Goal: Task Accomplishment & Management: Manage account settings

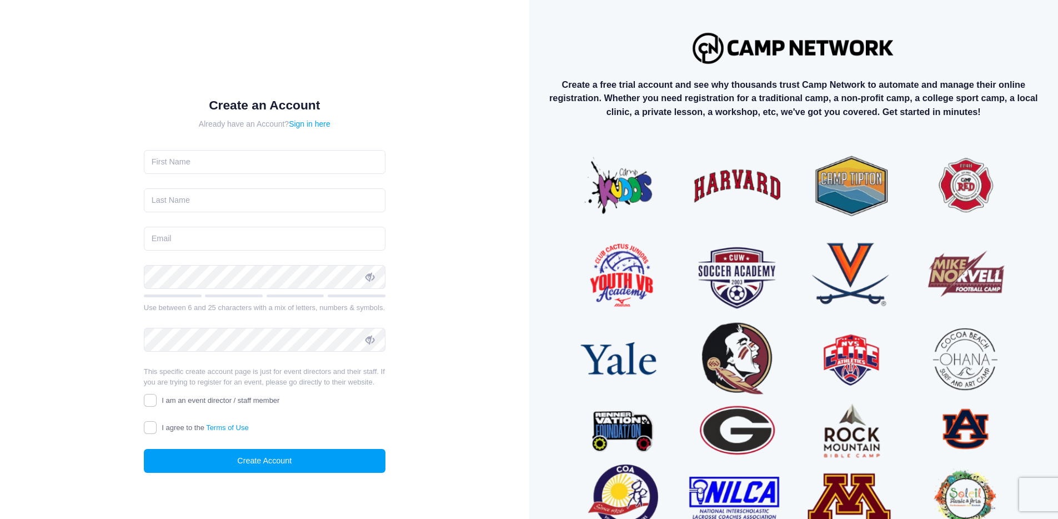
click at [144, 174] on div at bounding box center [144, 174] width 0 height 0
type input "DEBRA"
type input "WORKMAN"
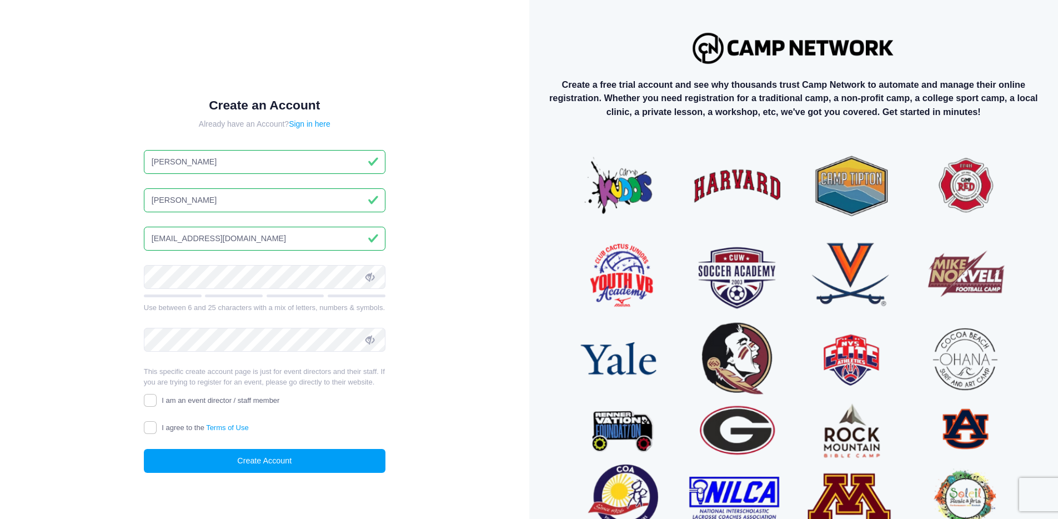
click at [299, 230] on input "DEBRAKERNWORKMAN@GMAIL.COM" at bounding box center [265, 239] width 242 height 24
drag, startPoint x: 301, startPoint y: 228, endPoint x: 167, endPoint y: 231, distance: 134.5
click at [167, 231] on input "DEBRAKERNWORKMAN@GMAIL.COM" at bounding box center [265, 239] width 242 height 24
type input "DEB@blackhillsplayhouse.com"
click at [191, 404] on span "I am an event director / staff member" at bounding box center [221, 400] width 118 height 8
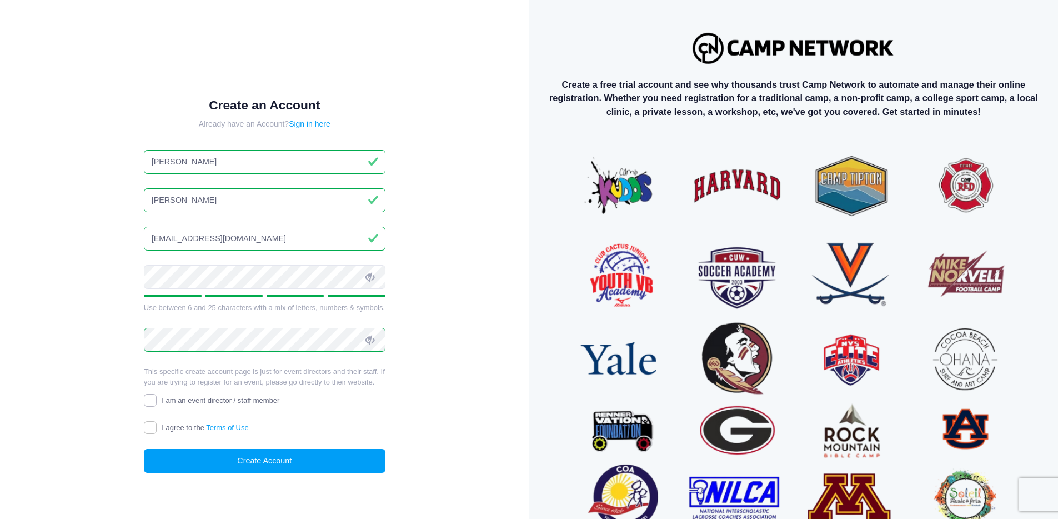
click at [157, 407] on input "I am an event director / staff member" at bounding box center [150, 400] width 13 height 13
checkbox input "true"
click at [171, 432] on span "I agree to the Terms of Use" at bounding box center [205, 427] width 87 height 8
click at [157, 434] on input "I agree to the Terms of Use" at bounding box center [150, 427] width 13 height 13
checkbox input "true"
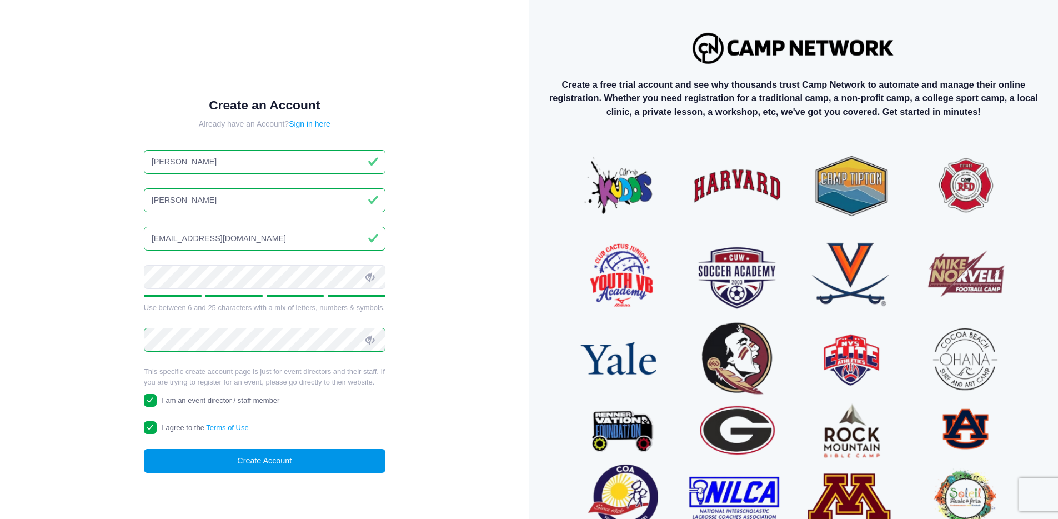
click at [237, 473] on button "Create Account" at bounding box center [265, 461] width 242 height 24
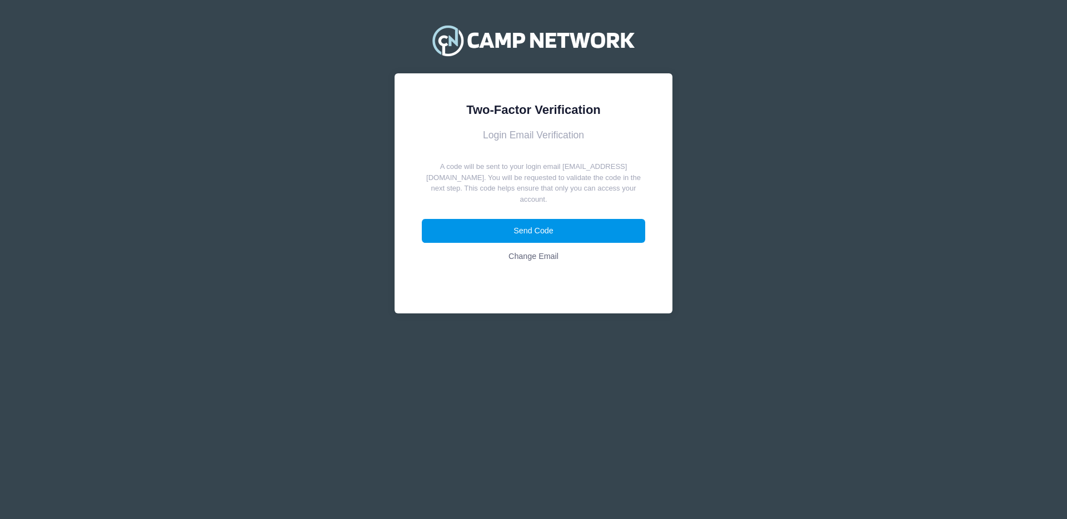
click at [529, 233] on button "Send Code" at bounding box center [534, 231] width 224 height 24
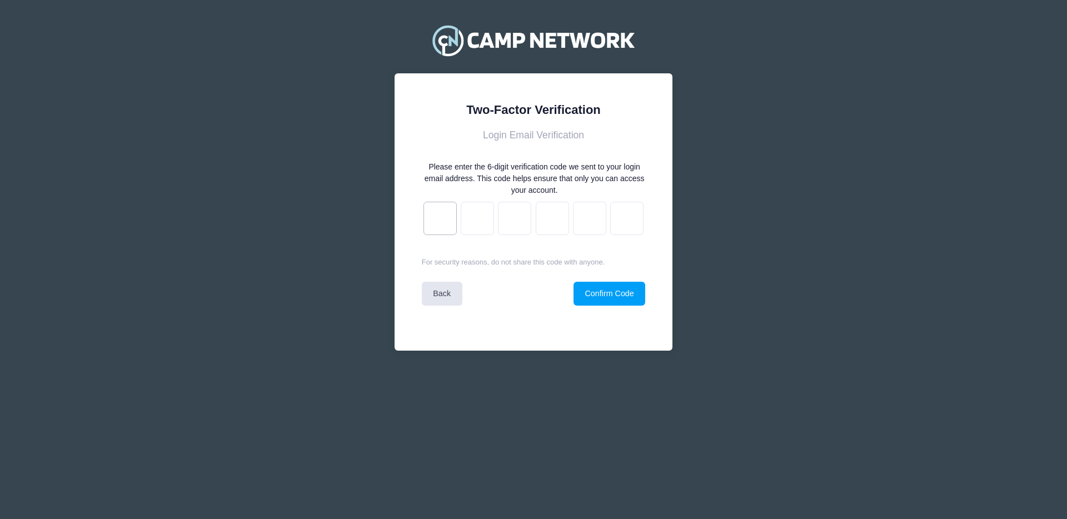
click at [440, 221] on input "text" at bounding box center [439, 218] width 33 height 33
paste input "b"
type input "8"
type input "e"
type input "4"
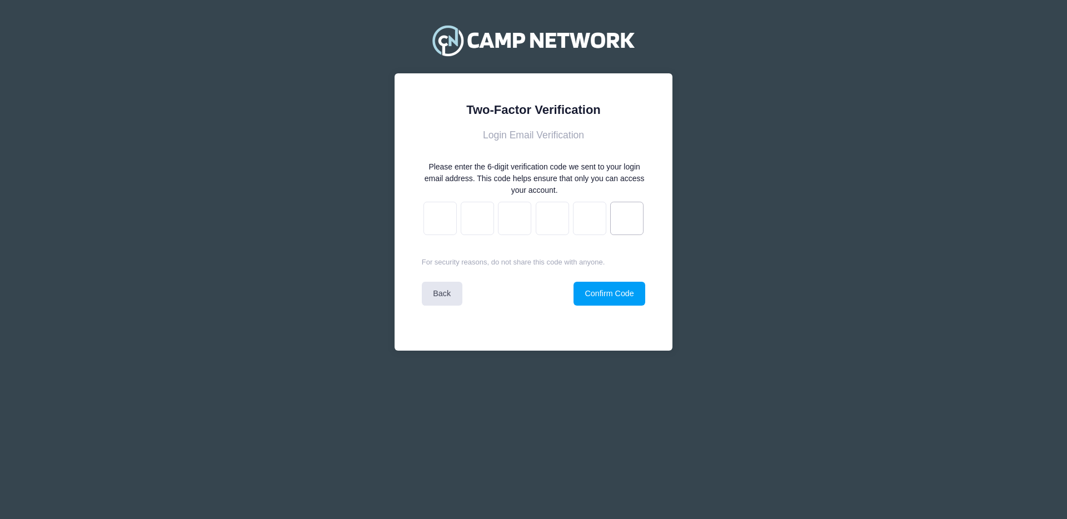
type input "7"
type input "6"
type input "b"
click at [616, 291] on button "Confirm Code" at bounding box center [609, 294] width 72 height 24
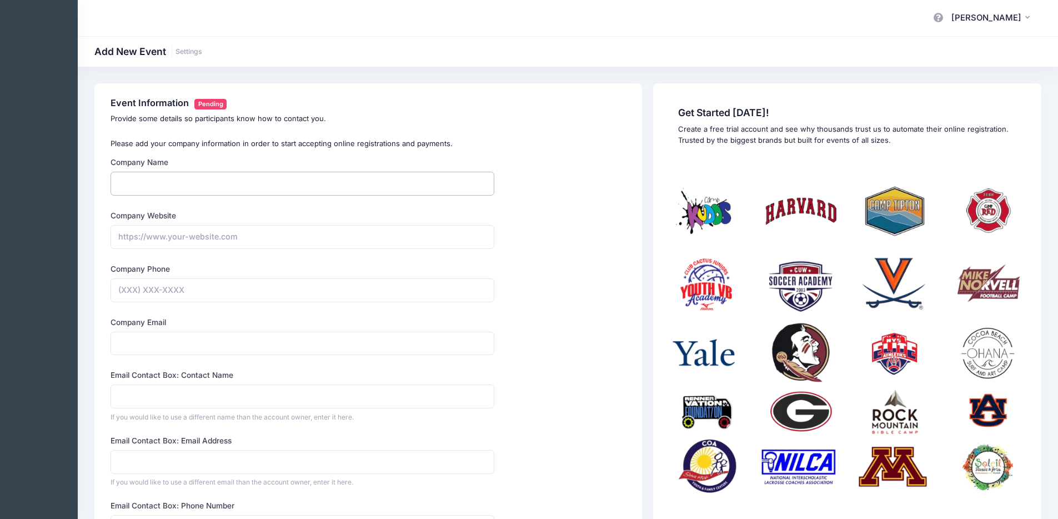
click at [257, 188] on input "Company Name" at bounding box center [303, 184] width 384 height 24
type input "Theatre 605"
click at [196, 241] on input "Company Website" at bounding box center [303, 237] width 384 height 24
type input "https://www.blackhillsplayhouse.com"
click at [151, 296] on input "Company Phone" at bounding box center [303, 290] width 384 height 24
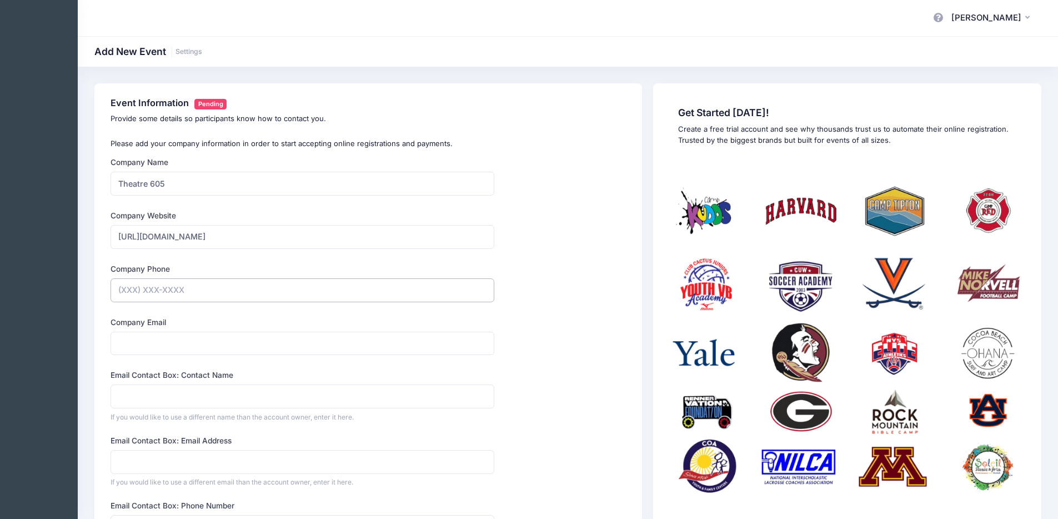
click at [153, 289] on input "Company Phone" at bounding box center [303, 290] width 384 height 24
type input "(605) 670-2505"
click at [171, 344] on input "Company Email" at bounding box center [303, 344] width 384 height 24
click at [563, 282] on div "Company Name Theatre 605 Type Select Academic Adventure Arts and Crafts Select @" at bounding box center [369, 453] width 526 height 592
click at [212, 341] on input "Company Email" at bounding box center [303, 344] width 384 height 24
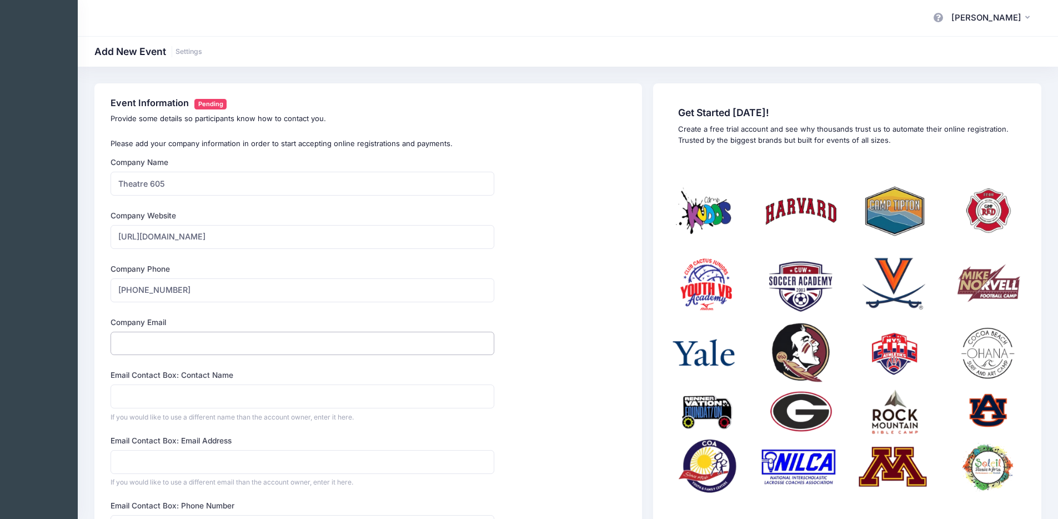
click at [212, 341] on input "Company Email" at bounding box center [303, 344] width 384 height 24
type input "deb@blackhillsplayhouse.com"
click at [174, 399] on input "Email Contact Box: Contact Name" at bounding box center [303, 396] width 384 height 24
type input "Deb Workman"
drag, startPoint x: 203, startPoint y: 292, endPoint x: 84, endPoint y: 292, distance: 118.9
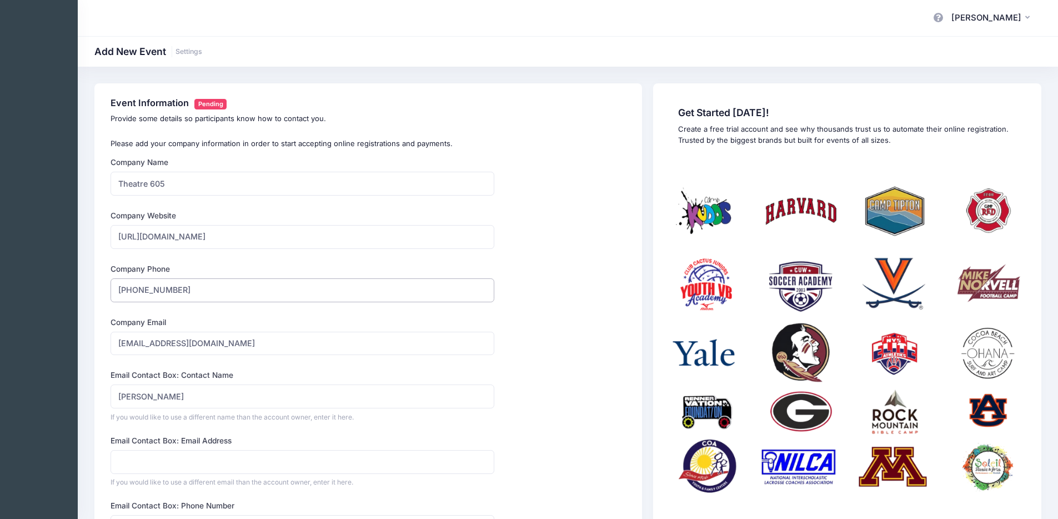
click at [84, 292] on div "Event Information Pending Provide some details so participants know how to cont…" at bounding box center [568, 422] width 981 height 679
type input "(605) 255-4910"
drag, startPoint x: 132, startPoint y: 342, endPoint x: 116, endPoint y: 342, distance: 16.1
click at [116, 342] on input "deb@blackhillsplayhouse.com" at bounding box center [303, 344] width 384 height 24
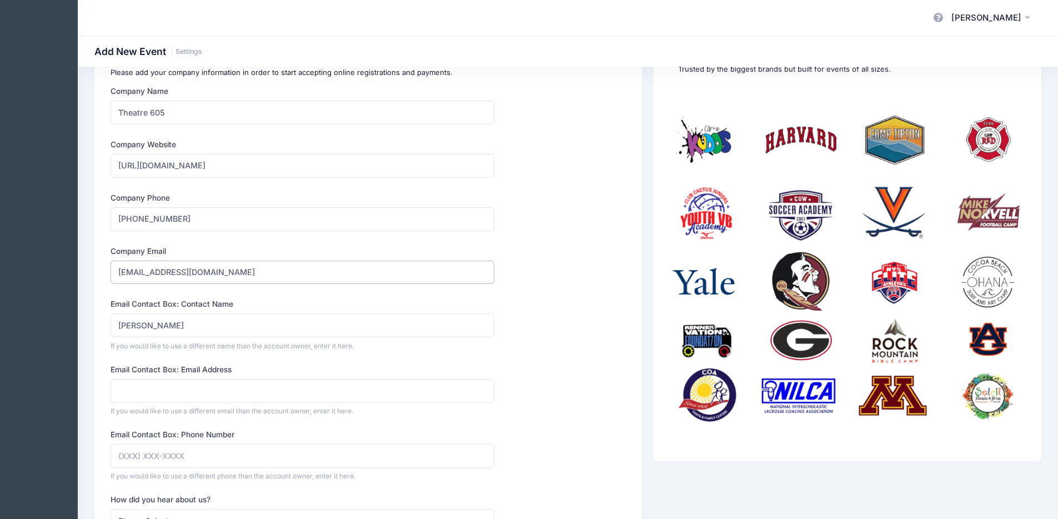
scroll to position [78, 0]
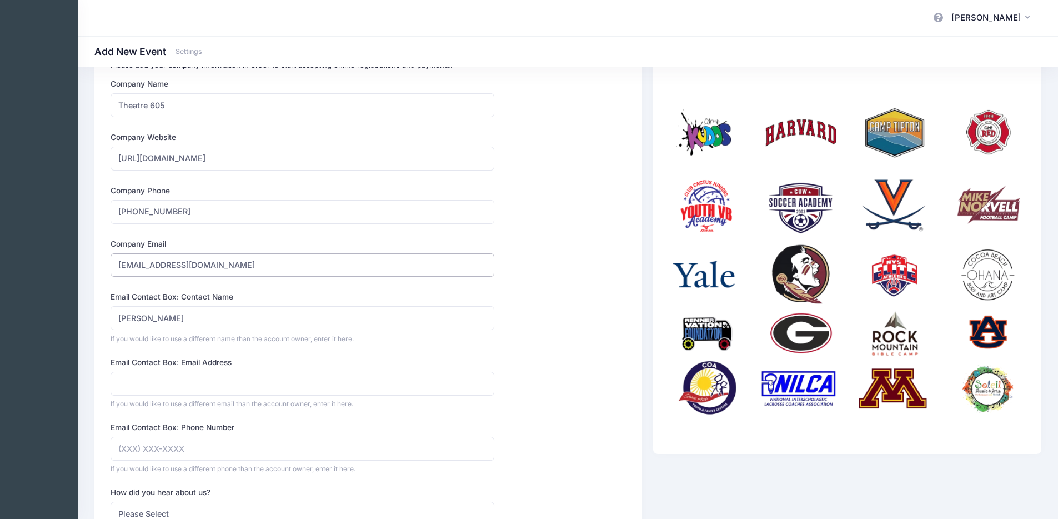
type input "edu@blackhillsplayhouse.com"
click at [221, 387] on input "Email Contact Box: Email Address" at bounding box center [303, 384] width 384 height 24
drag, startPoint x: 239, startPoint y: 268, endPoint x: 113, endPoint y: 256, distance: 127.3
click at [113, 256] on input "edu@blackhillsplayhouse.com" at bounding box center [303, 265] width 384 height 24
click at [591, 411] on div "Company Name Theatre 605 Type Select Academic Adventure Arts and Crafts Select @" at bounding box center [369, 374] width 526 height 592
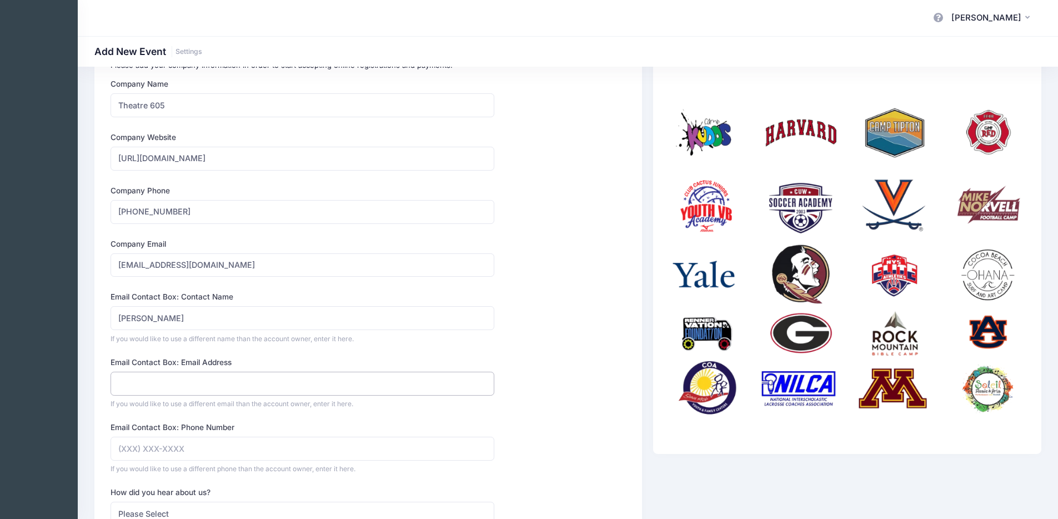
click at [180, 390] on input "Email Contact Box: Email Address" at bounding box center [303, 384] width 384 height 24
paste input "edu@blackhillsplayhouse.com"
drag, startPoint x: 132, startPoint y: 384, endPoint x: 116, endPoint y: 381, distance: 15.9
click at [116, 381] on input "edu@blackhillsplayhouse.com" at bounding box center [303, 384] width 384 height 24
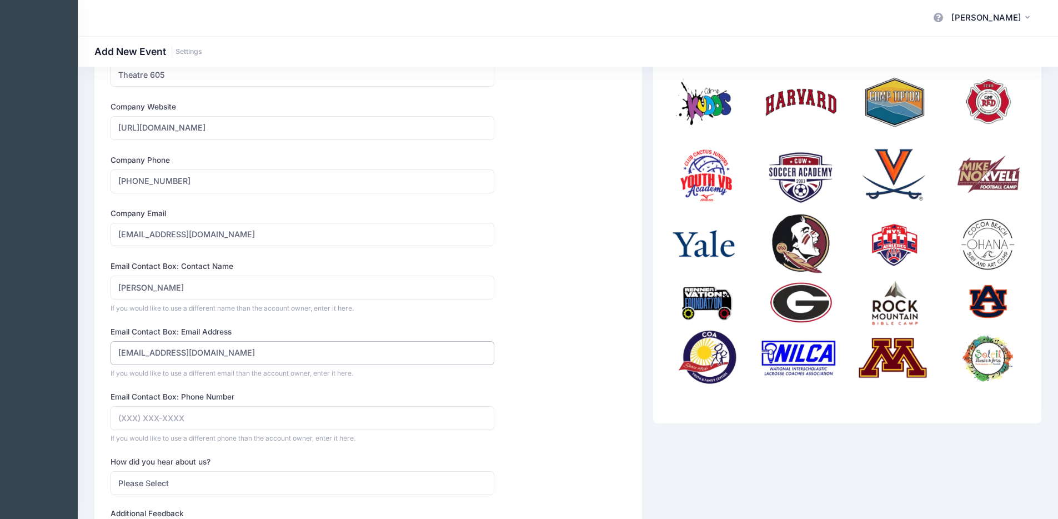
scroll to position [0, 0]
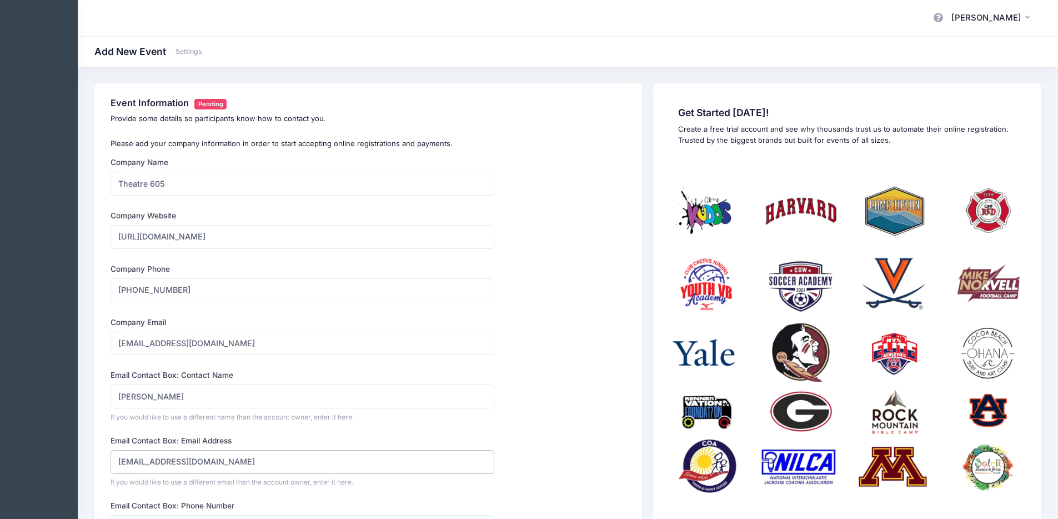
type input "deb@blackhillsplayhouse.com"
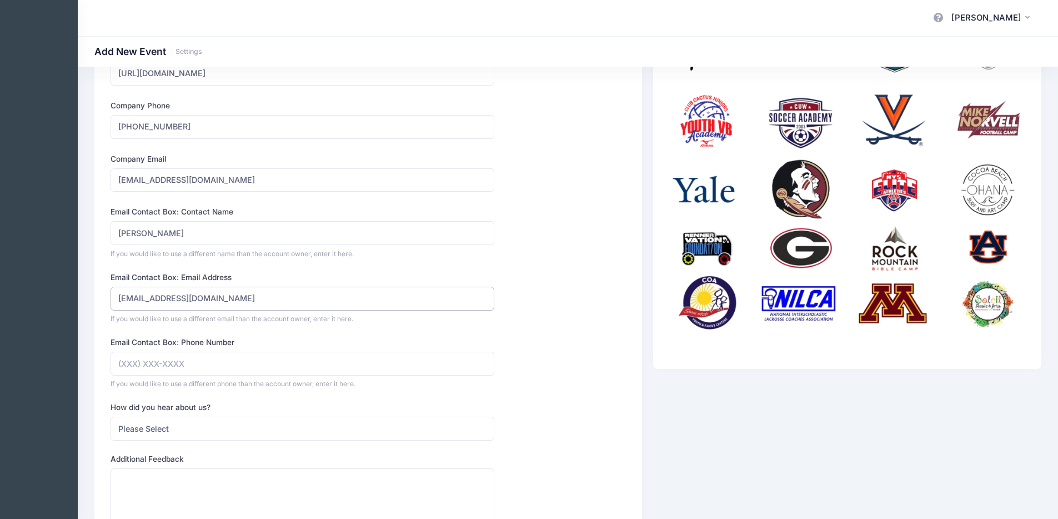
scroll to position [149, 0]
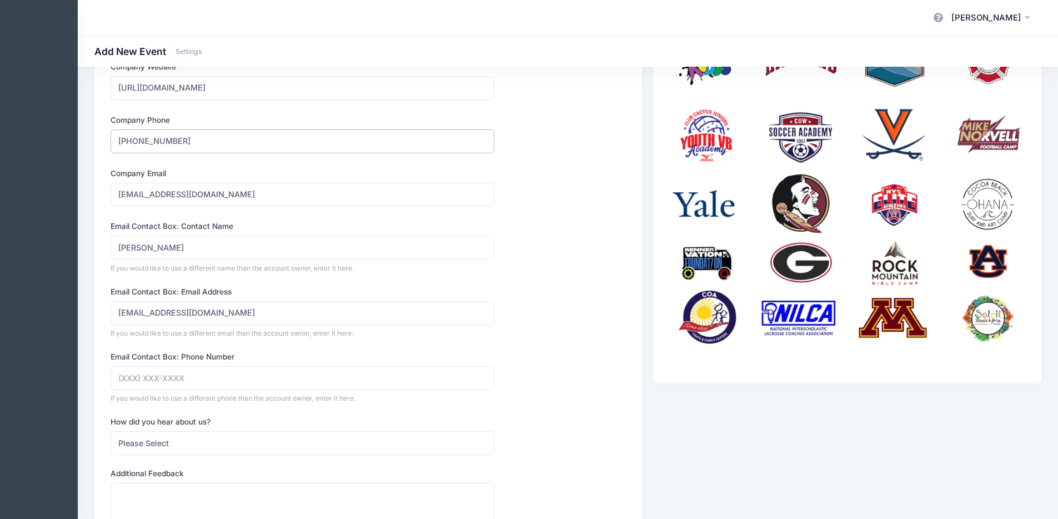
drag, startPoint x: 188, startPoint y: 146, endPoint x: 107, endPoint y: 143, distance: 81.2
click at [107, 143] on div "Company Name Theatre 605 Type Select Academic Adventure Arts and Crafts Basebal…" at bounding box center [303, 304] width 395 height 592
click at [155, 383] on input "Email Contact Box: Phone Number" at bounding box center [303, 378] width 384 height 24
paste input "(605) 255-4910"
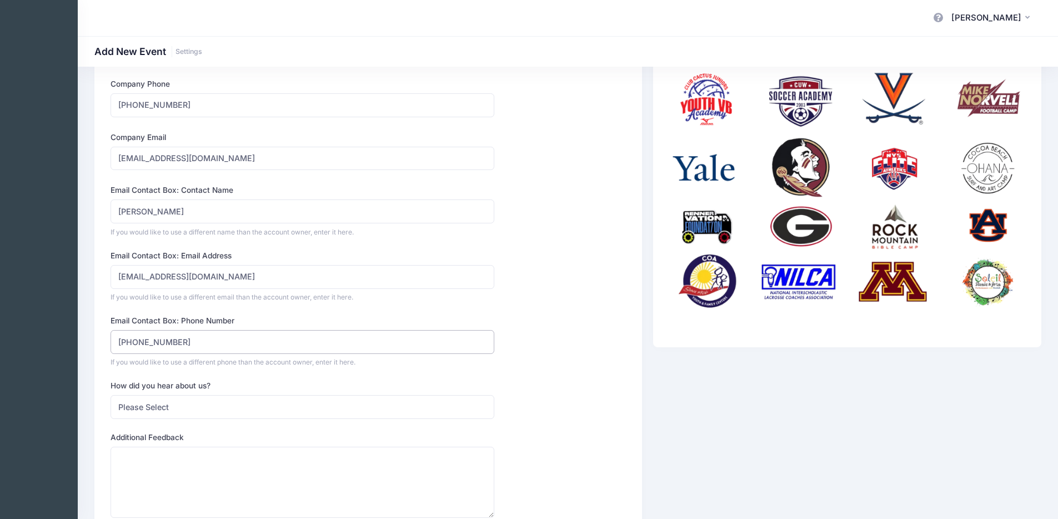
scroll to position [209, 0]
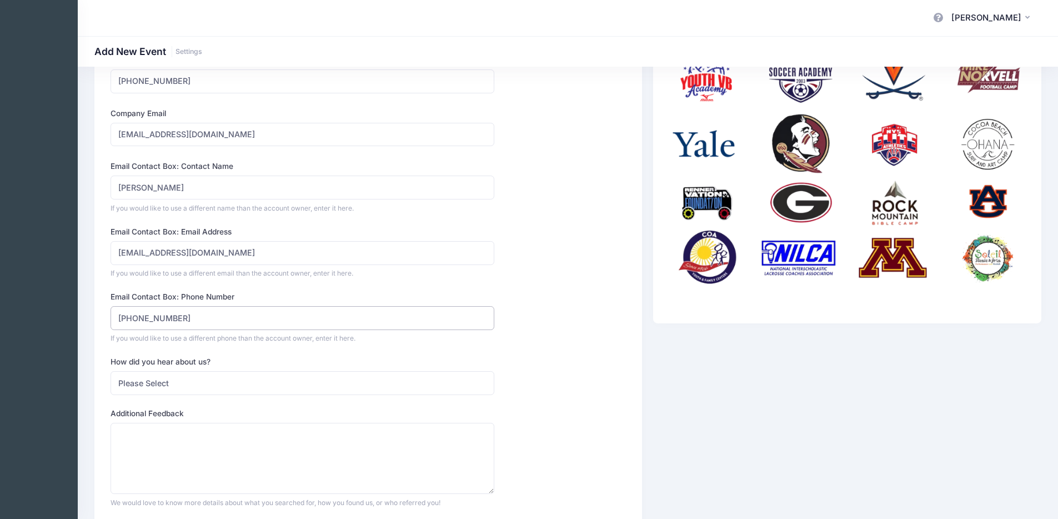
type input "(605) 255-4910"
click at [282, 379] on select "Please Select Web Search Customer Referral Other" at bounding box center [303, 383] width 384 height 24
click at [111, 371] on select "Please Select Web Search Customer Referral Other" at bounding box center [303, 383] width 384 height 24
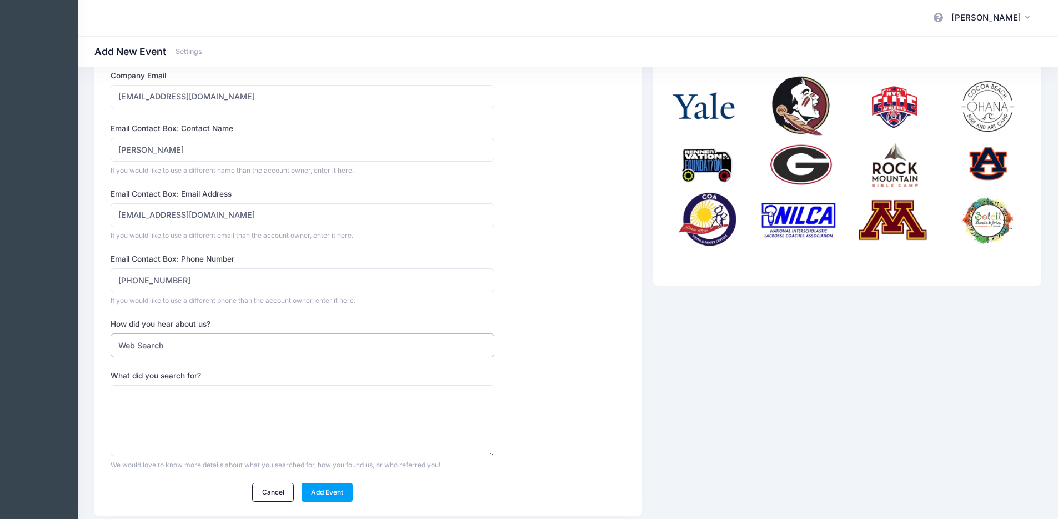
scroll to position [278, 0]
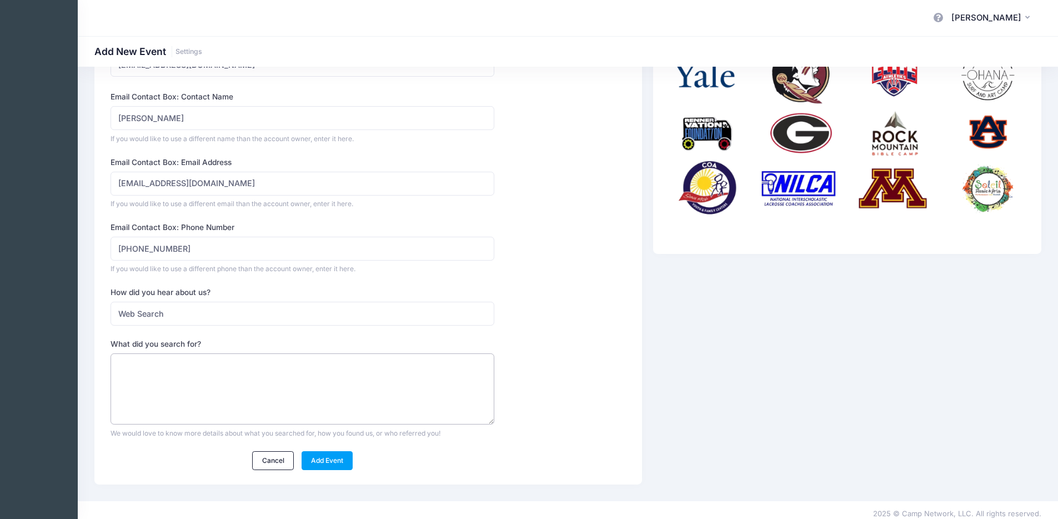
click at [262, 395] on textarea "What did you search for?" at bounding box center [303, 389] width 384 height 72
click at [174, 319] on select "Please Select Web Search Customer Referral Other" at bounding box center [303, 314] width 384 height 24
click at [111, 302] on select "Please Select Web Search Customer Referral Other" at bounding box center [303, 314] width 384 height 24
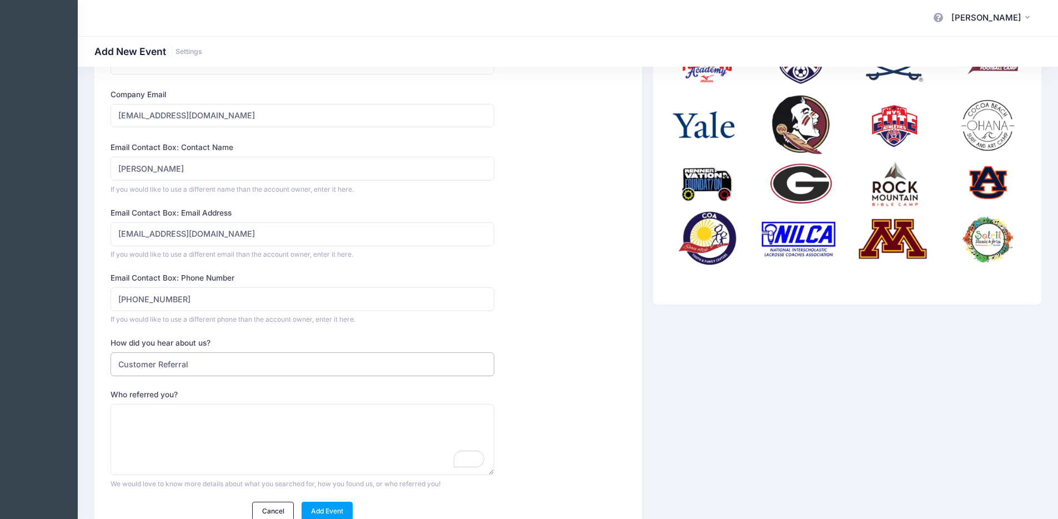
scroll to position [286, 0]
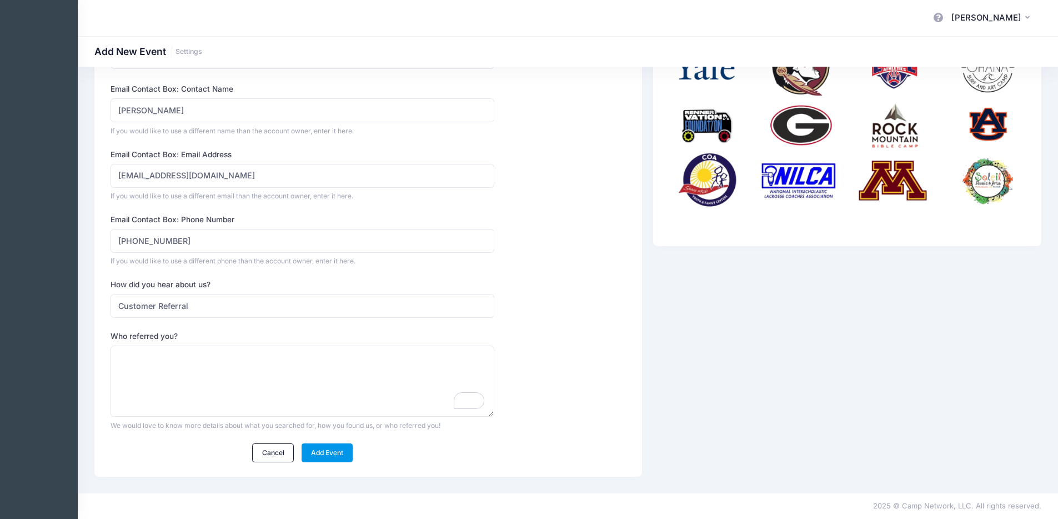
click at [338, 454] on link "Add Event" at bounding box center [328, 452] width 52 height 19
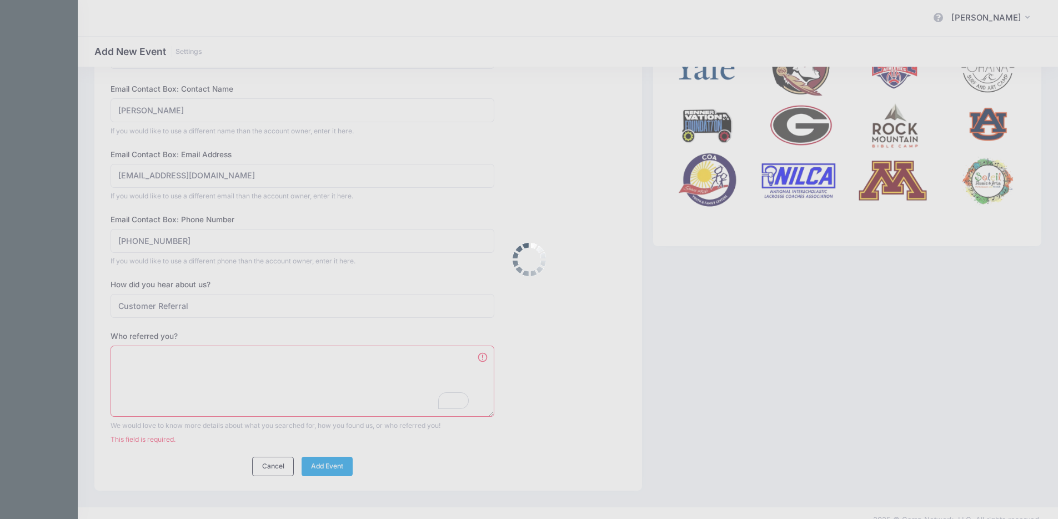
scroll to position [299, 0]
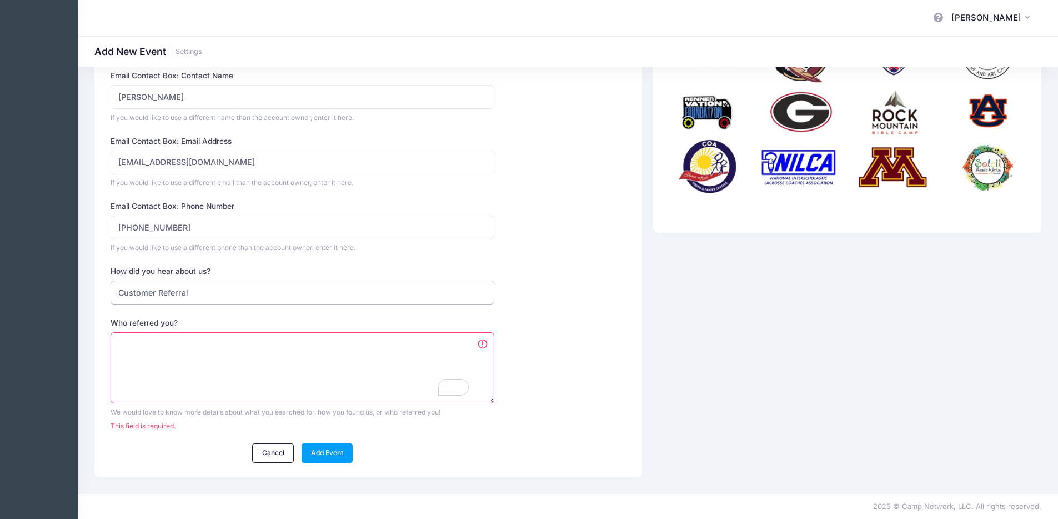
click at [172, 289] on select "Please Select Web Search Customer Referral Other" at bounding box center [303, 293] width 384 height 24
click at [111, 281] on select "Please Select Web Search Customer Referral Other" at bounding box center [303, 293] width 384 height 24
click at [161, 285] on select "Please Select Web Search Customer Referral Other" at bounding box center [303, 293] width 384 height 24
select select "web"
click at [111, 281] on select "Please Select Web Search Customer Referral Other" at bounding box center [303, 293] width 384 height 24
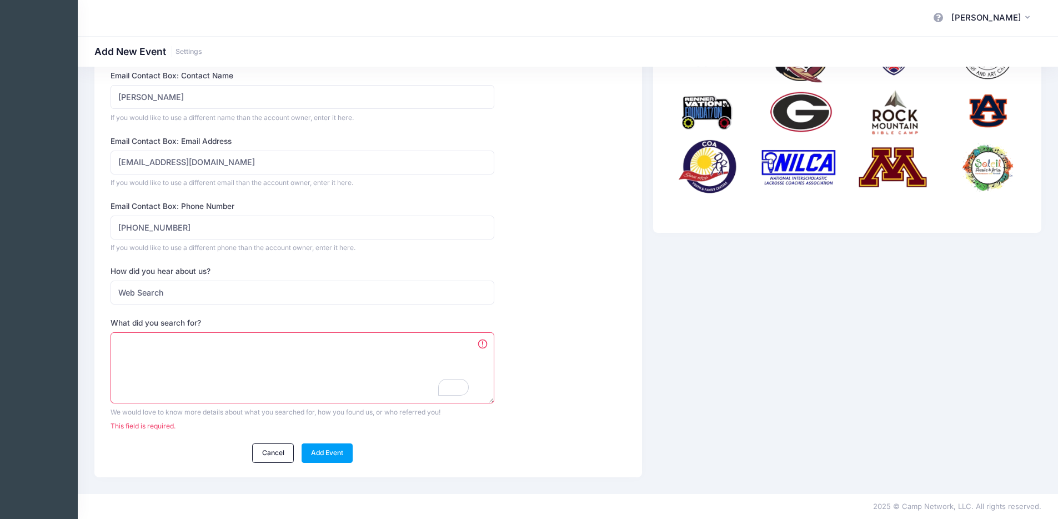
click at [159, 362] on textarea "What did you search for?" at bounding box center [303, 368] width 384 height 72
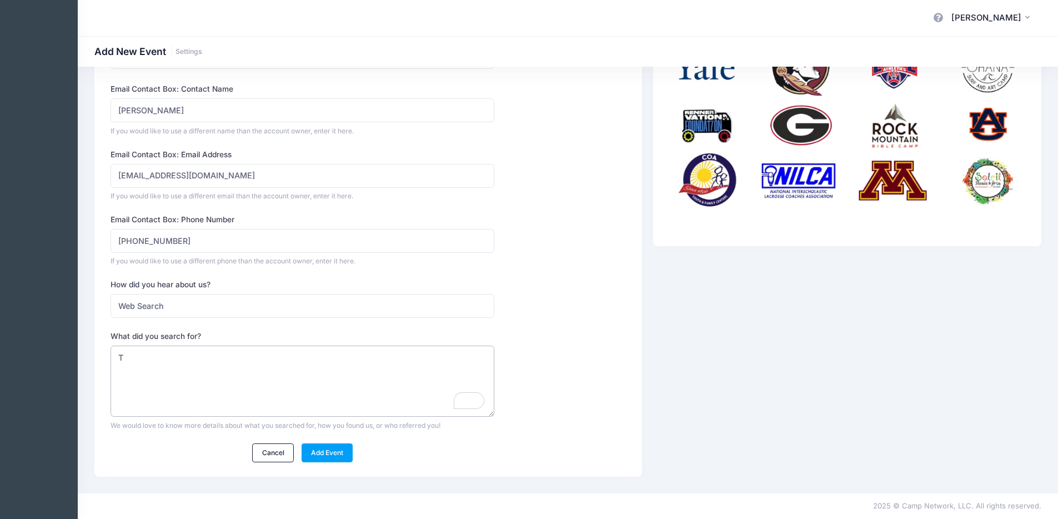
scroll to position [286, 0]
type textarea "T"
type textarea "Camp Registration Software"
click at [334, 453] on link "Add Event" at bounding box center [328, 452] width 52 height 19
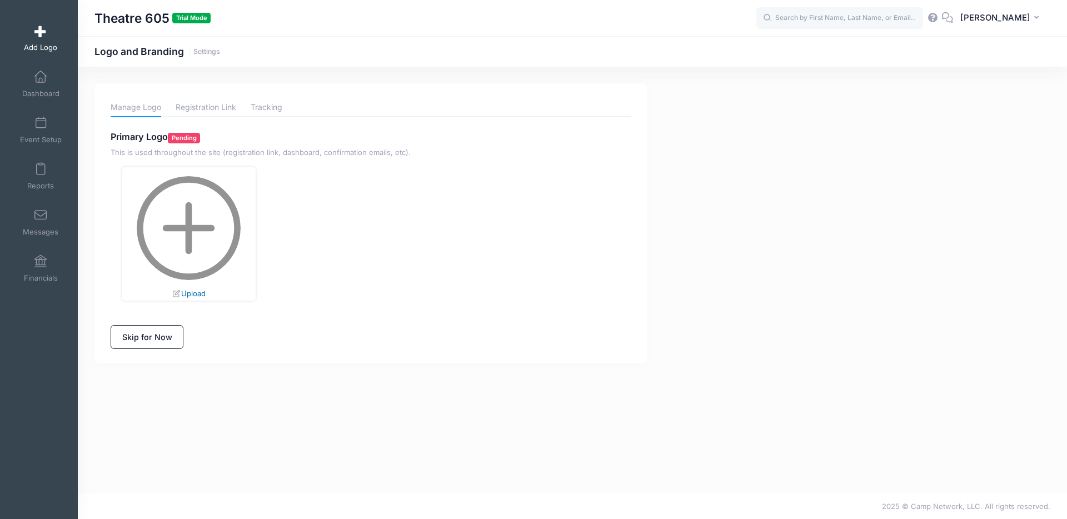
click at [192, 292] on link "Upload" at bounding box center [188, 293] width 33 height 9
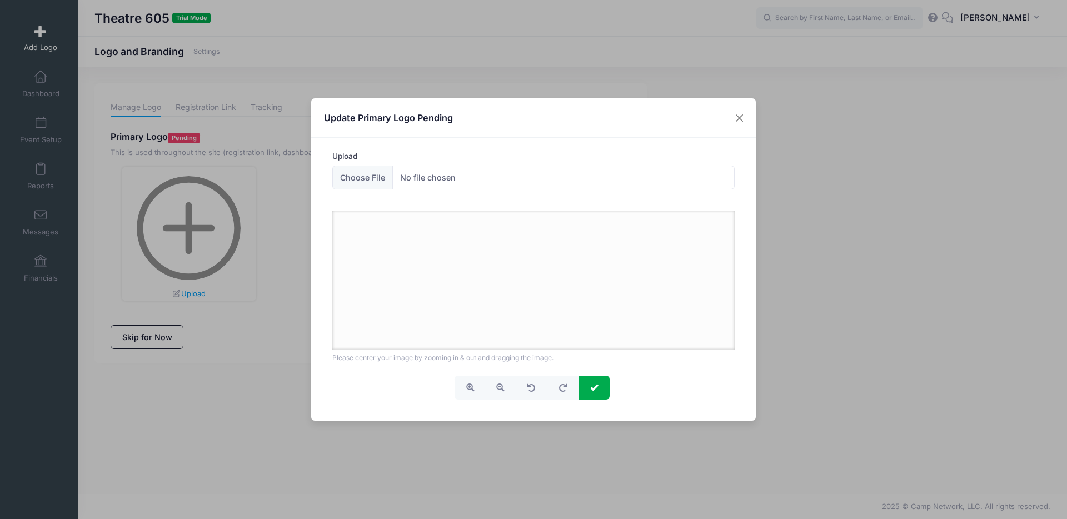
click at [354, 164] on div "Upload" at bounding box center [533, 170] width 403 height 39
click at [371, 172] on input "Upload" at bounding box center [533, 178] width 403 height 24
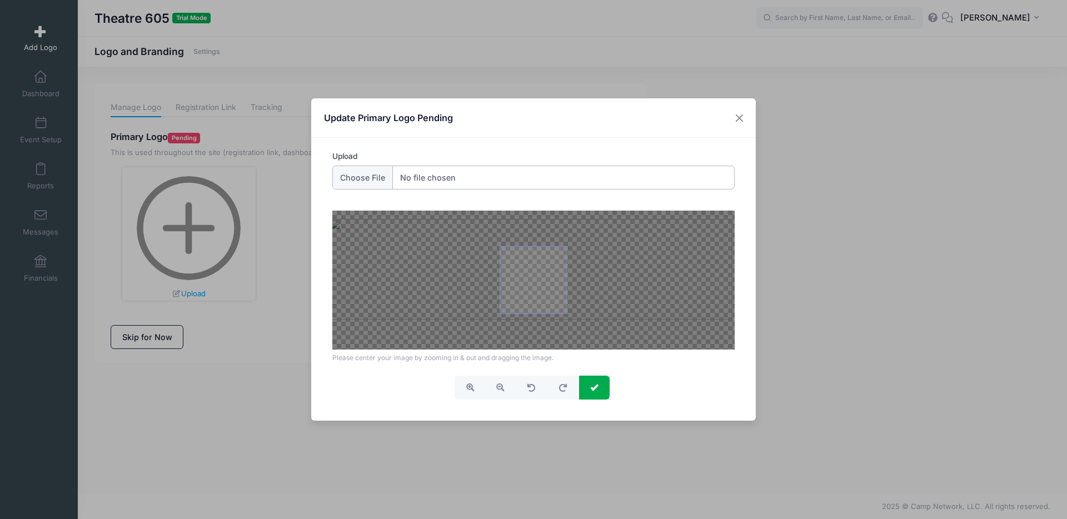
drag, startPoint x: 515, startPoint y: 297, endPoint x: 512, endPoint y: 287, distance: 10.9
click at [512, 287] on span at bounding box center [533, 280] width 67 height 67
click at [502, 392] on button "button" at bounding box center [499, 388] width 31 height 24
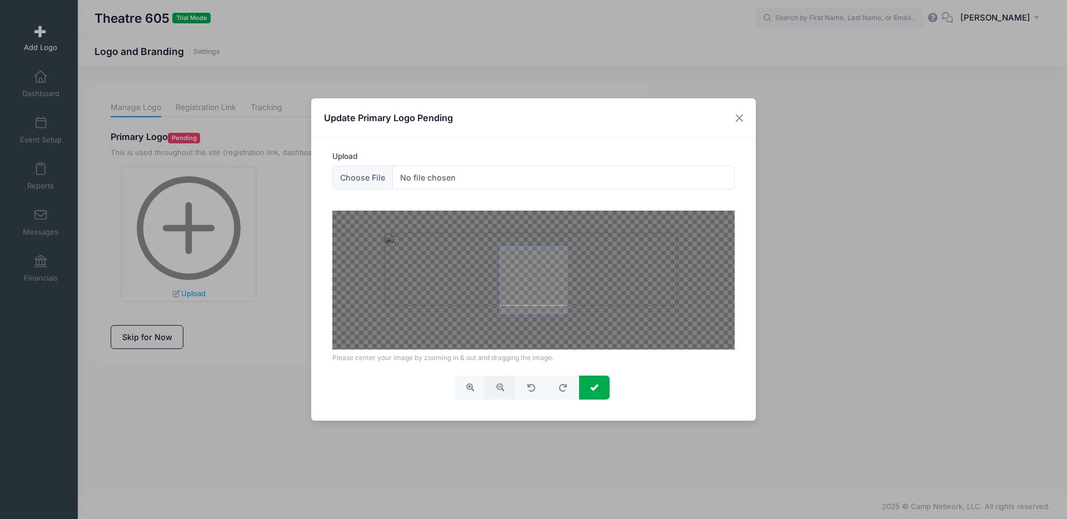
click at [502, 392] on button "button" at bounding box center [499, 388] width 31 height 24
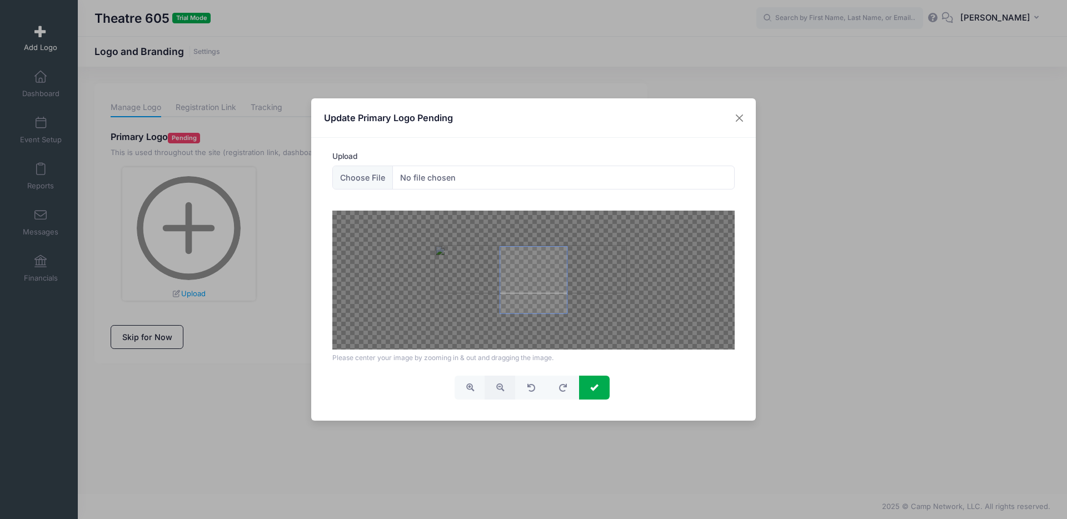
click at [502, 392] on button "button" at bounding box center [499, 388] width 31 height 24
drag, startPoint x: 513, startPoint y: 321, endPoint x: 539, endPoint y: 318, distance: 25.7
click at [539, 318] on div at bounding box center [533, 280] width 403 height 139
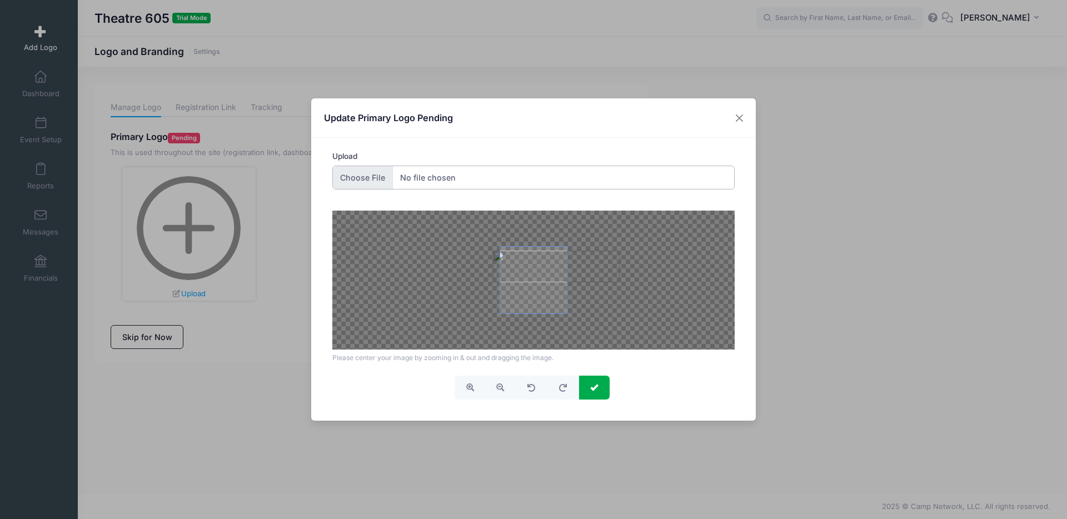
click at [383, 176] on input "Upload" at bounding box center [533, 178] width 403 height 24
type input "C:\fakepath\T605-Logo-Submark-Color.jpg"
click at [503, 389] on span "button" at bounding box center [500, 387] width 8 height 8
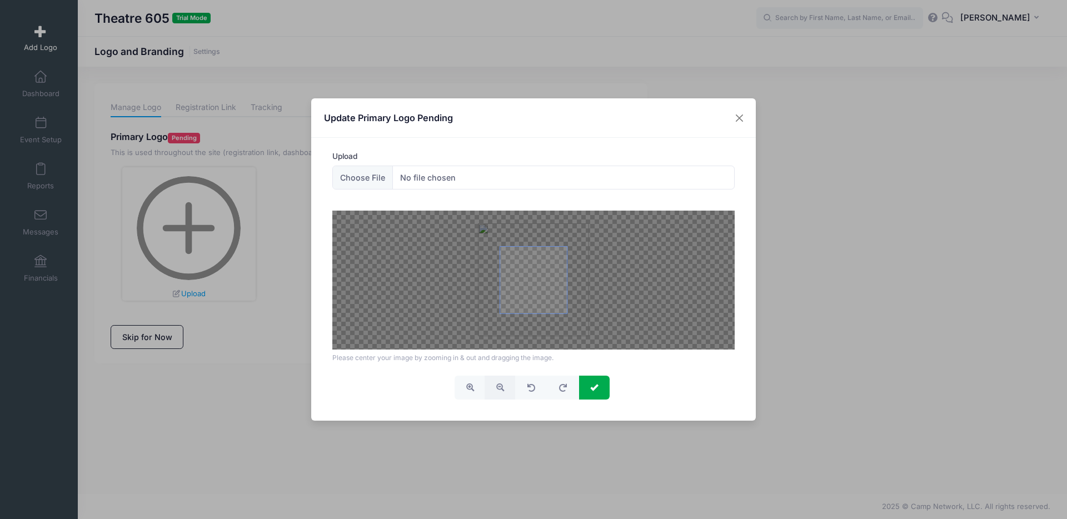
click at [503, 389] on span "button" at bounding box center [500, 387] width 8 height 8
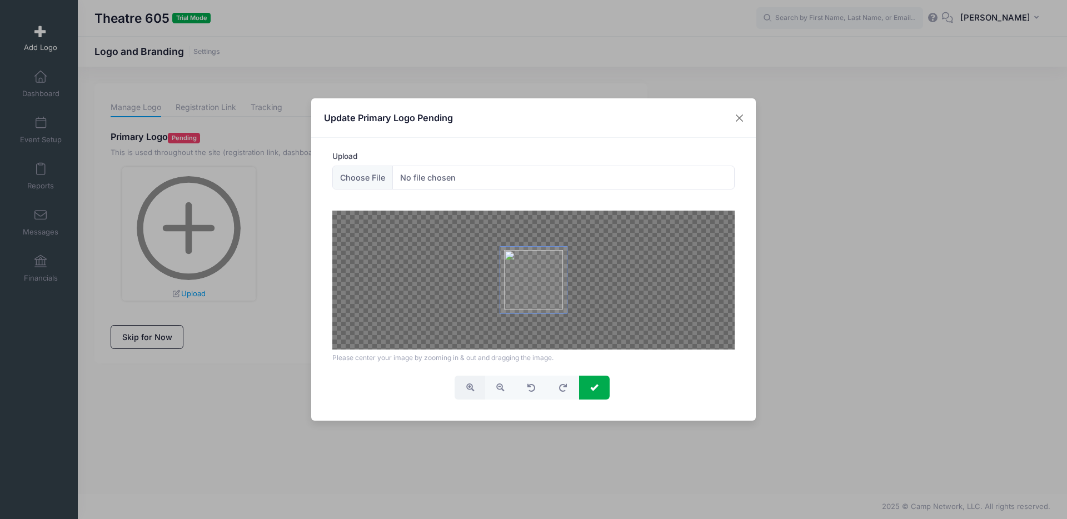
click at [474, 388] on button "button" at bounding box center [469, 388] width 31 height 24
click at [592, 384] on span "submit" at bounding box center [594, 387] width 8 height 8
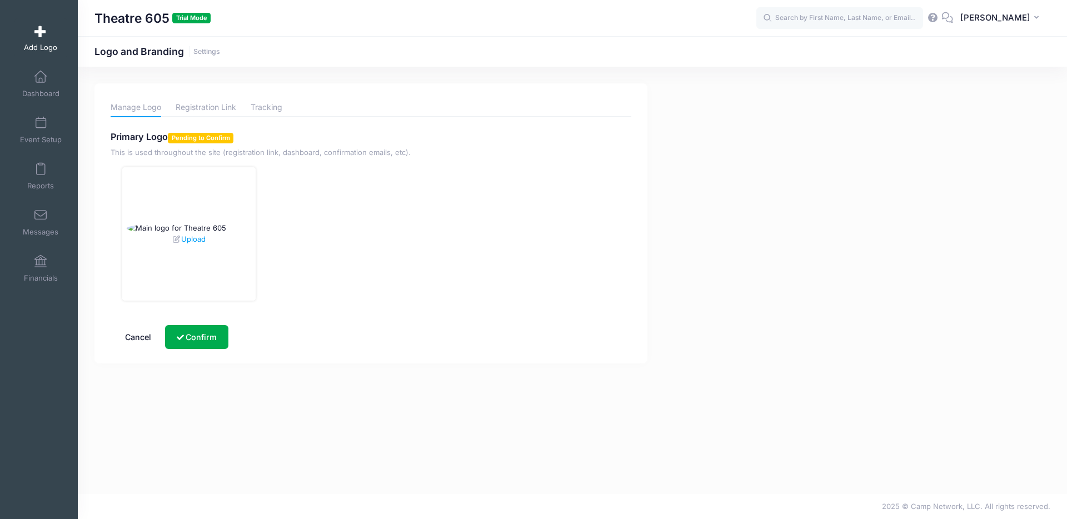
click at [202, 223] on img at bounding box center [188, 228] width 123 height 11
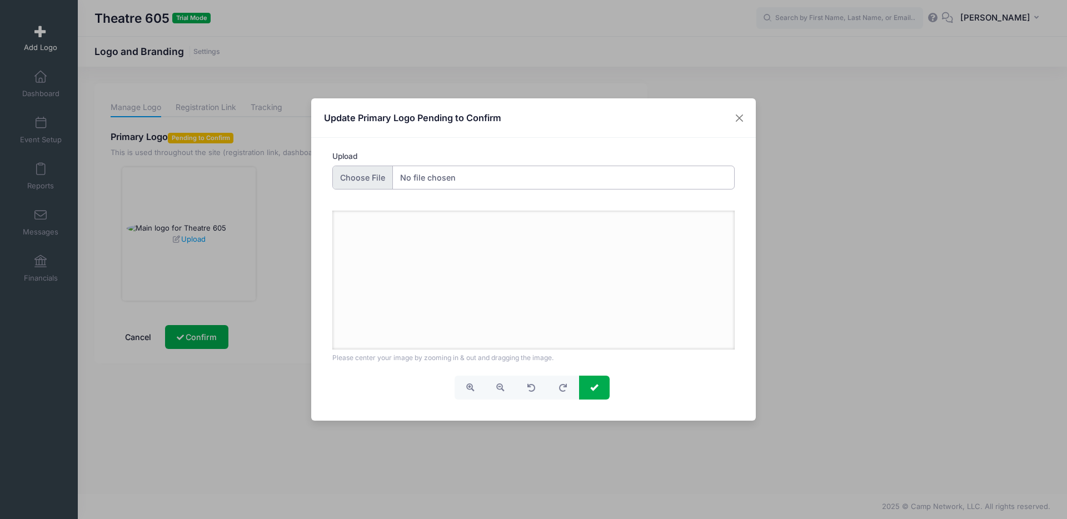
click at [341, 173] on input "Upload" at bounding box center [533, 178] width 403 height 24
type input "C:\fakepath\T605-Logo-Submark-Color.jpg"
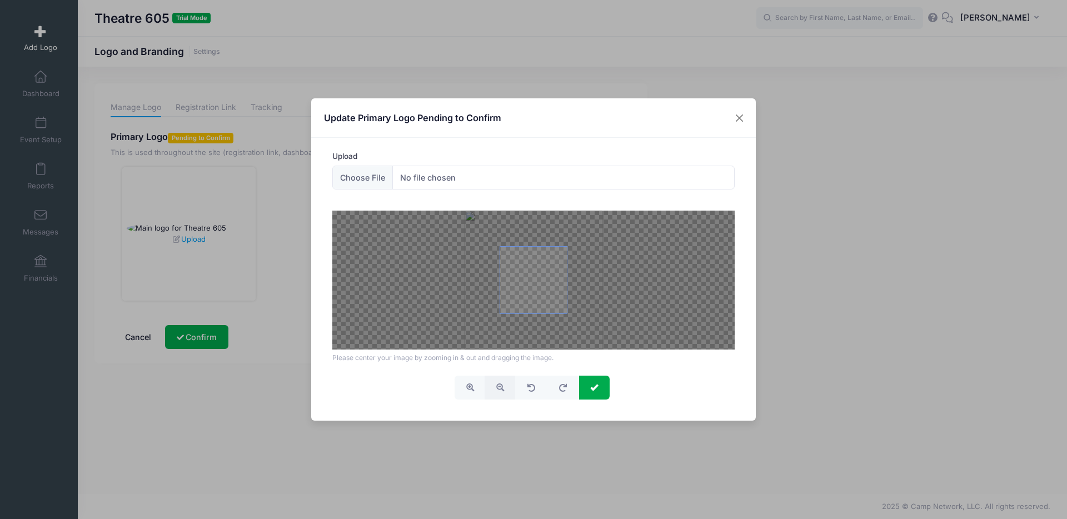
click at [502, 390] on span "button" at bounding box center [500, 387] width 8 height 8
click at [501, 389] on span "button" at bounding box center [500, 387] width 8 height 8
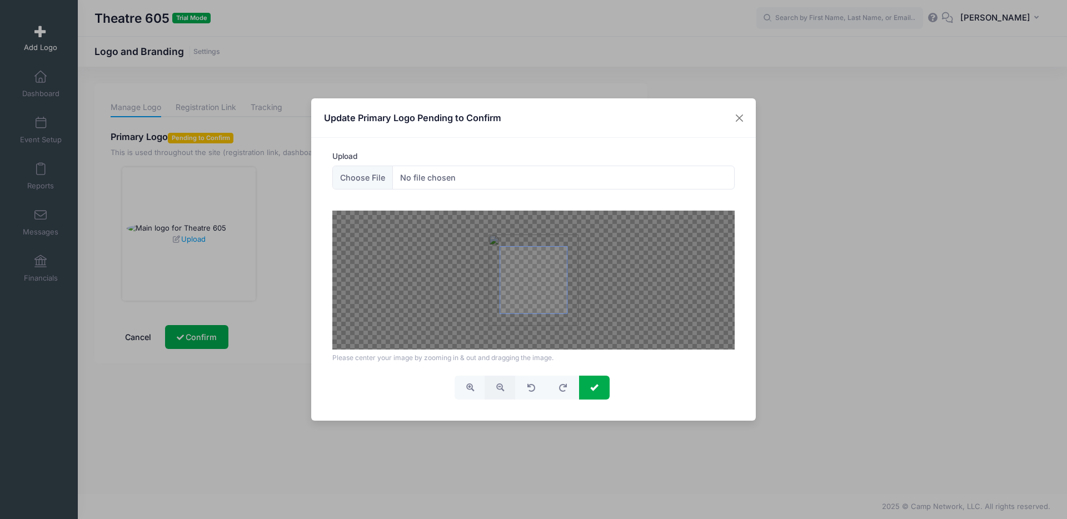
click at [501, 389] on span "button" at bounding box center [500, 387] width 8 height 8
click at [596, 388] on span "submit" at bounding box center [594, 387] width 8 height 8
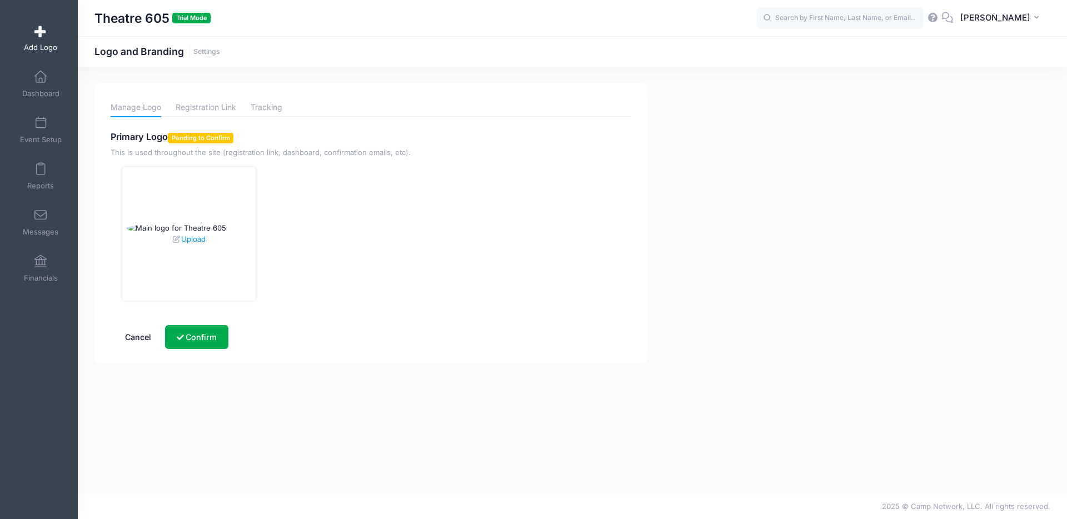
click at [189, 223] on img at bounding box center [188, 228] width 123 height 11
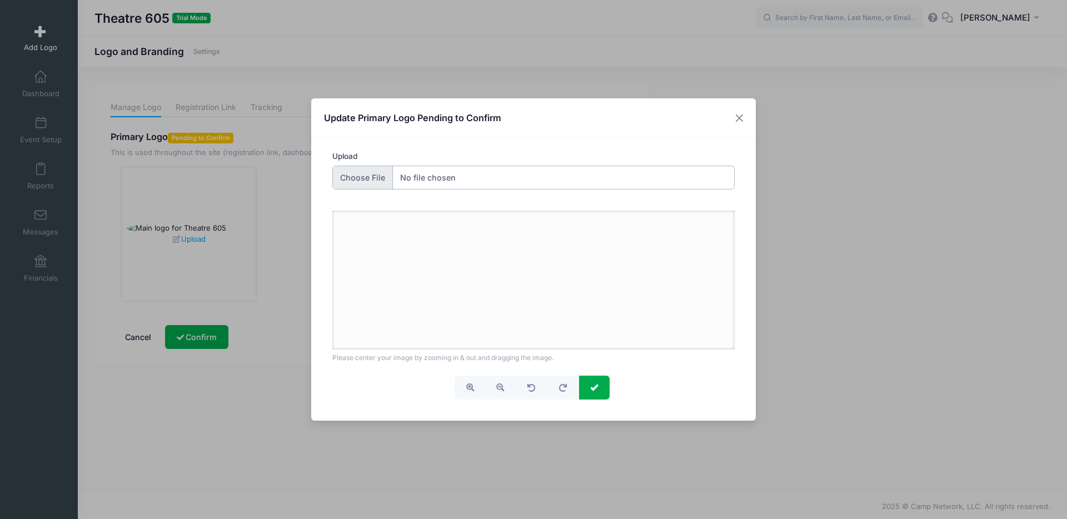
click at [366, 173] on input "Upload" at bounding box center [533, 178] width 403 height 24
type input "C:\fakepath\T605-Logo-Submark-Color.jpg"
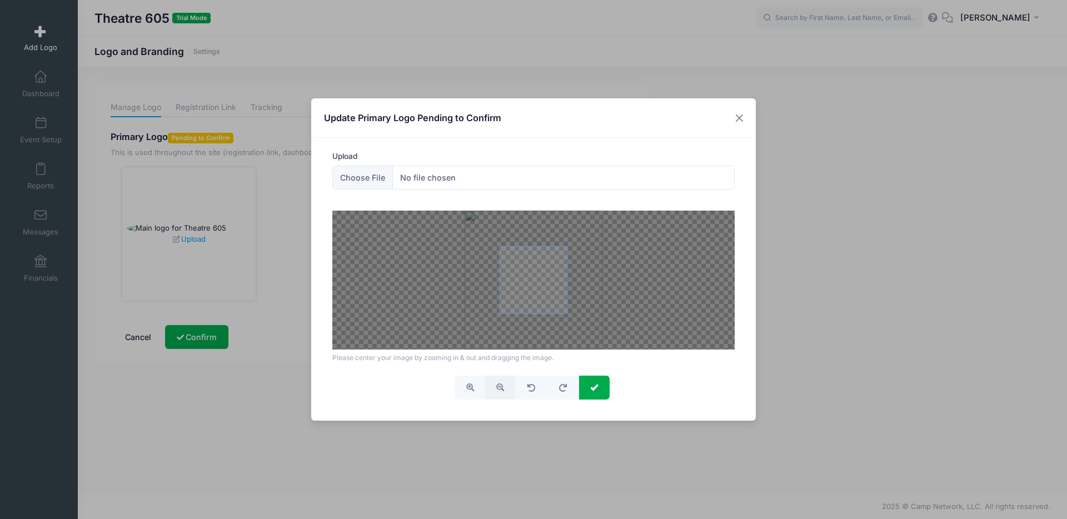
click at [503, 384] on span "button" at bounding box center [500, 387] width 8 height 8
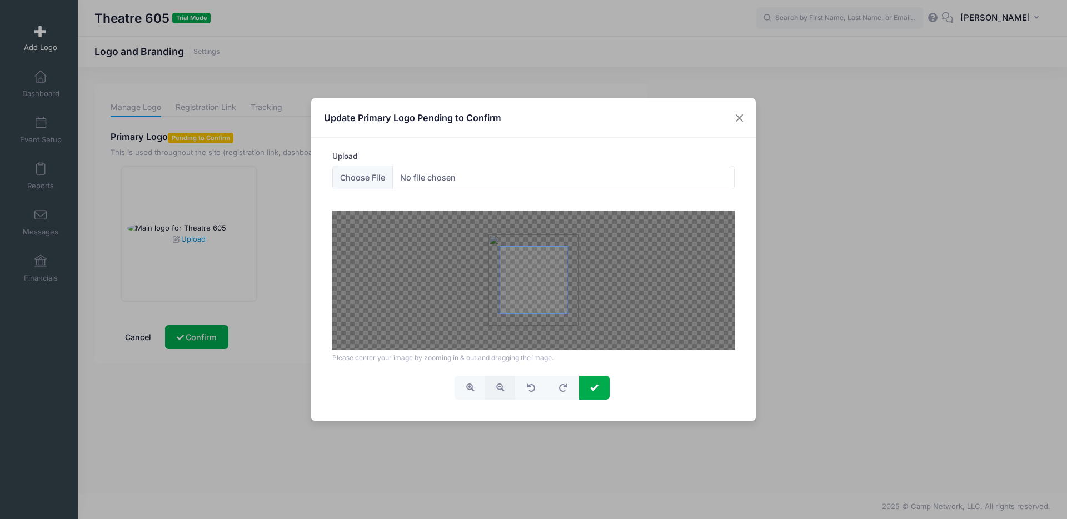
click at [503, 384] on span "button" at bounding box center [500, 387] width 8 height 8
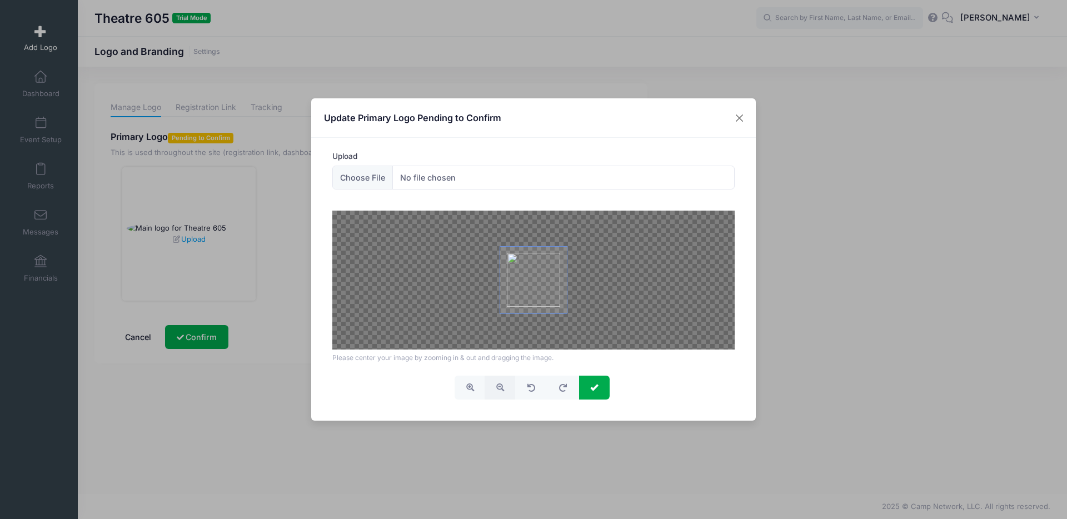
click at [503, 384] on span "button" at bounding box center [500, 387] width 8 height 8
click at [591, 389] on span "submit" at bounding box center [594, 387] width 8 height 8
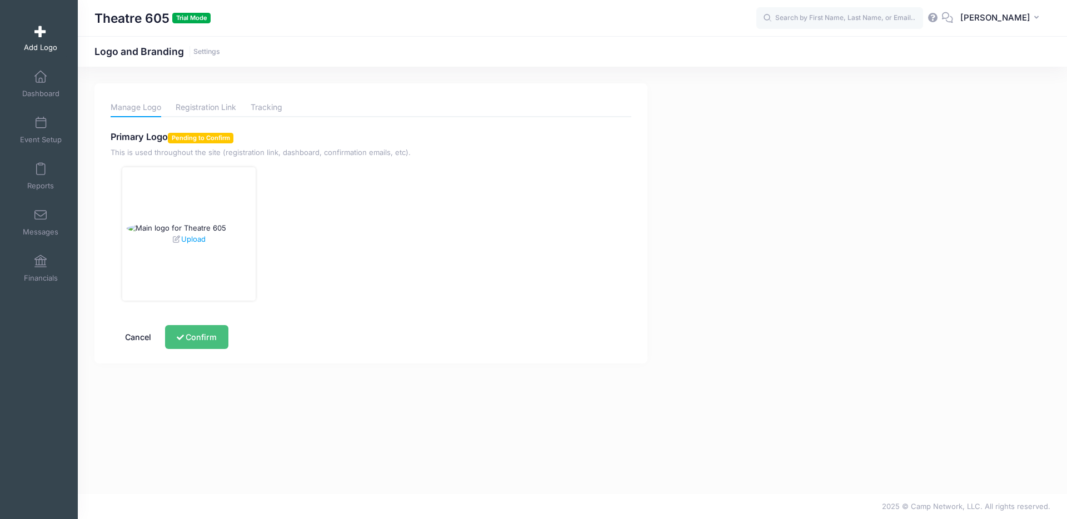
click at [207, 334] on button "Confirm" at bounding box center [196, 337] width 63 height 24
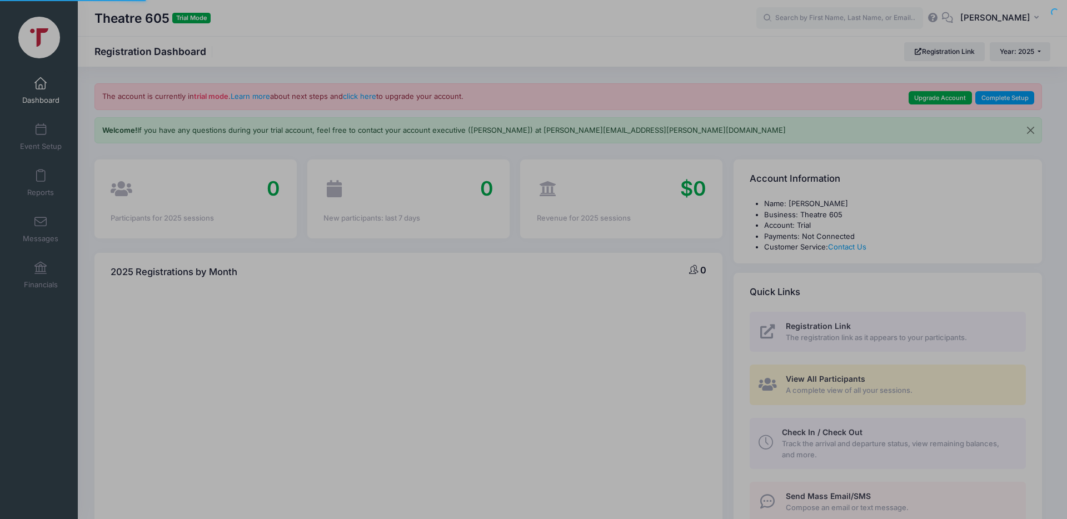
select select
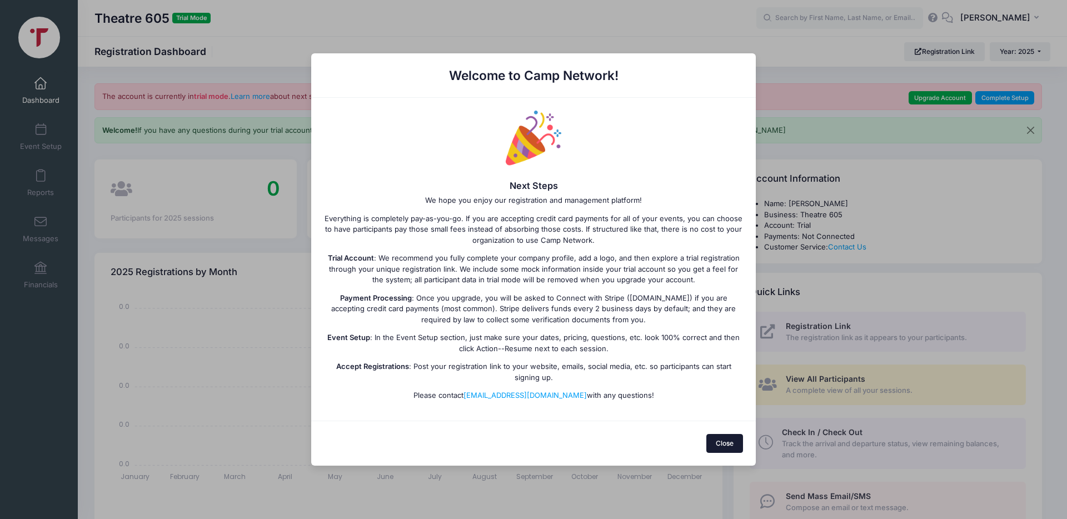
click at [719, 441] on button "Close" at bounding box center [724, 443] width 37 height 19
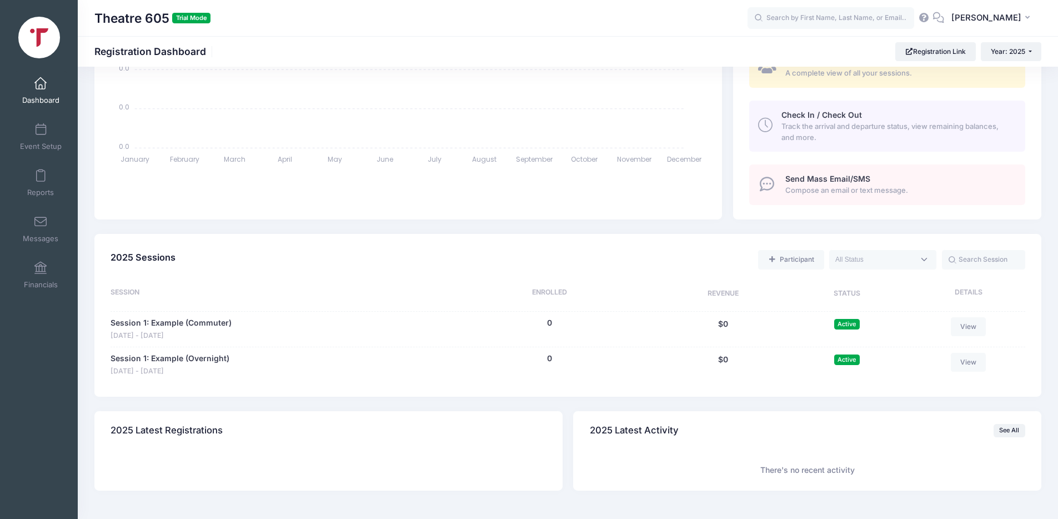
scroll to position [324, 0]
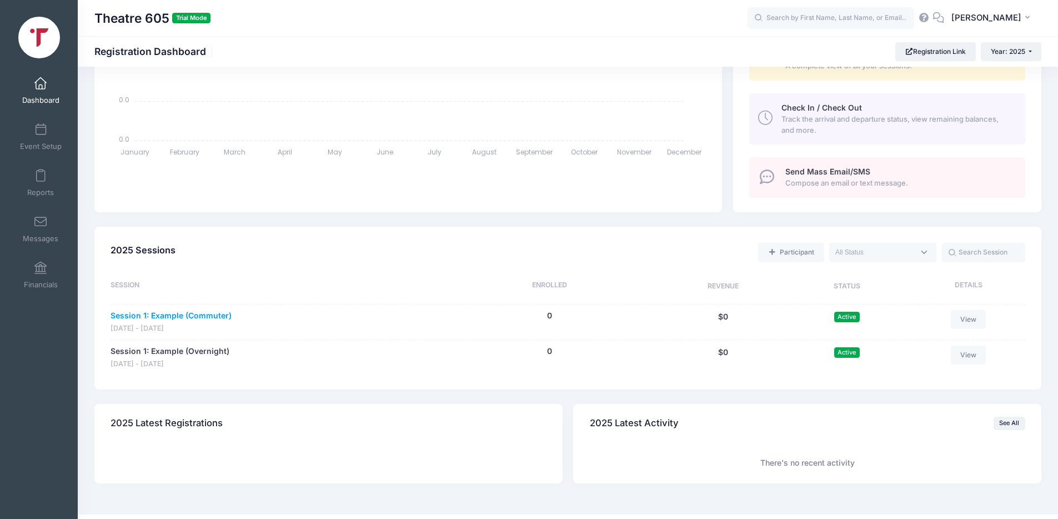
click at [141, 315] on link "Session 1: Example (Commuter)" at bounding box center [171, 316] width 121 height 12
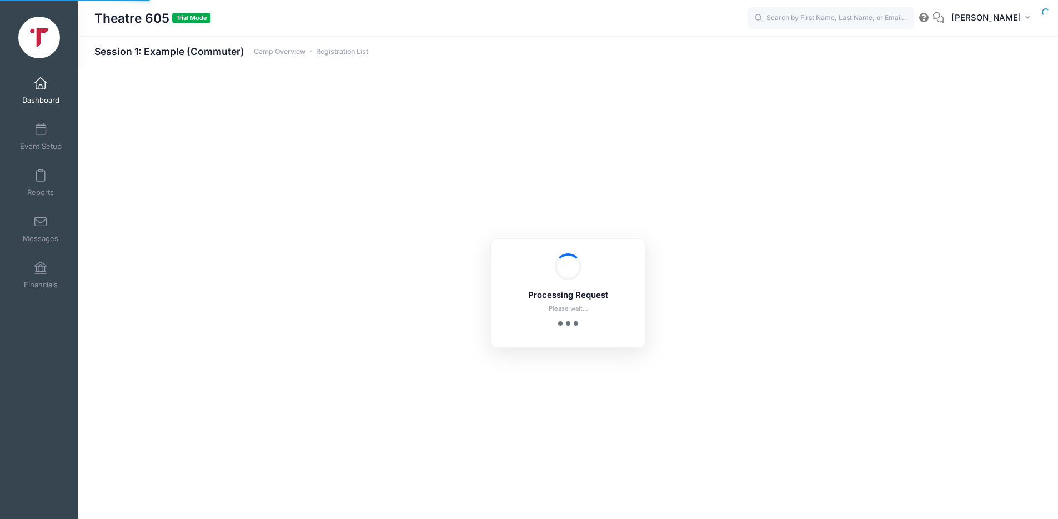
select select "10"
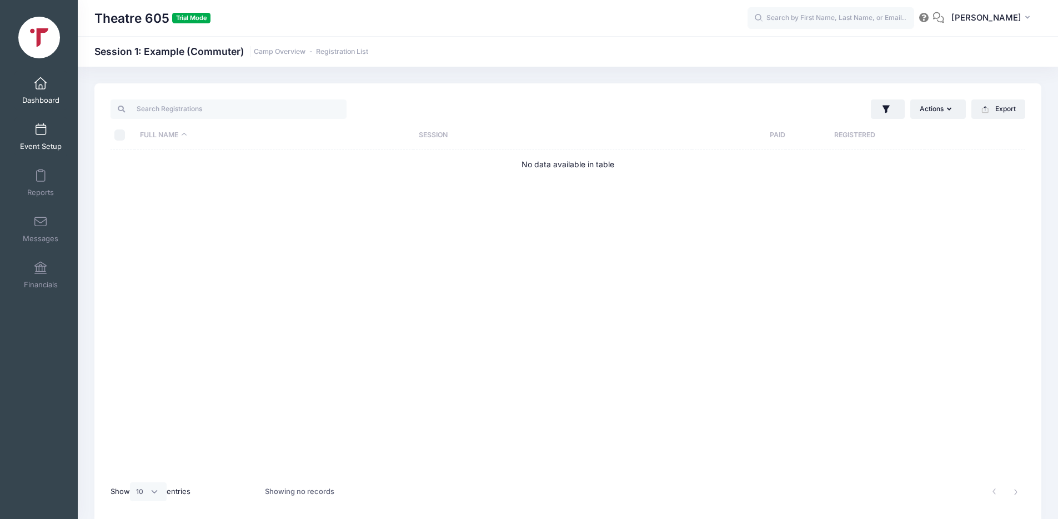
click at [41, 132] on span at bounding box center [41, 130] width 0 height 12
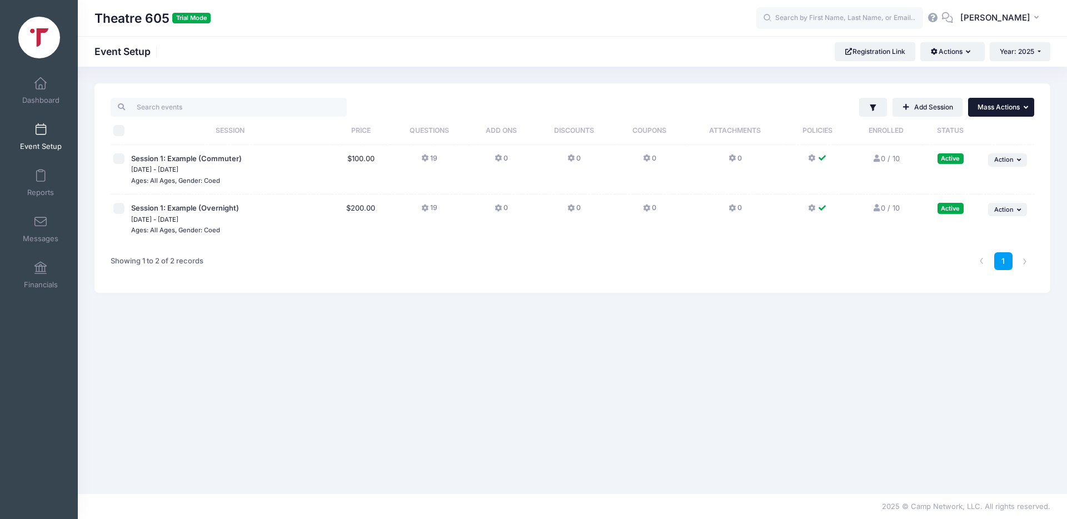
click at [1014, 111] on span "Mass Actions" at bounding box center [998, 107] width 42 height 8
click at [1014, 109] on span "Mass Actions" at bounding box center [998, 107] width 42 height 8
click at [200, 158] on span "Session 1: Example (Commuter)" at bounding box center [186, 158] width 111 height 9
click at [46, 38] on img at bounding box center [39, 38] width 42 height 42
click at [42, 40] on img at bounding box center [39, 38] width 42 height 42
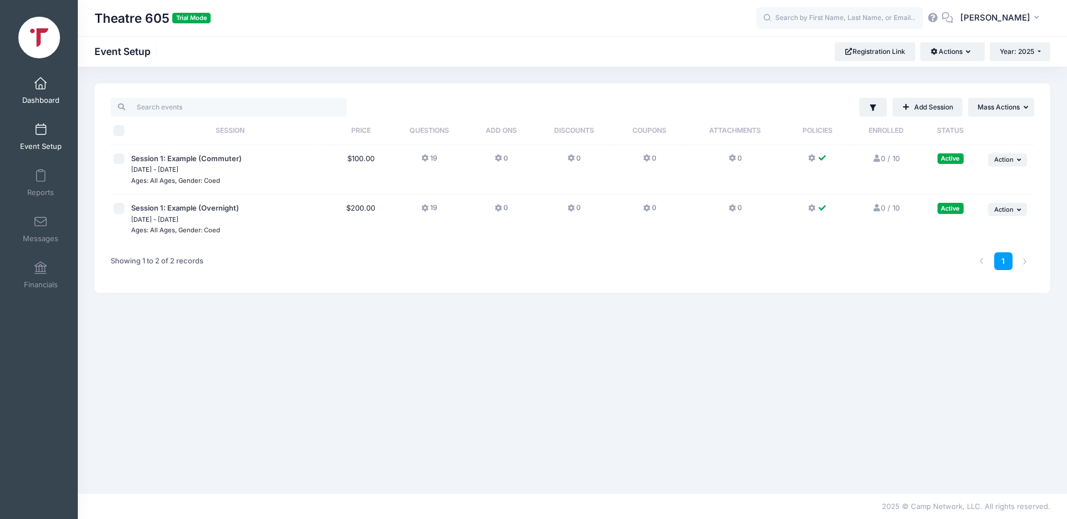
click at [39, 94] on link "Dashboard" at bounding box center [40, 90] width 53 height 39
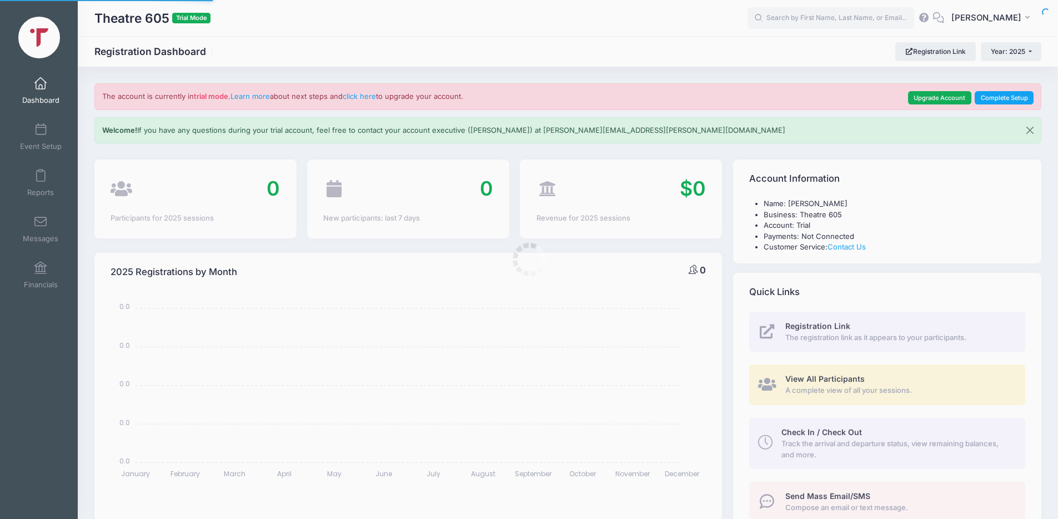
select select
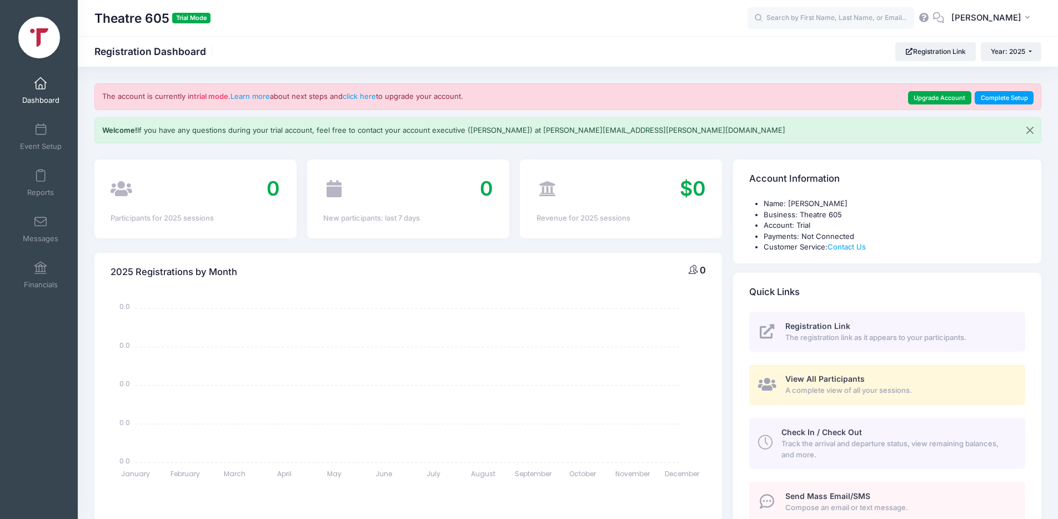
click at [33, 42] on img at bounding box center [39, 38] width 42 height 42
click at [41, 126] on span at bounding box center [41, 130] width 0 height 12
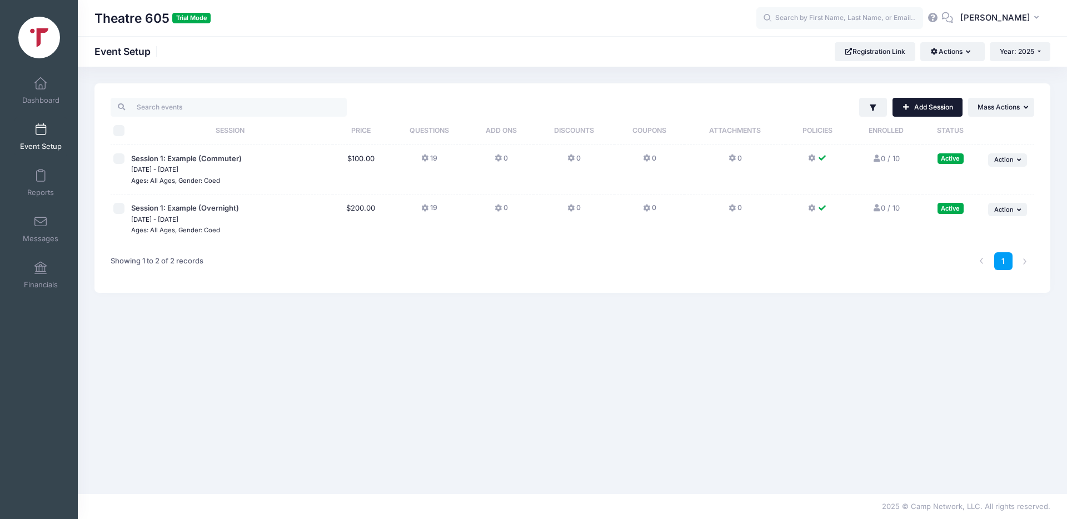
click at [913, 108] on link "Add Session" at bounding box center [927, 107] width 70 height 19
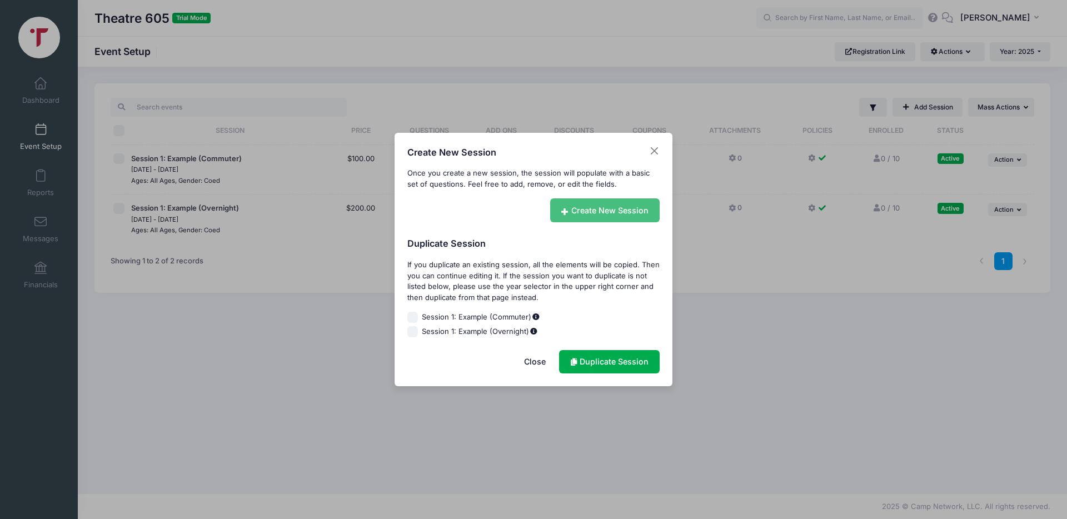
click at [580, 210] on link "Create New Session" at bounding box center [605, 210] width 110 height 24
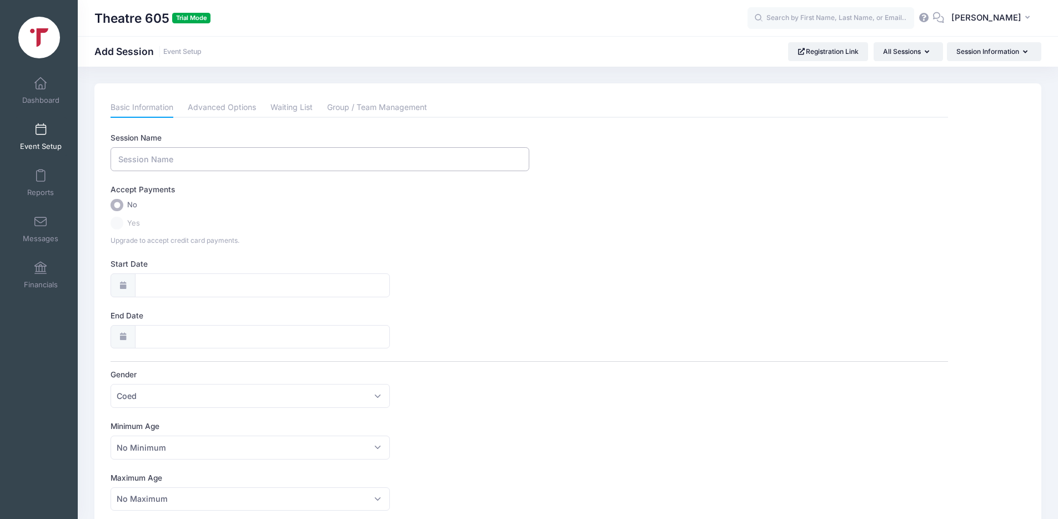
click at [195, 163] on input "Session Name" at bounding box center [320, 159] width 419 height 24
type input "T"
type input "Summer Youth Camp"
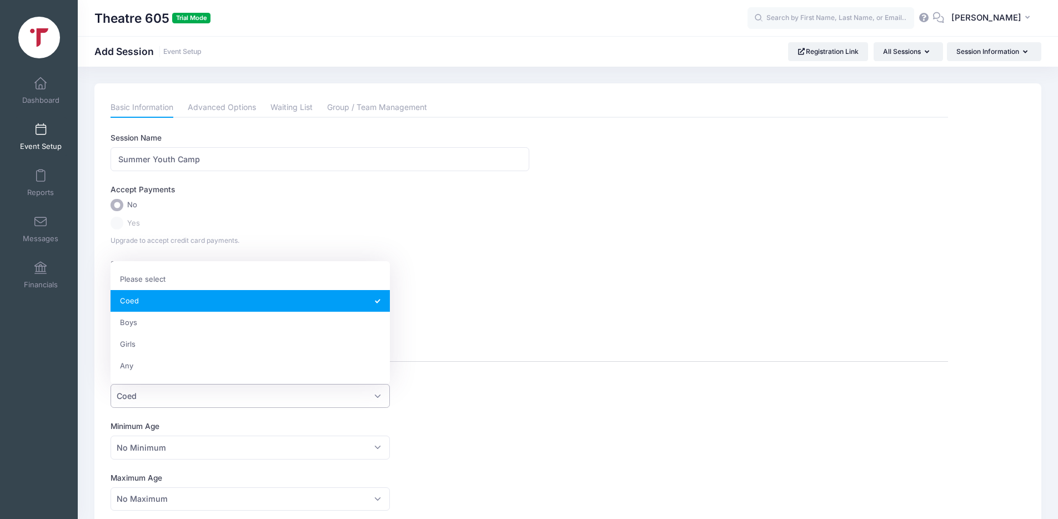
click at [370, 394] on span "Coed" at bounding box center [250, 396] width 279 height 24
select select "Any"
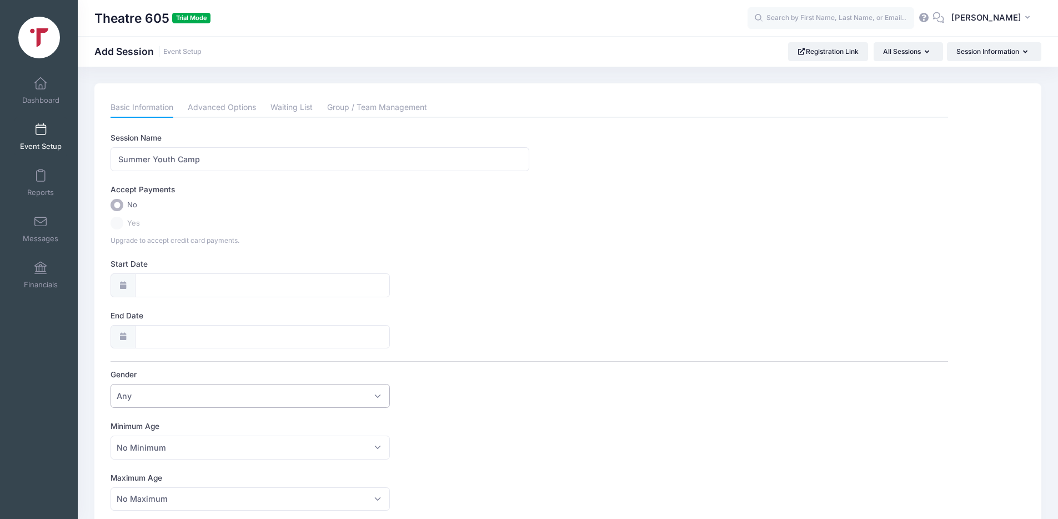
click at [124, 223] on label "Yes" at bounding box center [530, 223] width 838 height 13
click at [119, 223] on label "Yes" at bounding box center [530, 223] width 838 height 13
click at [153, 286] on input "Start Date" at bounding box center [262, 285] width 255 height 24
click at [537, 316] on div "End Date" at bounding box center [530, 329] width 838 height 39
click at [123, 284] on icon at bounding box center [122, 285] width 9 height 7
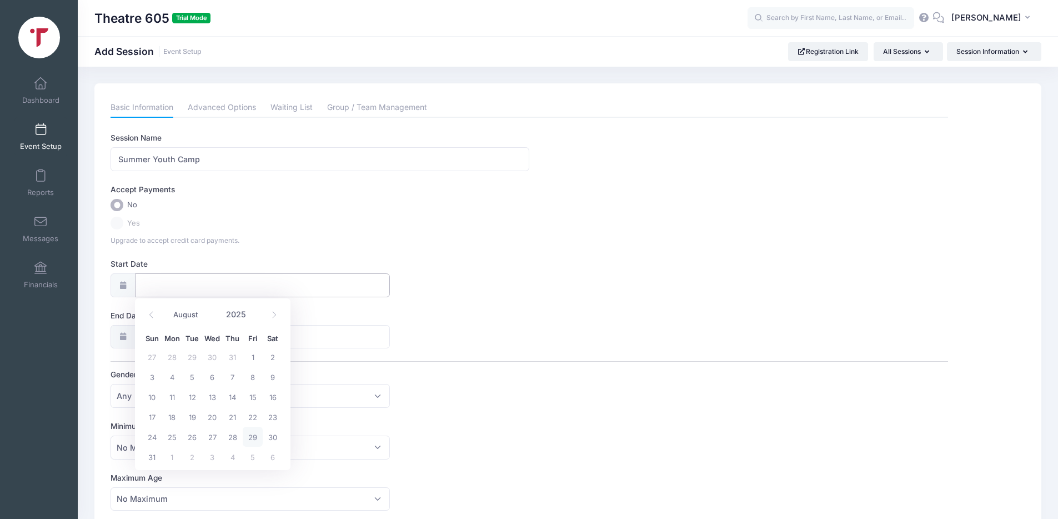
click at [185, 281] on input "Start Date" at bounding box center [262, 285] width 255 height 24
click at [275, 315] on icon at bounding box center [274, 315] width 4 height 7
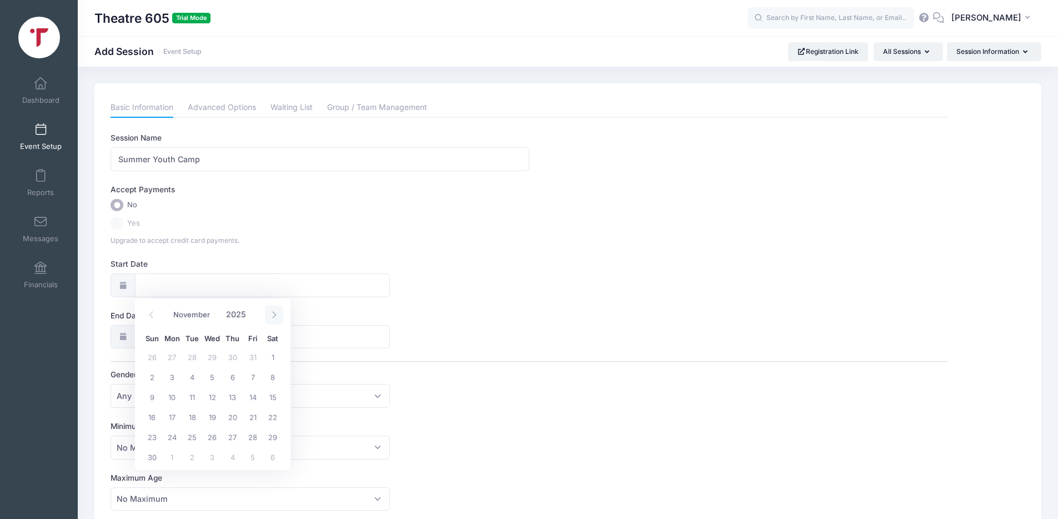
select select "11"
click at [275, 315] on icon at bounding box center [274, 315] width 4 height 7
type input "2026"
click at [275, 315] on icon at bounding box center [274, 315] width 4 height 7
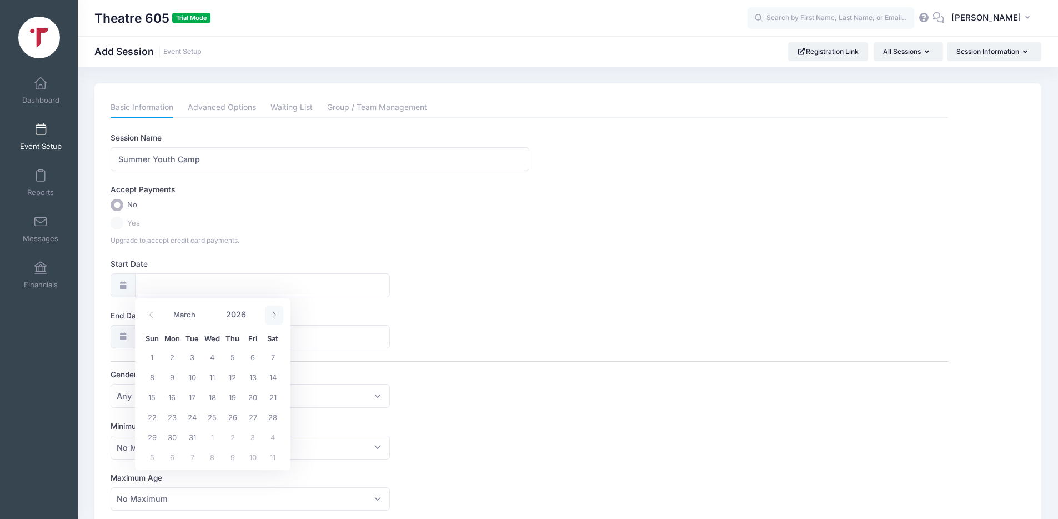
click at [275, 315] on icon at bounding box center [274, 315] width 4 height 7
select select "6"
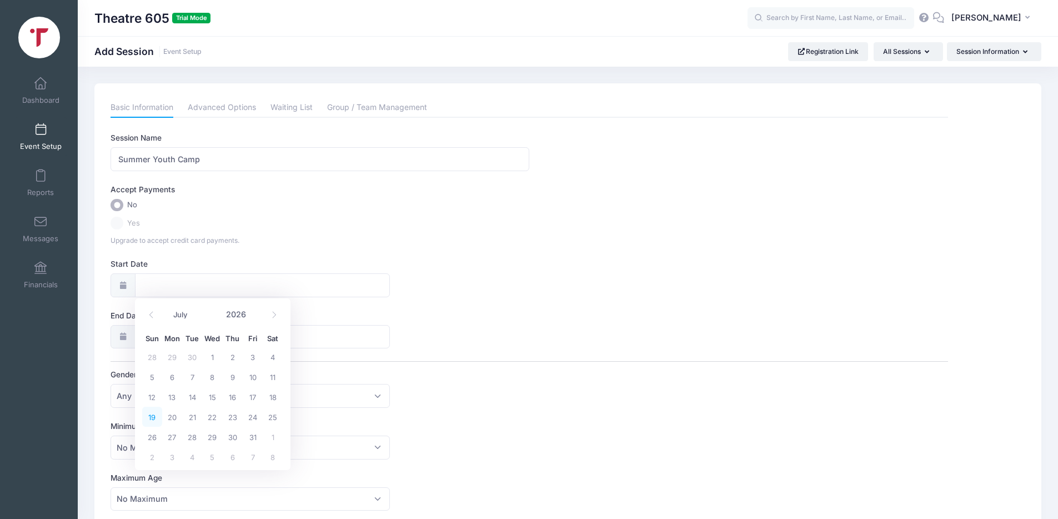
click at [151, 419] on span "19" at bounding box center [152, 417] width 20 height 20
type input "07/19/2026"
type input "07/20/2026"
type input "2026"
select select "6"
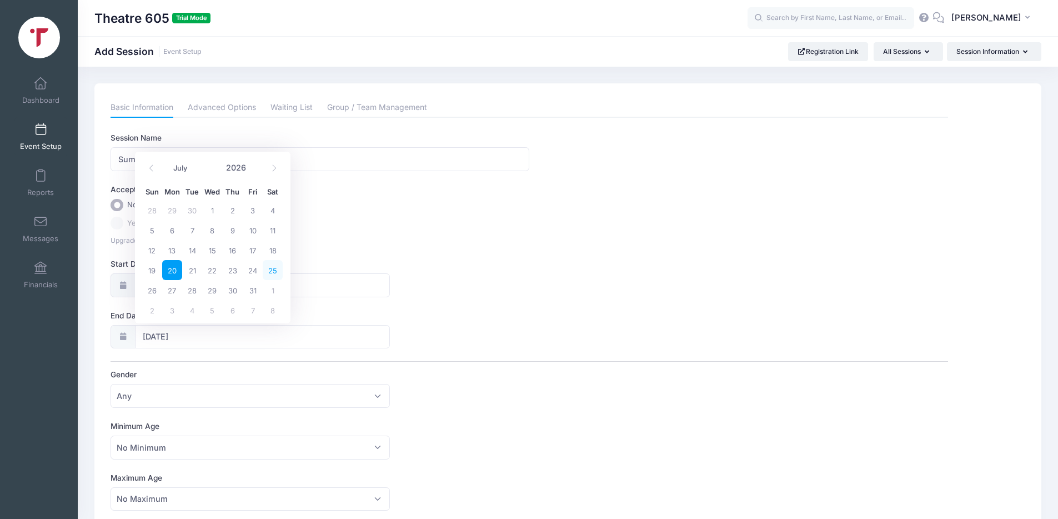
click at [271, 271] on span "25" at bounding box center [273, 270] width 20 height 20
type input "07/25/2026"
click at [487, 214] on div "Accept Payments No Yes Upgrade to accept credit card payments." at bounding box center [530, 215] width 838 height 62
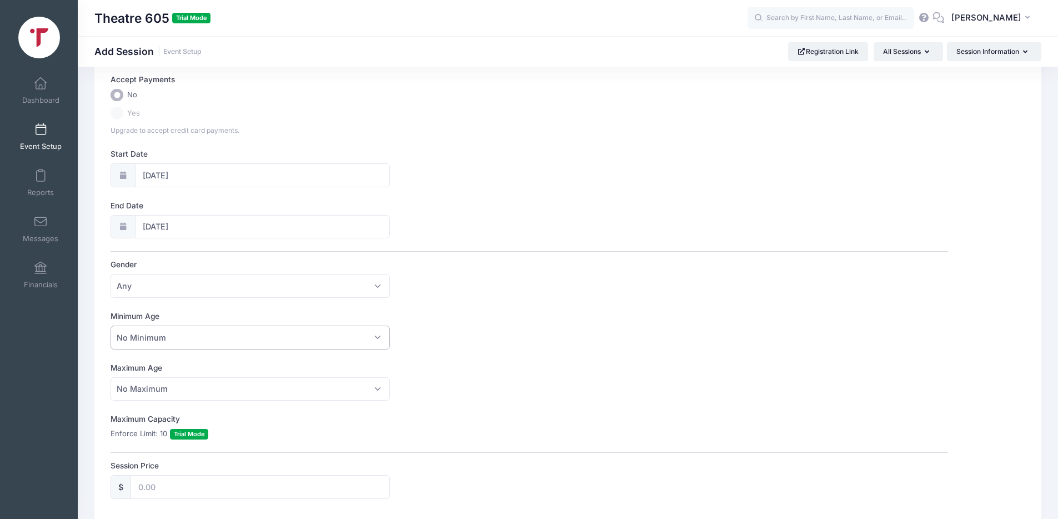
click at [202, 340] on span "No Minimum" at bounding box center [250, 338] width 279 height 24
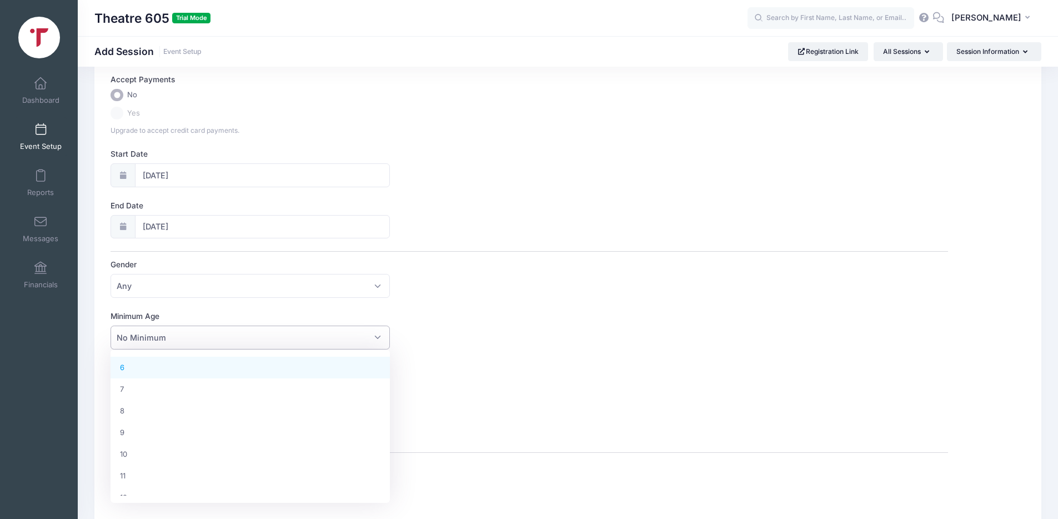
scroll to position [183, 0]
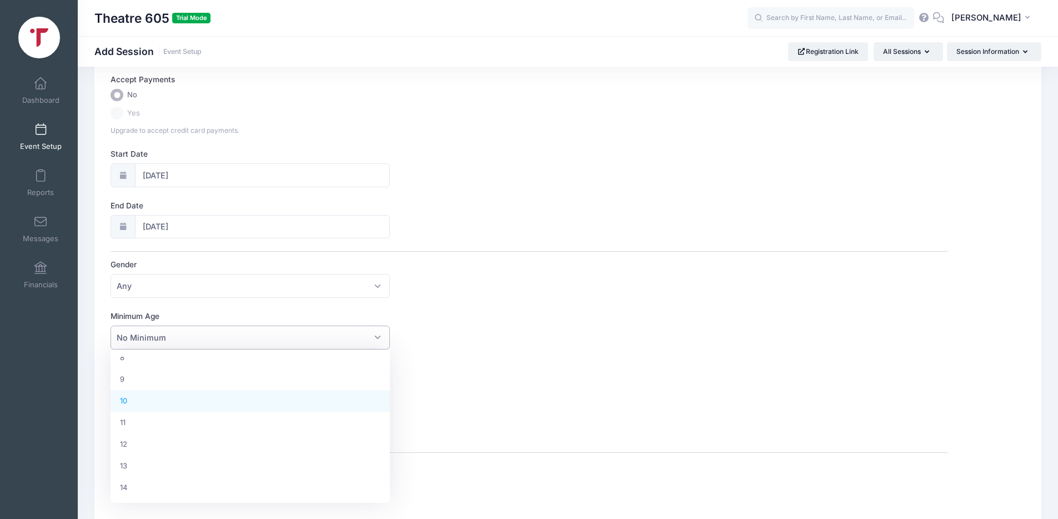
select select "10"
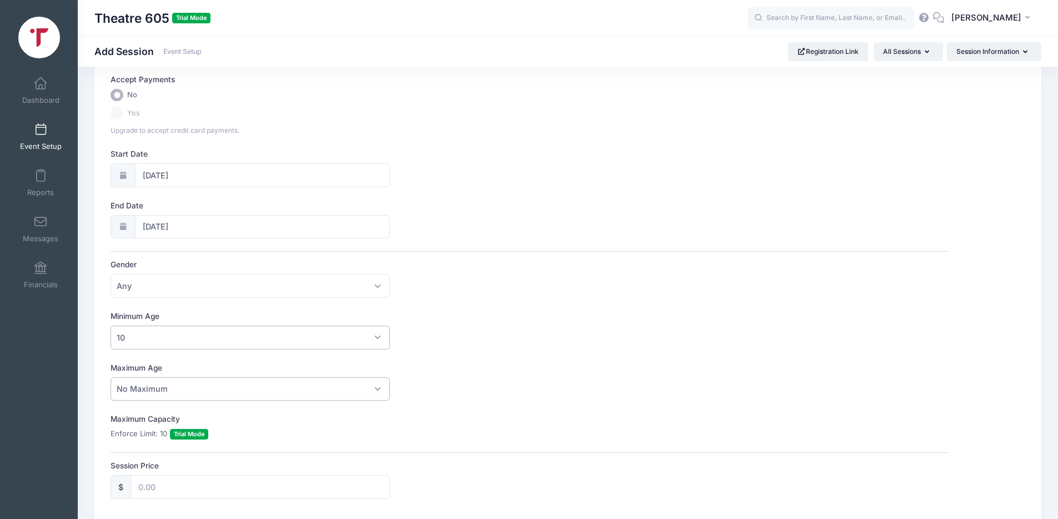
click at [346, 388] on span "No Maximum" at bounding box center [250, 389] width 279 height 24
select select "19"
click at [513, 378] on div "Maximum Age No Maximum 1 2 3 4 5 6 7 8 9 10 11 12 13 14 15 16 17 18 19 20 21 22…" at bounding box center [530, 381] width 838 height 39
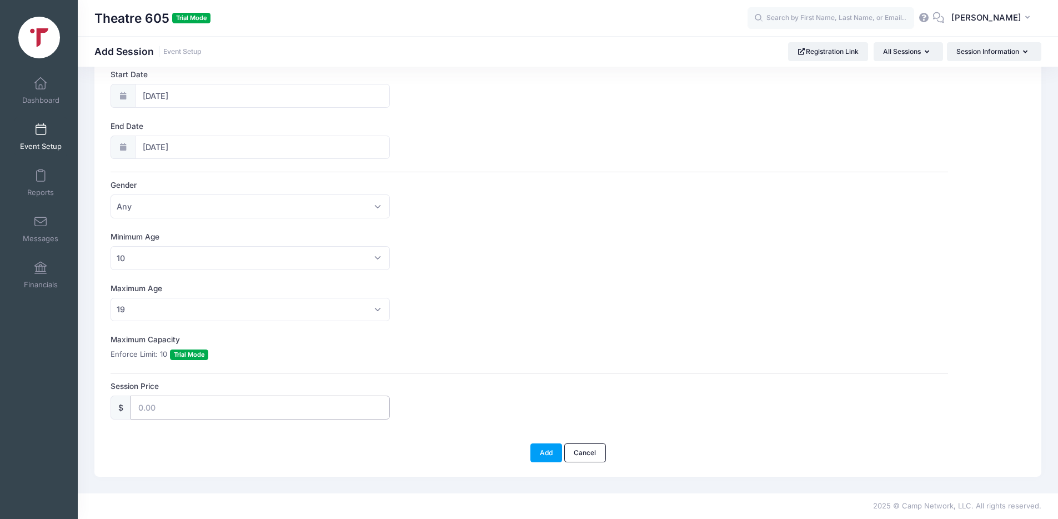
click at [187, 414] on input "Session Price" at bounding box center [260, 408] width 259 height 24
drag, startPoint x: 178, startPoint y: 412, endPoint x: 132, endPoint y: 410, distance: 46.7
click at [132, 410] on input "950.00" at bounding box center [260, 408] width 259 height 24
type input "900.00"
click at [556, 451] on button "Add" at bounding box center [547, 452] width 32 height 19
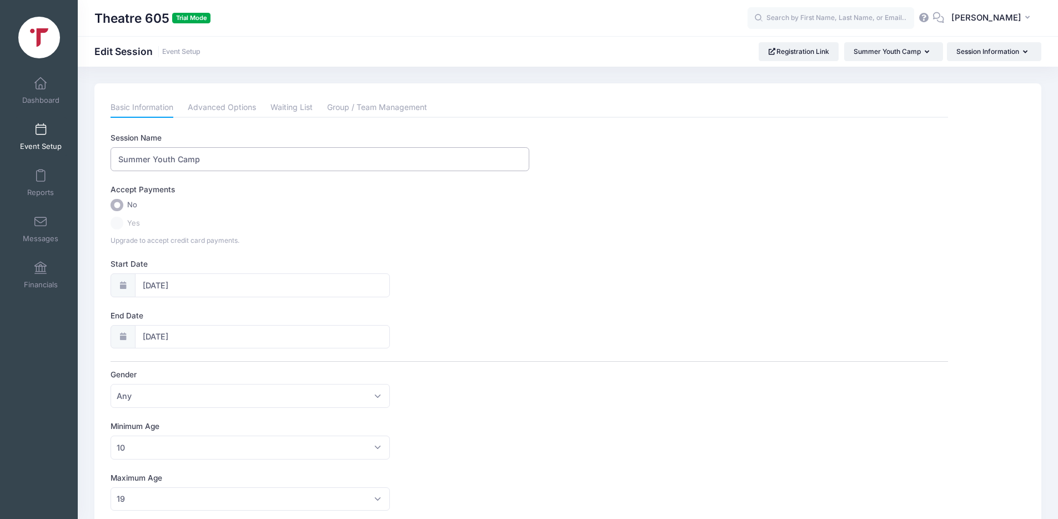
click at [211, 161] on input "Summer Youth Camp" at bounding box center [320, 159] width 419 height 24
type input "Summer Youth Camp: Vermillion, South Dakota"
click at [111, 224] on label "Yes" at bounding box center [530, 223] width 838 height 13
click at [119, 225] on label "Yes" at bounding box center [530, 223] width 838 height 13
click at [215, 218] on label "Yes" at bounding box center [530, 223] width 838 height 13
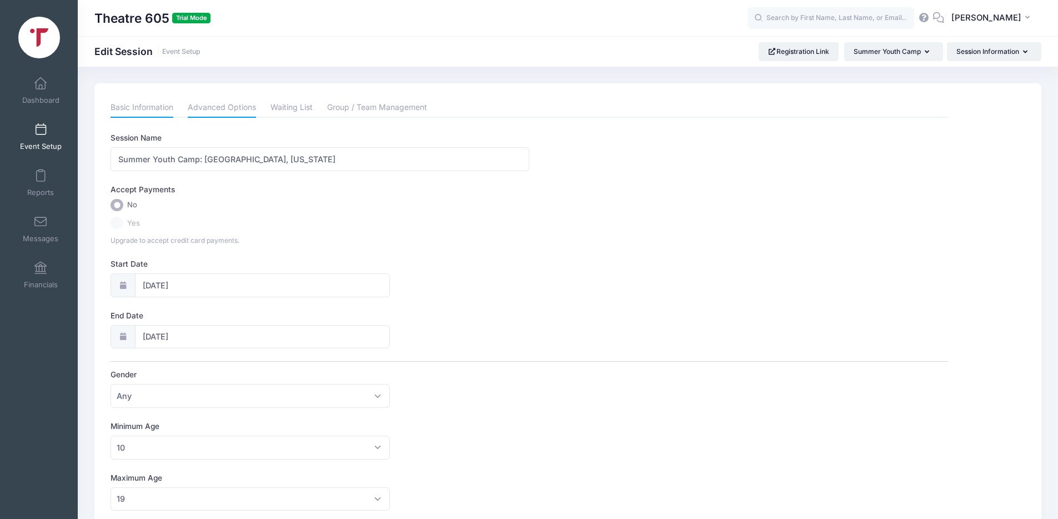
click at [201, 108] on link "Advanced Options" at bounding box center [222, 108] width 68 height 20
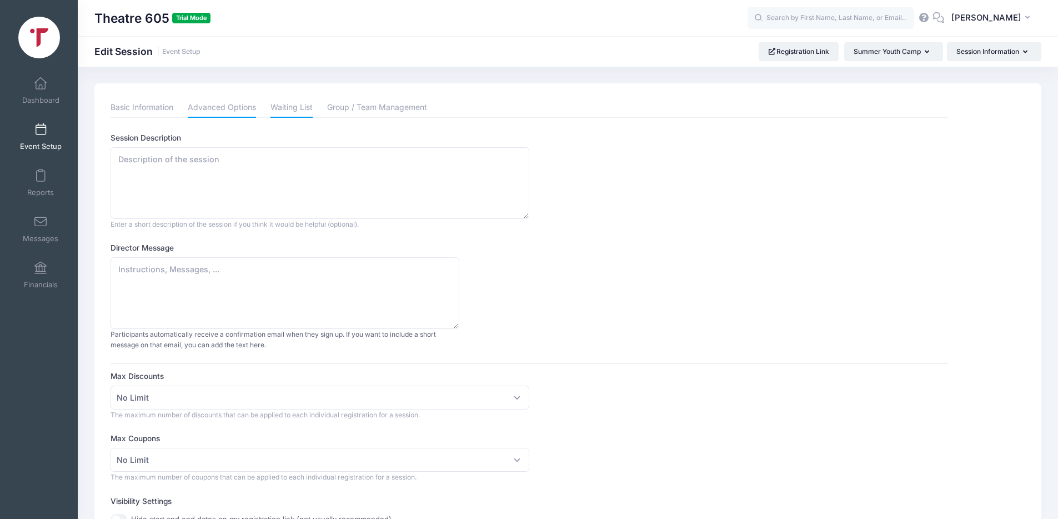
click at [283, 111] on link "Waiting List" at bounding box center [292, 108] width 42 height 20
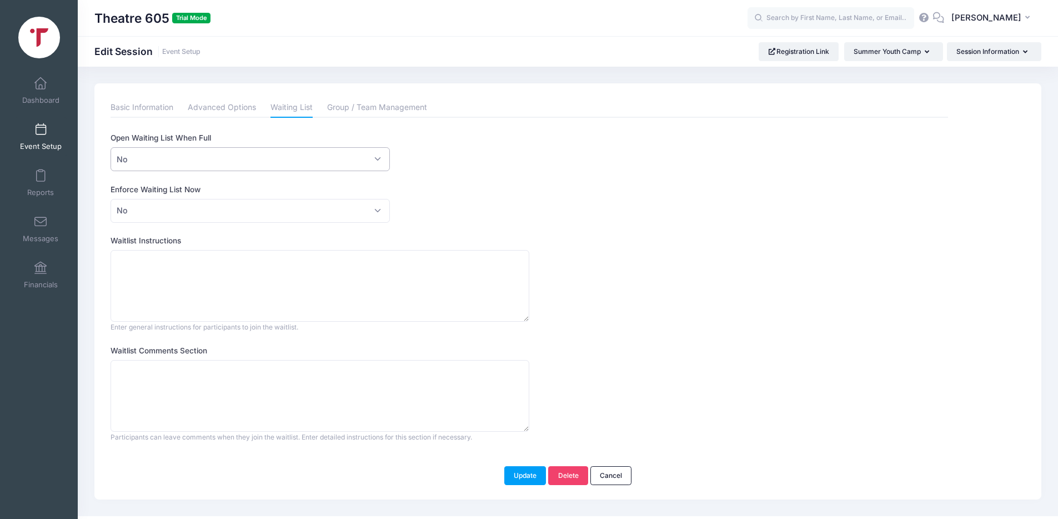
click at [232, 155] on span "No" at bounding box center [250, 159] width 279 height 24
click at [212, 205] on span "No" at bounding box center [250, 211] width 279 height 24
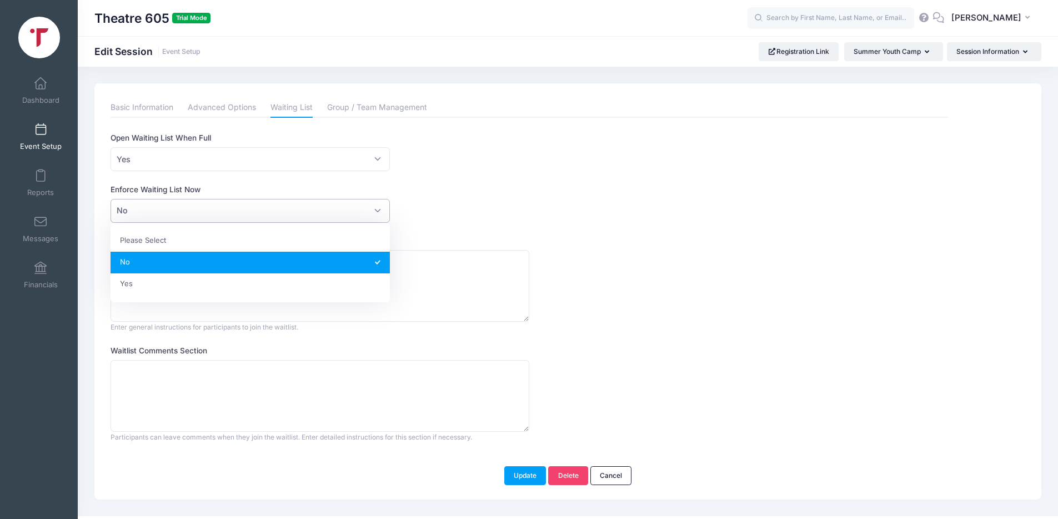
click at [212, 204] on span "No" at bounding box center [250, 211] width 279 height 24
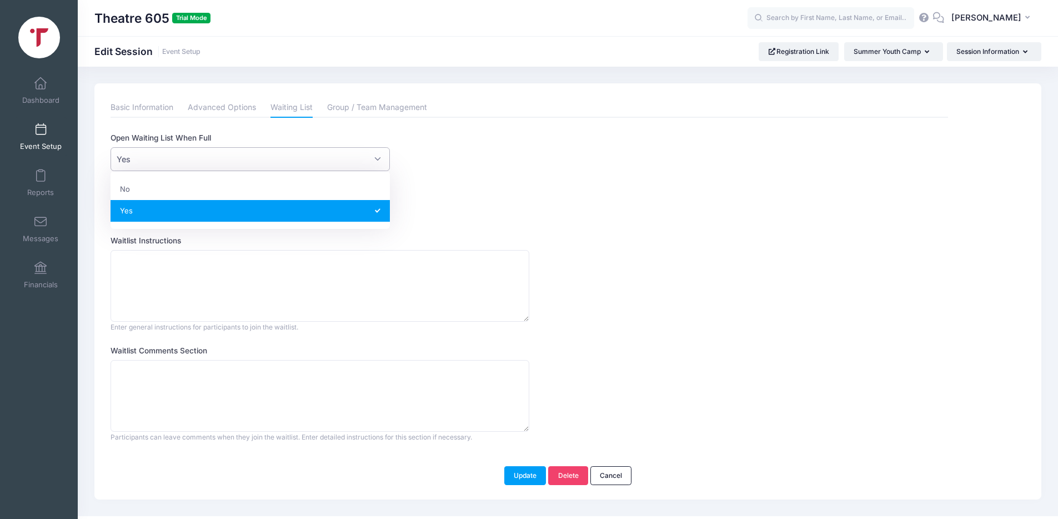
click at [215, 157] on span "Yes" at bounding box center [250, 159] width 279 height 24
select select "0"
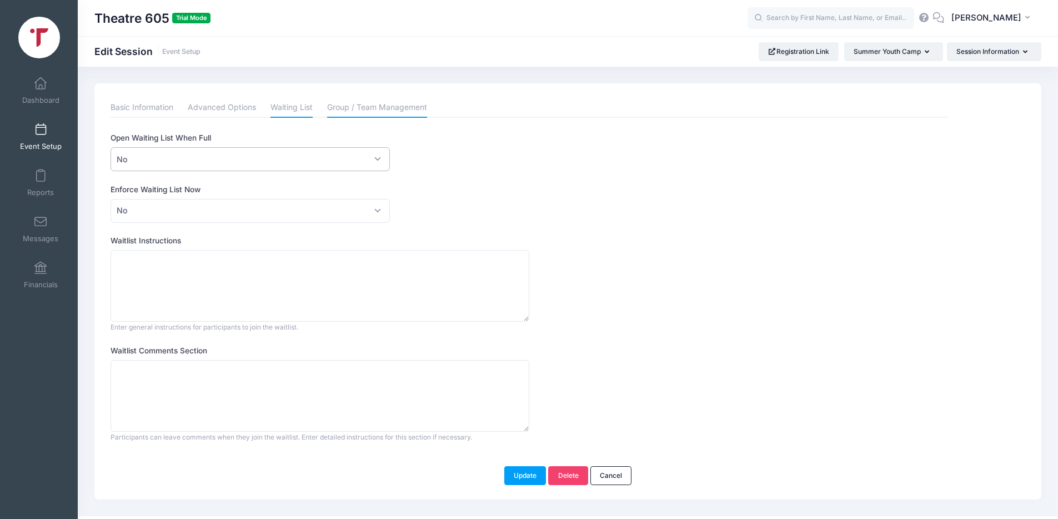
click at [379, 104] on link "Group / Team Management" at bounding box center [377, 108] width 100 height 20
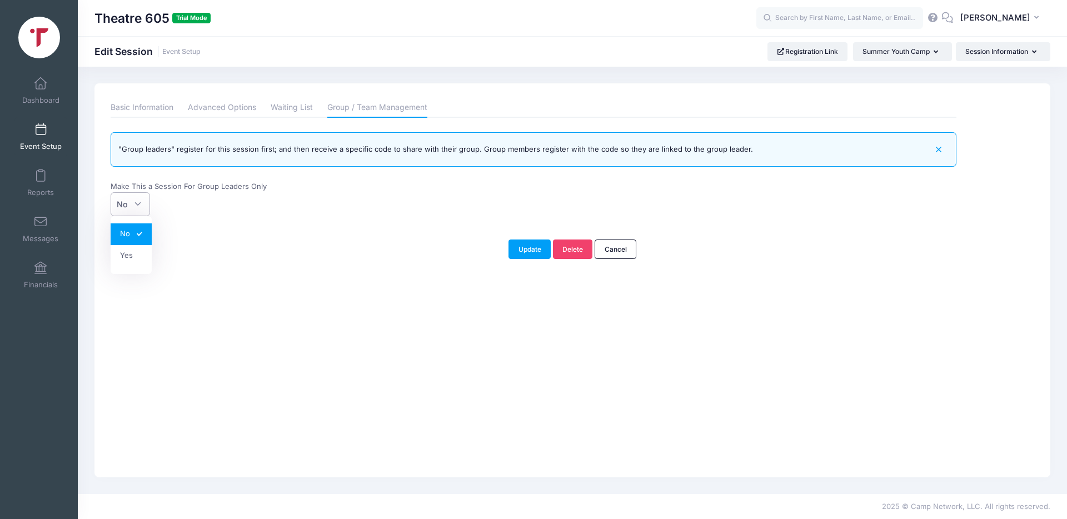
click at [138, 209] on span "No" at bounding box center [130, 204] width 39 height 24
click at [111, 193] on select "No Yes" at bounding box center [111, 192] width 1 height 1
select select "team"
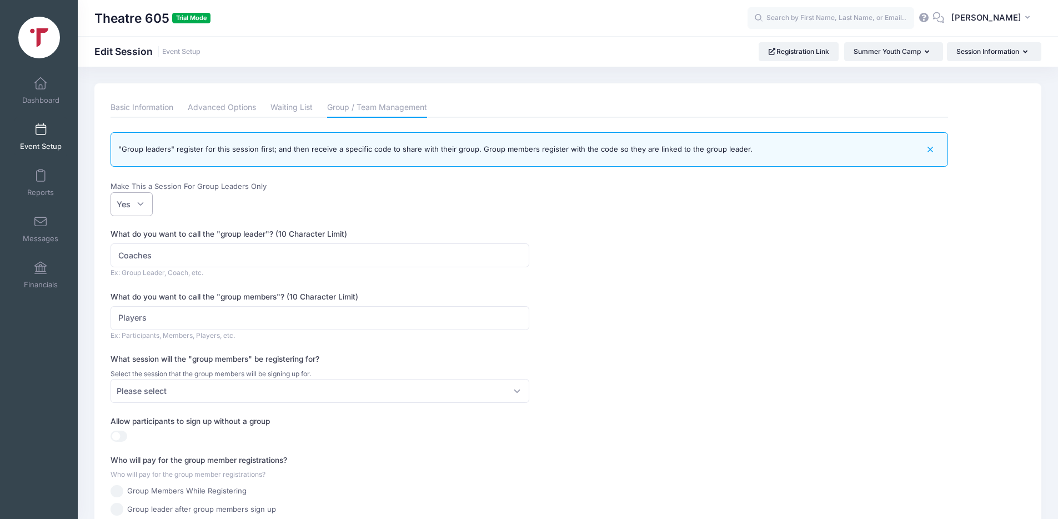
click at [125, 212] on span "Yes" at bounding box center [132, 204] width 42 height 24
click at [111, 193] on select "No Yes" at bounding box center [111, 192] width 1 height 1
select select
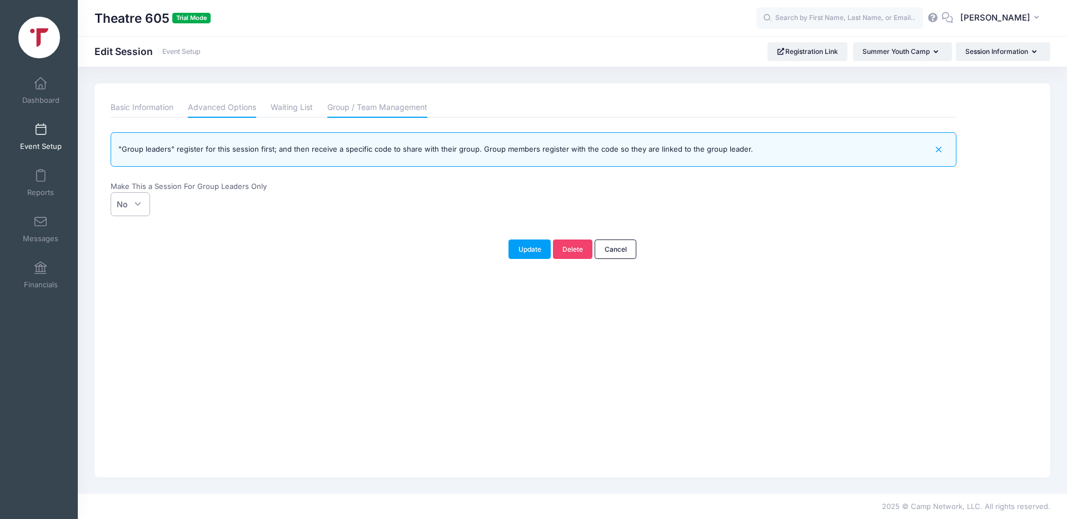
click at [227, 101] on link "Advanced Options" at bounding box center [222, 108] width 68 height 20
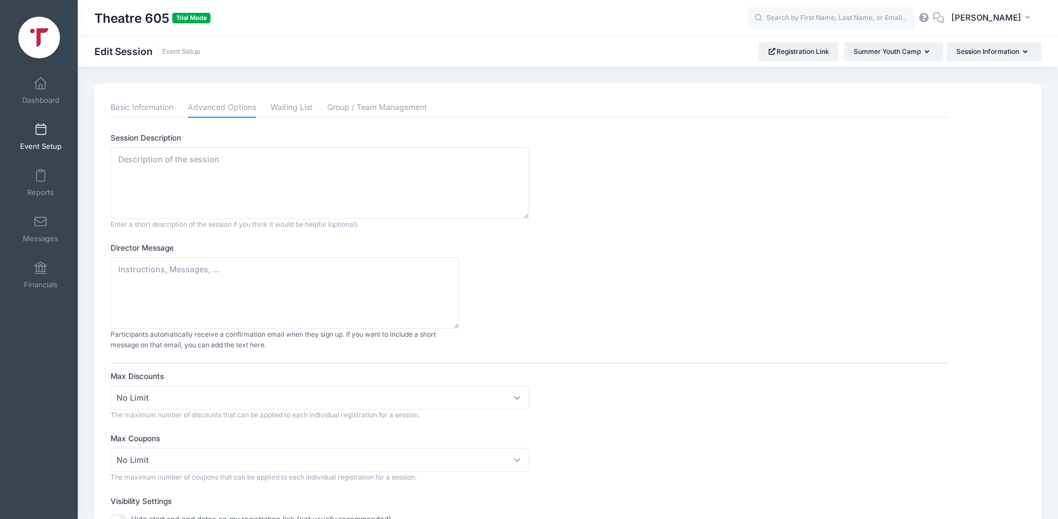
scroll to position [7, 0]
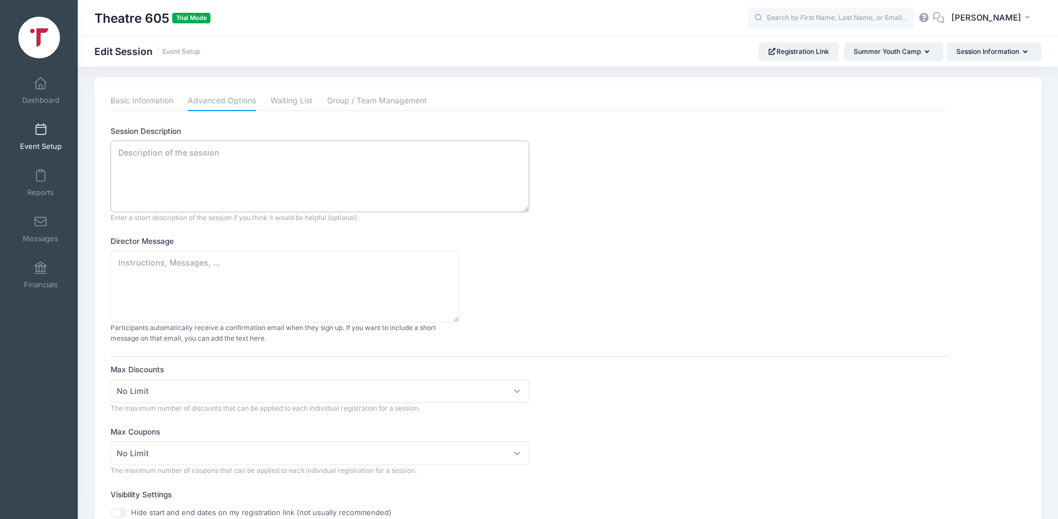
click at [214, 184] on textarea "Session Description" at bounding box center [320, 177] width 419 height 72
paste textarea "BHP Jr. Performing Arts Camps BHP Jr. Campers get the full sleep-away camp expe…"
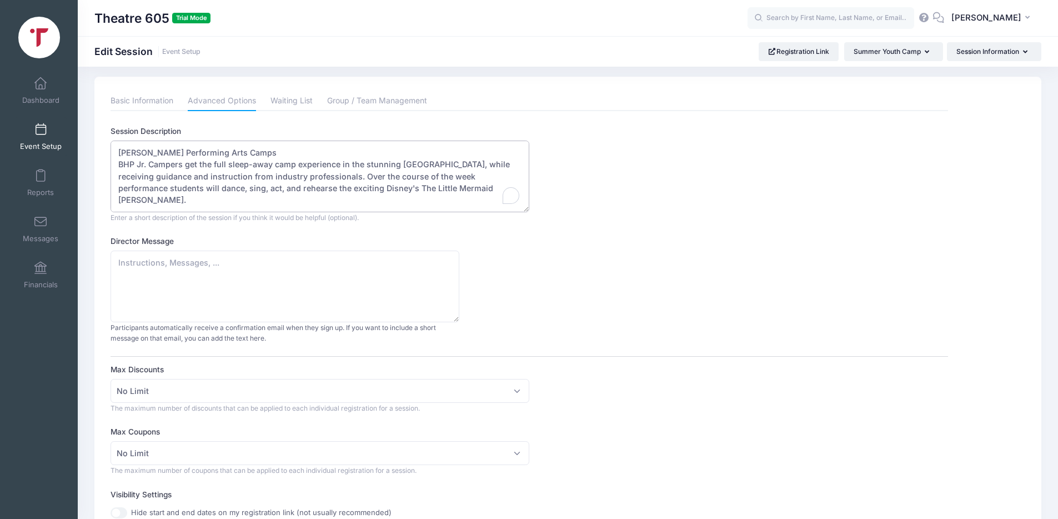
scroll to position [41, 0]
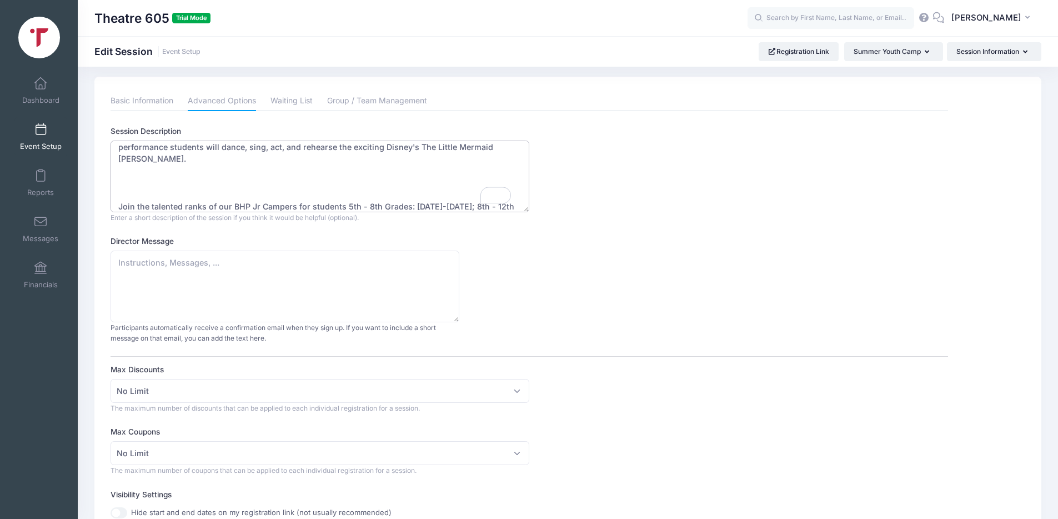
click at [168, 168] on textarea "BHP Jr. Performing Arts Camps BHP Jr. Campers get the full sleep-away camp expe…" at bounding box center [320, 177] width 419 height 72
click at [143, 162] on textarea "BHP Jr. Performing Arts Camps BHP Jr. Campers get the full sleep-away camp expe…" at bounding box center [320, 177] width 419 height 72
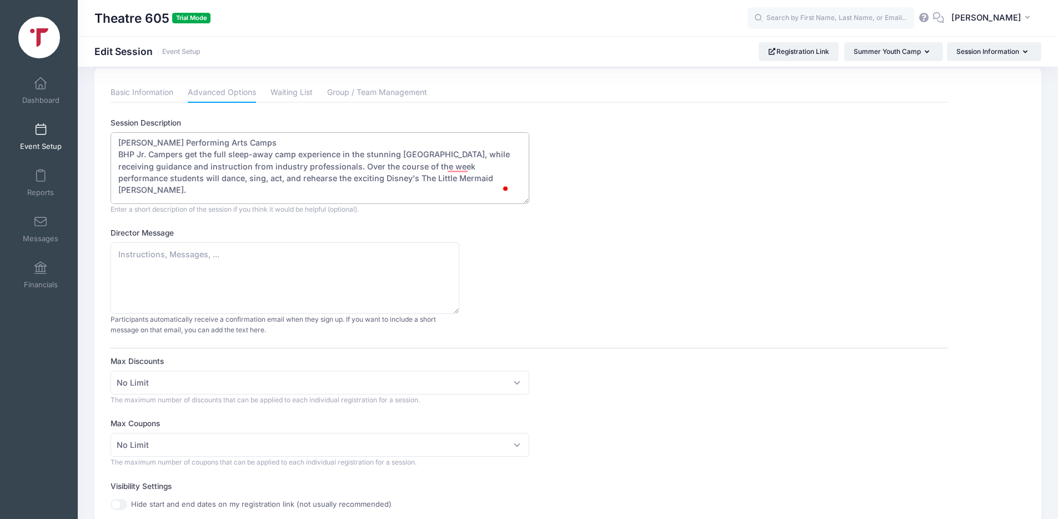
scroll to position [0, 0]
drag, startPoint x: 250, startPoint y: 144, endPoint x: 114, endPoint y: 146, distance: 135.6
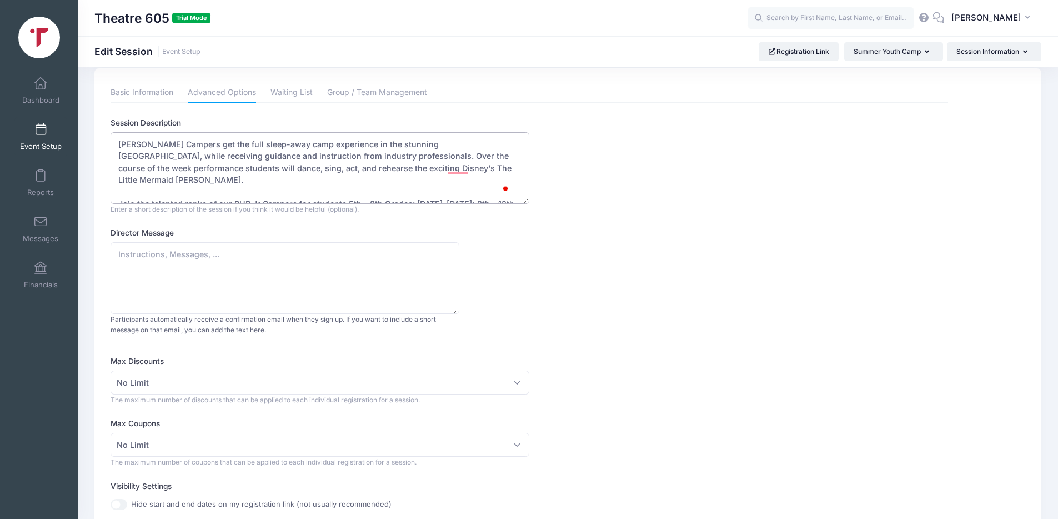
click at [126, 157] on textarea "BHP Jr. Campers get the full sleep-away camp experience in the stunning Black H…" at bounding box center [320, 168] width 419 height 72
click at [202, 159] on textarea "THEATRE 605 Jr. Campers get the full sleep-away camp experience in the stunning…" at bounding box center [320, 168] width 419 height 72
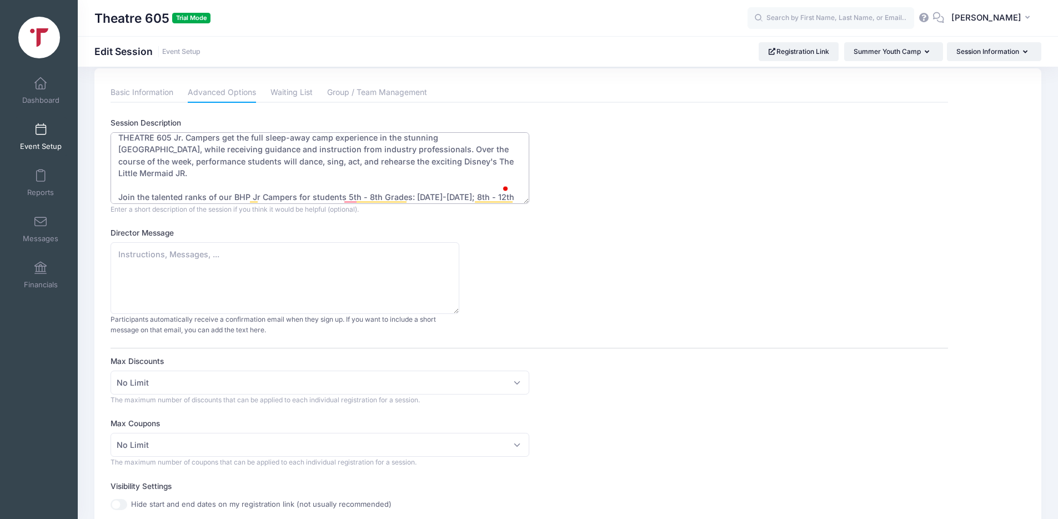
click at [481, 201] on textarea "THEATRE 605 Jr. Campers get the full sleep-away camp experience in the stunning…" at bounding box center [320, 168] width 419 height 72
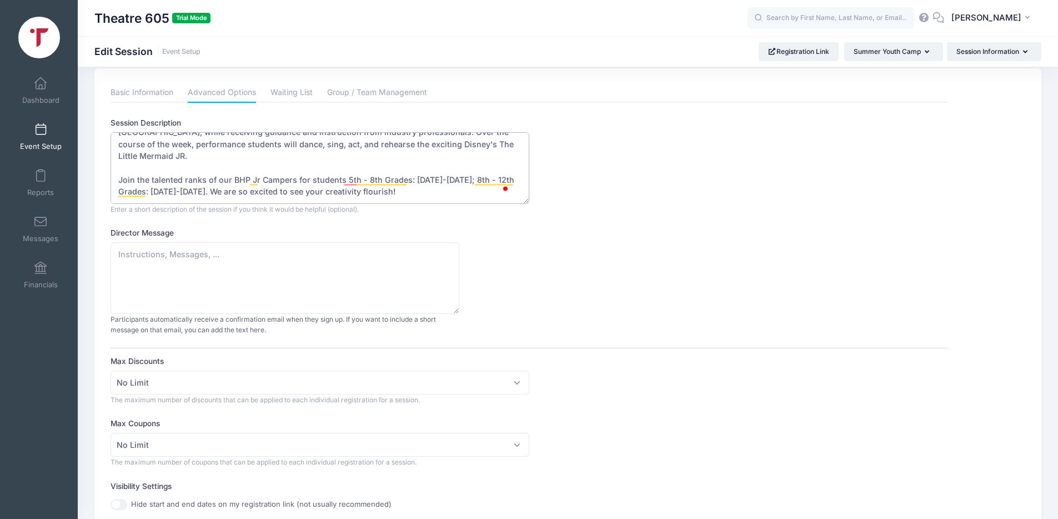
drag, startPoint x: 383, startPoint y: 156, endPoint x: 500, endPoint y: 158, distance: 116.7
click at [500, 158] on textarea "THEATRE 605 Jr. Campers get the full sleep-away camp experience in the stunning…" at bounding box center [320, 168] width 419 height 72
click at [499, 158] on textarea "THEATRE 605 Jr. Campers get the full sleep-away camp experience in the stunning…" at bounding box center [320, 168] width 419 height 72
click at [315, 159] on textarea "THEATRE 605 Jr. Campers get the full sleep-away camp experience in the stunning…" at bounding box center [320, 168] width 419 height 72
drag, startPoint x: 301, startPoint y: 158, endPoint x: 499, endPoint y: 157, distance: 198.3
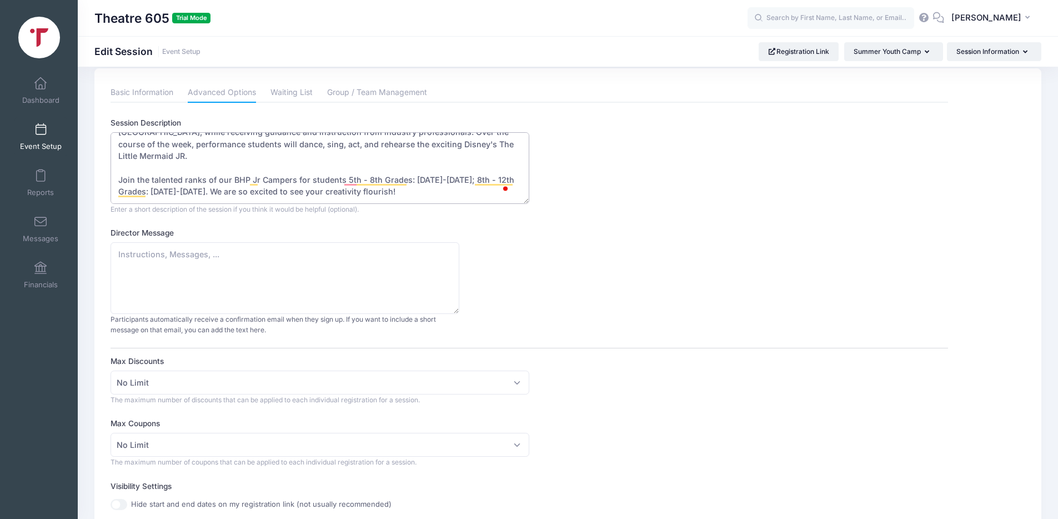
click at [499, 157] on textarea "THEATRE 605 Jr. Campers get the full sleep-away camp experience in the stunning…" at bounding box center [320, 168] width 419 height 72
click at [299, 157] on textarea "THEATRE 605 Jr. Campers get the full sleep-away camp experience in the stunning…" at bounding box center [320, 168] width 419 height 72
drag, startPoint x: 301, startPoint y: 155, endPoint x: 281, endPoint y: 159, distance: 20.5
click at [281, 159] on textarea "THEATRE 605 Jr. Campers get the full sleep-away camp experience in the stunning…" at bounding box center [320, 168] width 419 height 72
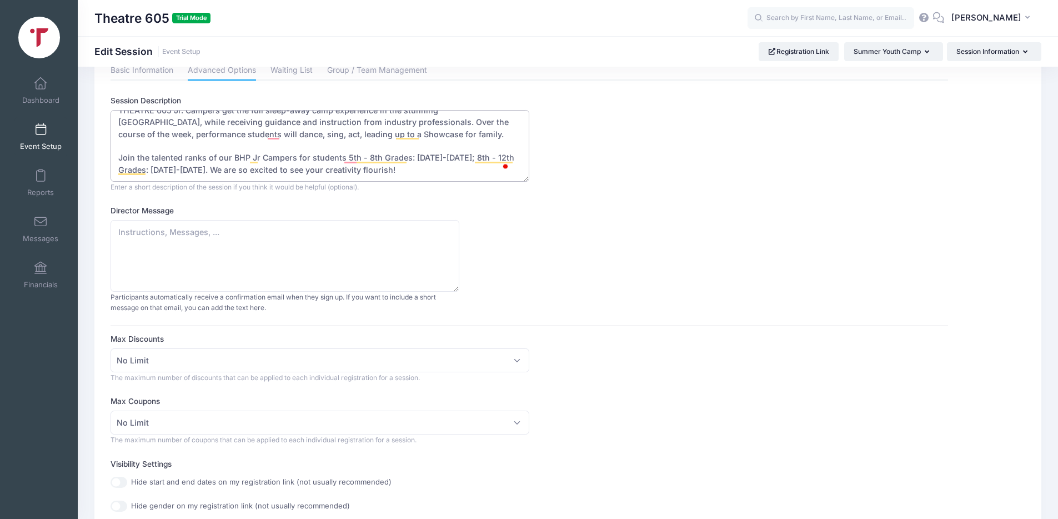
scroll to position [23, 0]
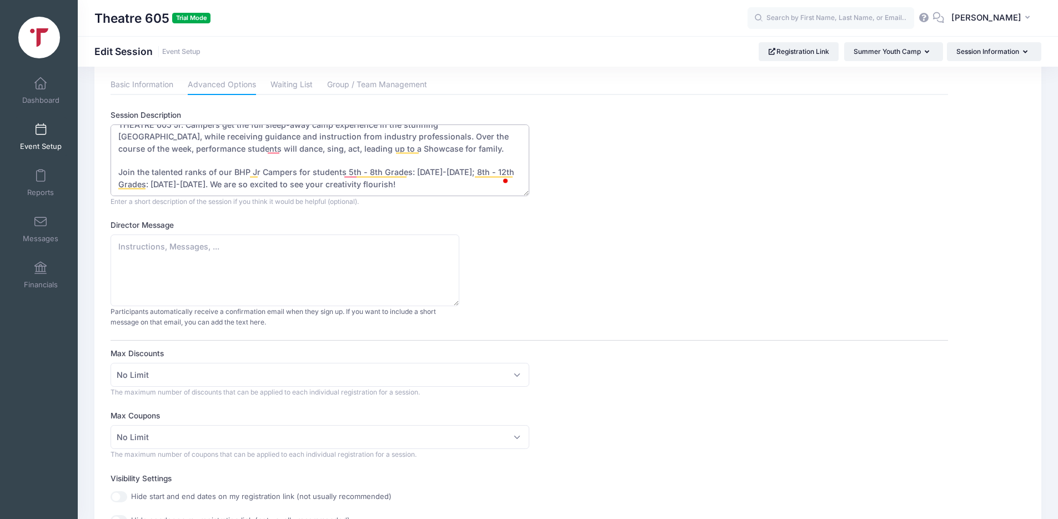
click at [242, 178] on textarea "THEATRE 605 Jr. Campers get the full sleep-away camp experience in the stunning…" at bounding box center [320, 160] width 419 height 72
click at [431, 175] on textarea "THEATRE 605 Jr. Campers get the full sleep-away camp experience in the stunning…" at bounding box center [320, 160] width 419 height 72
click at [431, 174] on textarea "THEATRE 605 Jr. Campers get the full sleep-away camp experience in the stunning…" at bounding box center [320, 160] width 419 height 72
drag, startPoint x: 449, startPoint y: 173, endPoint x: 441, endPoint y: 178, distance: 9.4
click at [441, 178] on textarea "THEATRE 605 Jr. Campers get the full sleep-away camp experience in the stunning…" at bounding box center [320, 160] width 419 height 72
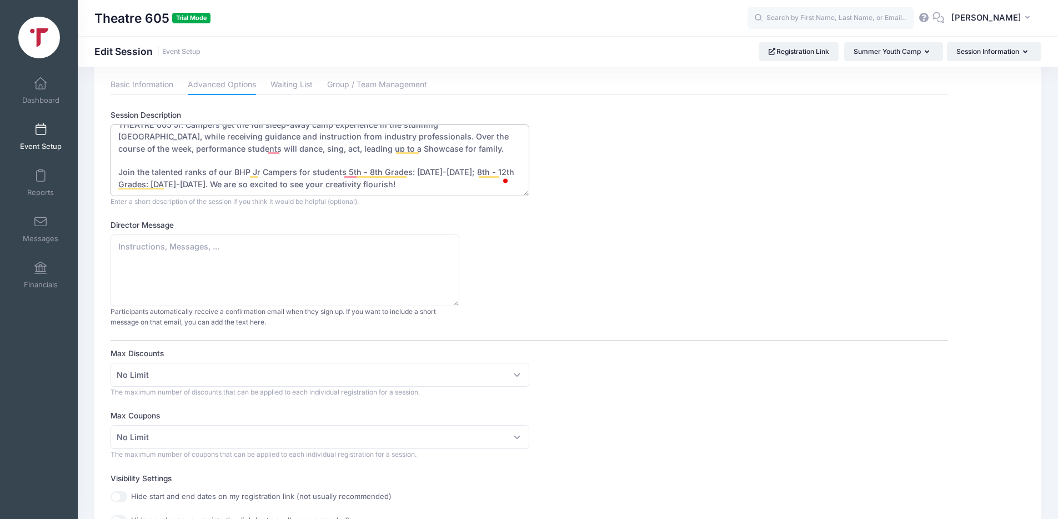
click at [472, 173] on textarea "THEATRE 605 Jr. Campers get the full sleep-away camp experience in the stunning…" at bounding box center [320, 160] width 419 height 72
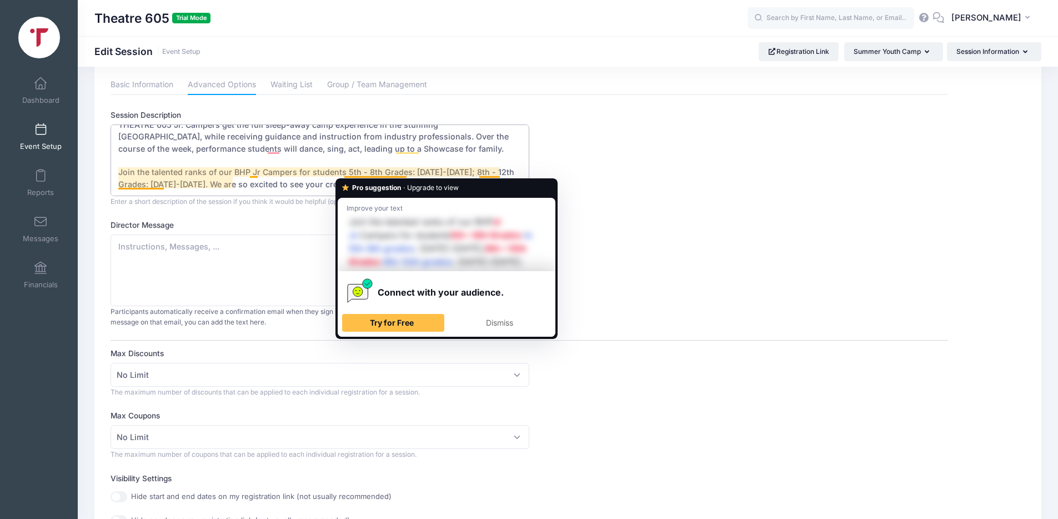
click at [368, 171] on textarea "THEATRE 605 Jr. Campers get the full sleep-away camp experience in the stunning…" at bounding box center [320, 160] width 419 height 72
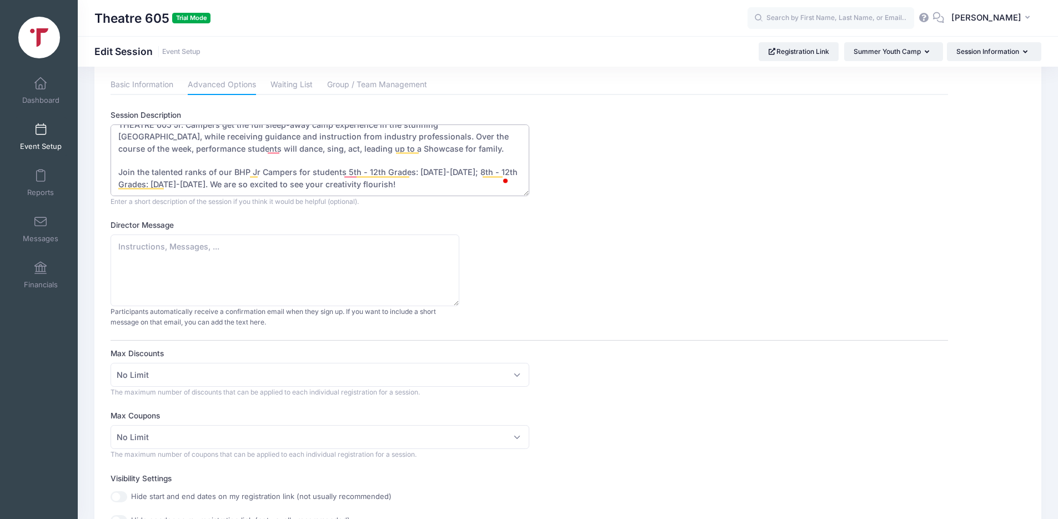
drag, startPoint x: 478, startPoint y: 173, endPoint x: 229, endPoint y: 185, distance: 249.2
click at [229, 185] on textarea "THEATRE 605 Jr. Campers get the full sleep-away camp experience in the stunning…" at bounding box center [320, 160] width 419 height 72
click at [152, 184] on textarea "THEATRE 605 Jr. Campers get the full sleep-away camp experience in the stunning…" at bounding box center [320, 160] width 419 height 72
click at [274, 188] on textarea "THEATRE 605 Jr. Campers get the full sleep-away camp experience in the stunning…" at bounding box center [320, 160] width 419 height 72
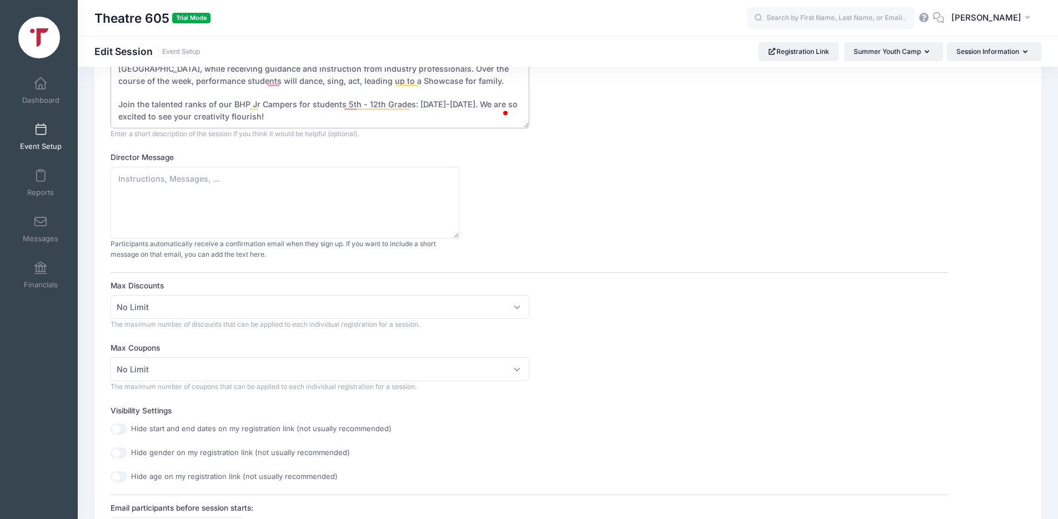
type textarea "THEATRE 605 Jr. Campers get the full sleep-away camp experience in the stunning…"
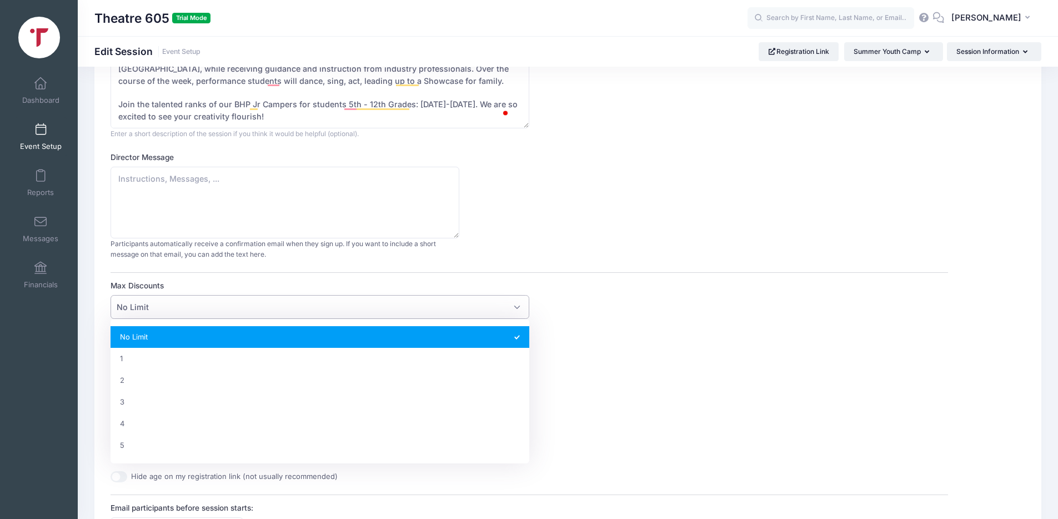
click at [254, 306] on span "No Limit" at bounding box center [320, 307] width 419 height 24
click at [247, 298] on span "No Limit" at bounding box center [320, 307] width 419 height 24
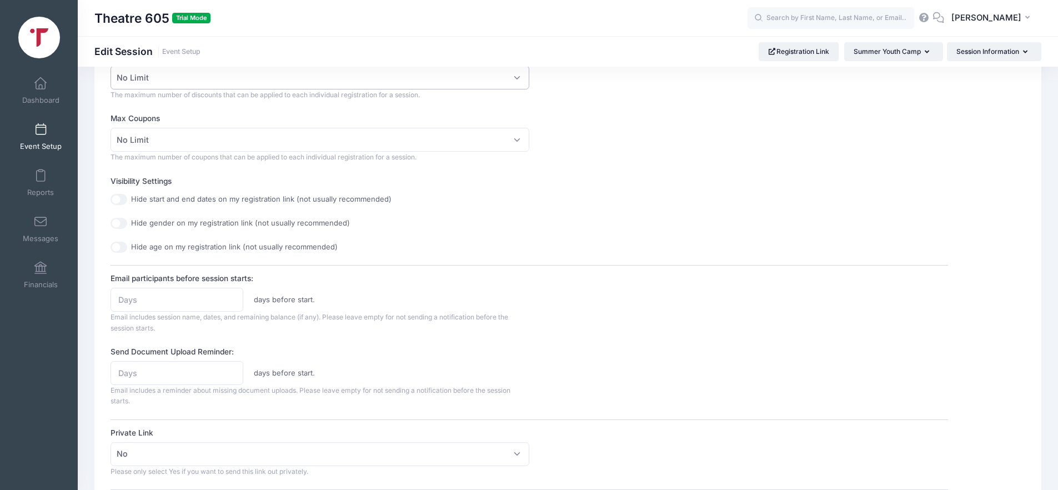
scroll to position [330, 0]
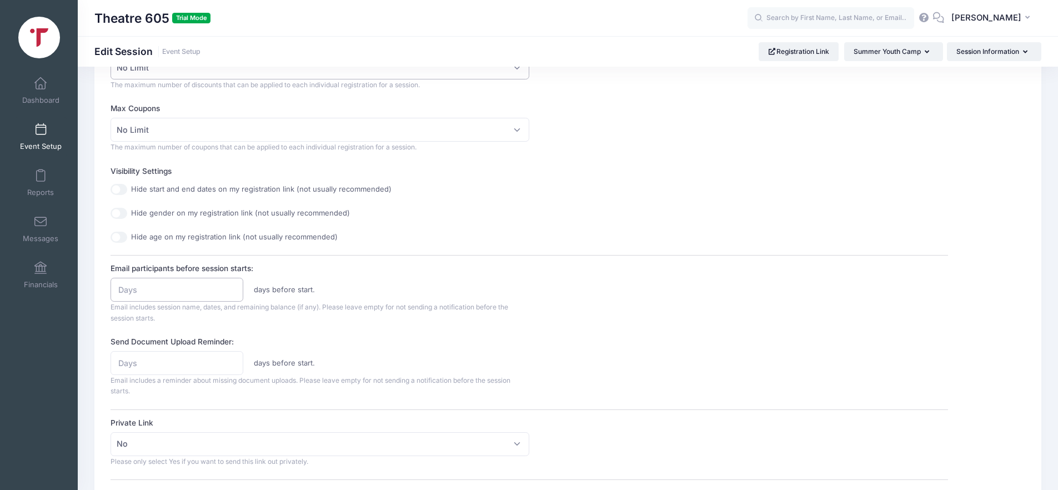
click at [162, 287] on input "Email participants before session starts:" at bounding box center [177, 290] width 132 height 24
click at [152, 291] on input "Email participants before session starts:" at bounding box center [177, 290] width 132 height 24
click at [379, 315] on div "days before start. Email includes session name, dates, and remaining balance (i…" at bounding box center [320, 301] width 419 height 46
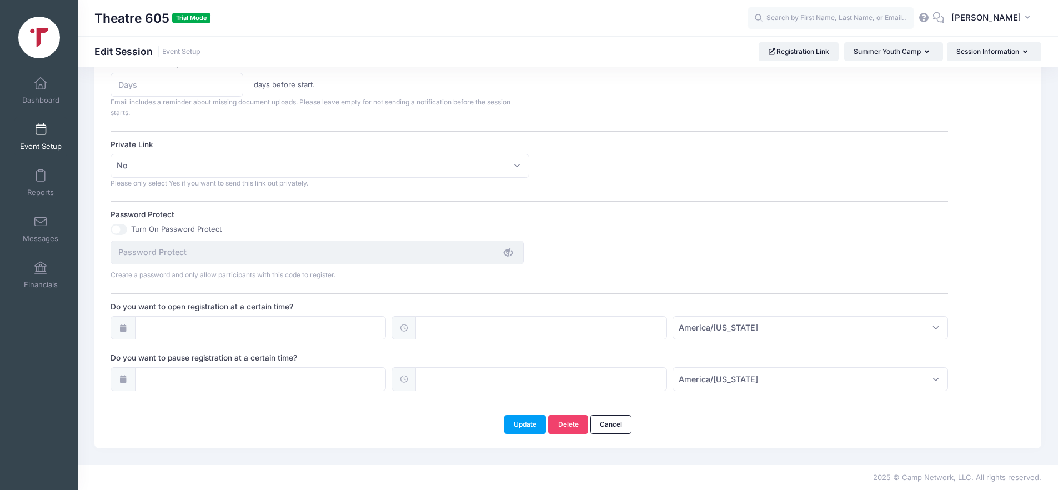
scroll to position [609, 0]
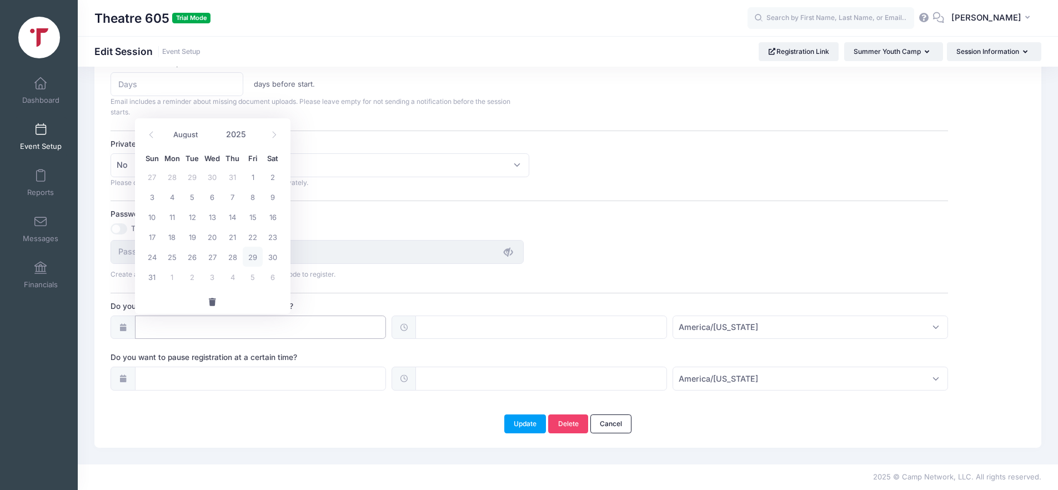
click at [206, 329] on input "Do you want to open registration at a certain time?" at bounding box center [261, 328] width 252 height 24
click at [275, 137] on icon at bounding box center [274, 134] width 7 height 7
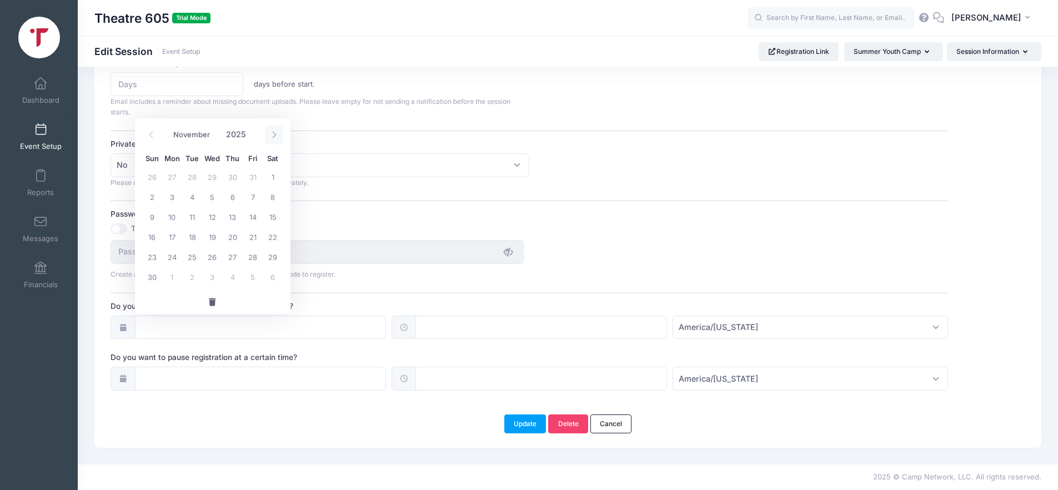
select select "11"
click at [176, 180] on span "1" at bounding box center [172, 177] width 20 height 20
type input "12/01/2025"
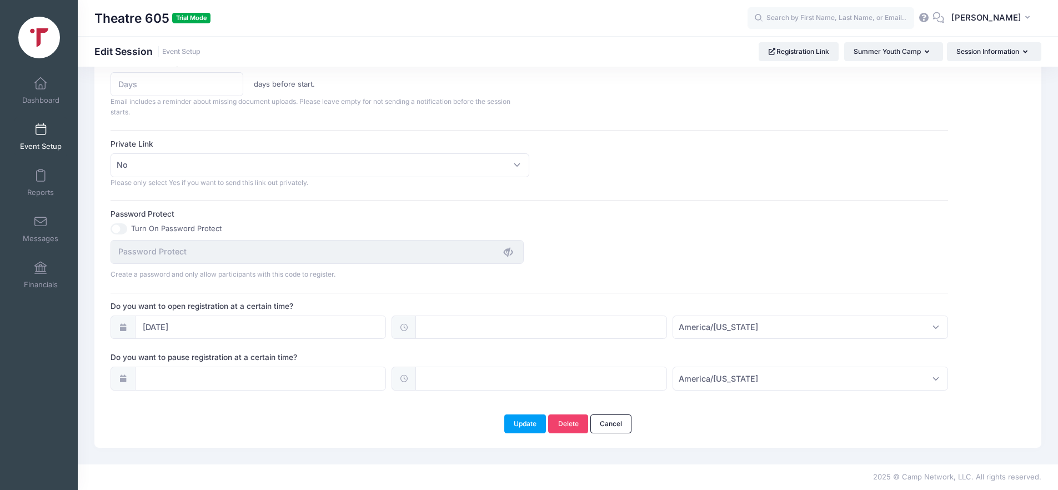
click at [513, 331] on input "text" at bounding box center [542, 328] width 252 height 24
click at [558, 352] on span "PM" at bounding box center [557, 352] width 28 height 22
type input "00:00"
click at [443, 351] on input "12" at bounding box center [447, 352] width 62 height 22
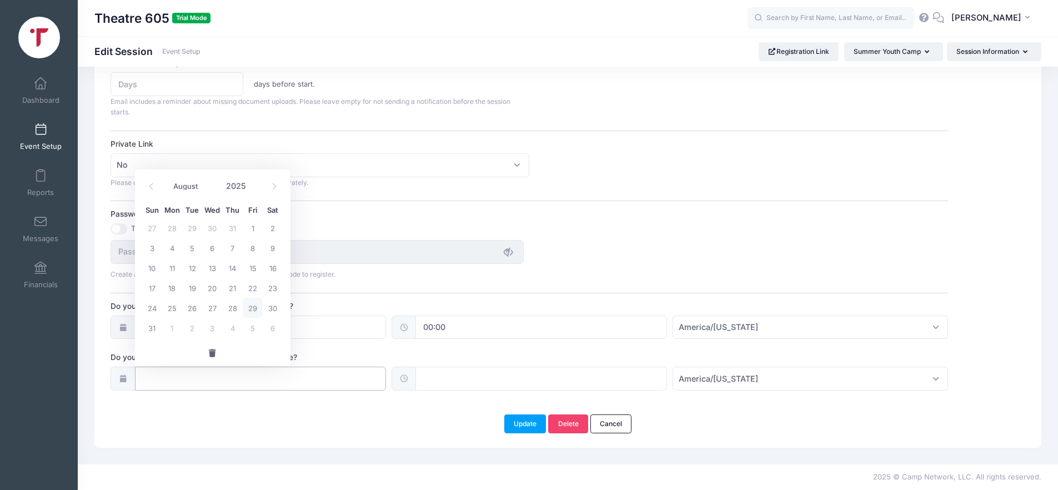
click at [223, 379] on input "Do you want to pause registration at a certain time?" at bounding box center [261, 379] width 252 height 24
click at [273, 186] on icon at bounding box center [274, 186] width 7 height 7
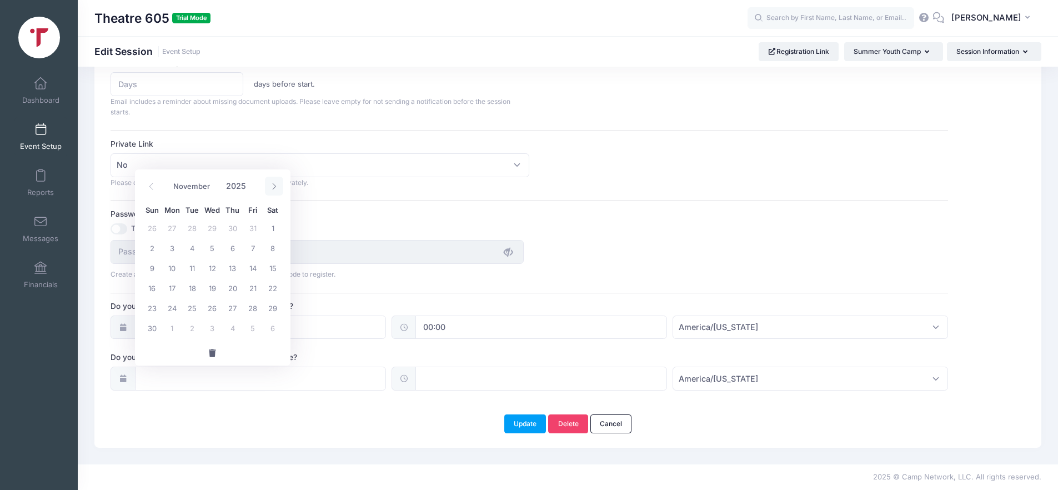
select select "11"
click at [273, 186] on icon at bounding box center [274, 186] width 7 height 7
type input "2026"
click at [273, 186] on icon at bounding box center [274, 186] width 7 height 7
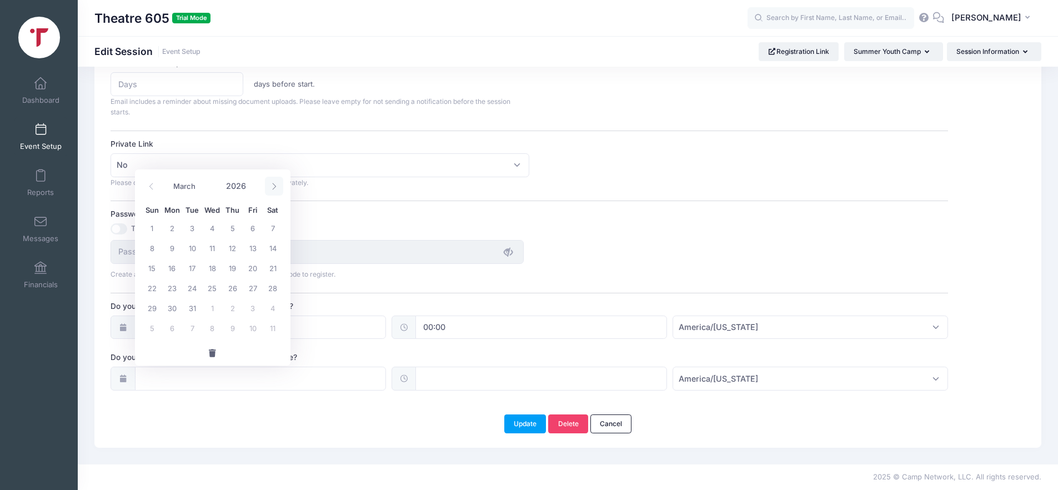
click at [273, 186] on icon at bounding box center [274, 186] width 7 height 7
select select "5"
click at [256, 271] on span "19" at bounding box center [253, 268] width 20 height 20
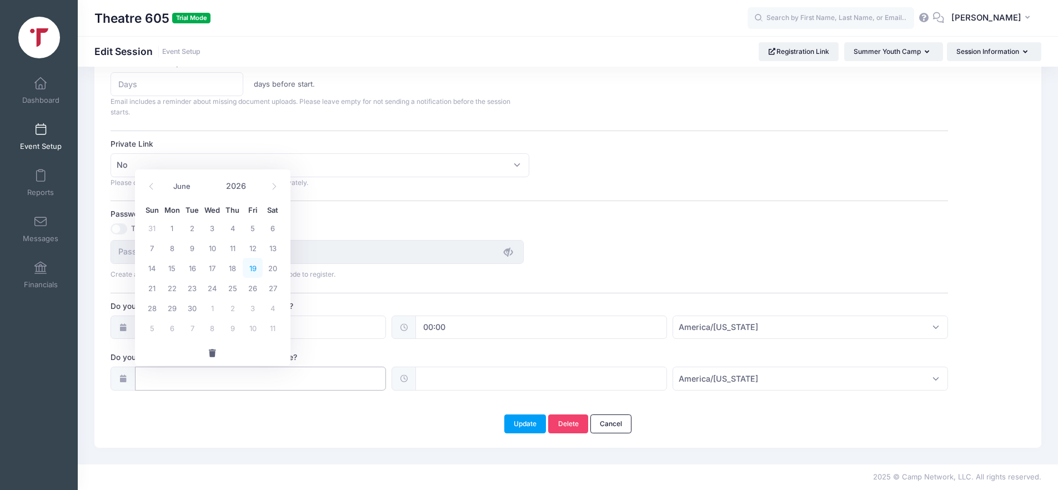
type input "06/19/2026"
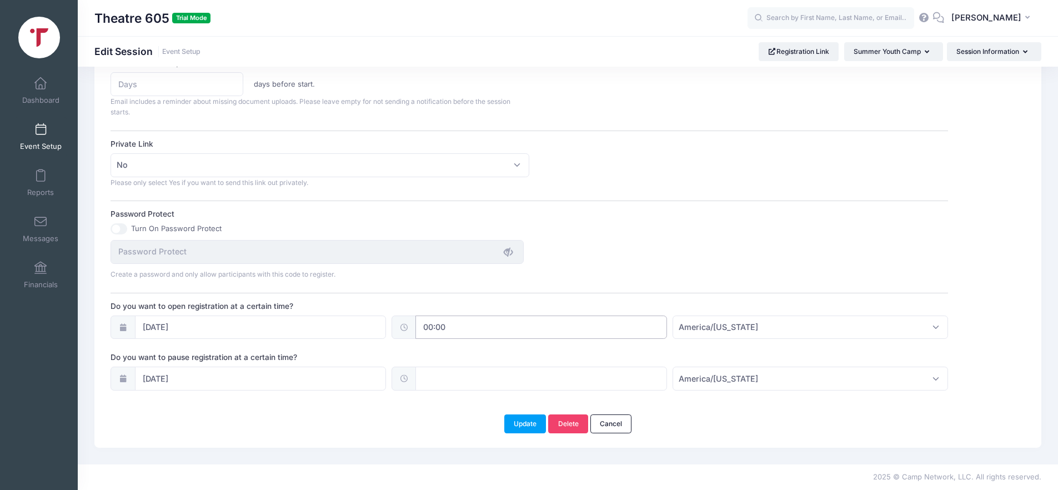
click at [441, 328] on input "00:00" at bounding box center [542, 328] width 252 height 24
click at [555, 350] on span "AM" at bounding box center [557, 352] width 28 height 22
click at [553, 350] on span "PM" at bounding box center [557, 352] width 28 height 22
type input "00:00"
click at [555, 336] on input "00:00" at bounding box center [542, 328] width 252 height 24
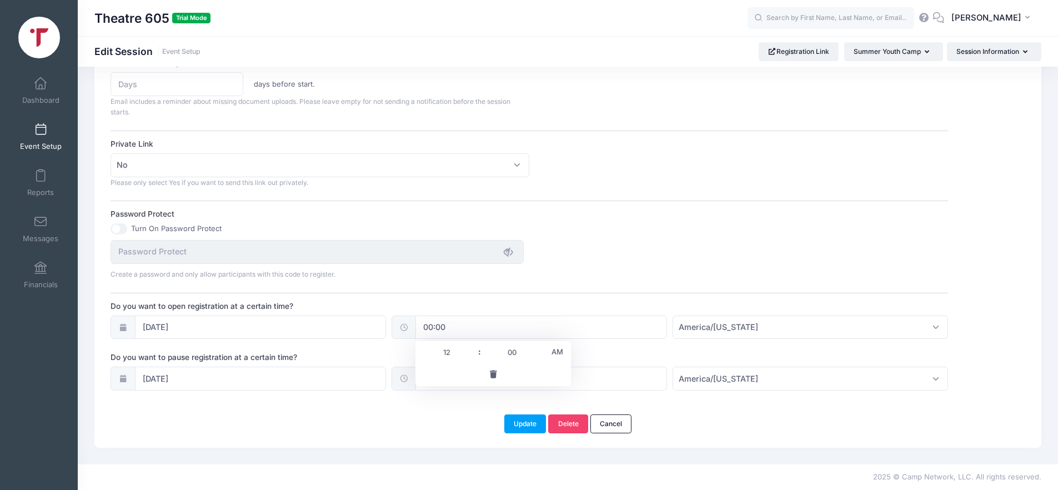
click at [592, 381] on input "text" at bounding box center [542, 379] width 252 height 24
click at [448, 405] on input "12" at bounding box center [447, 403] width 62 height 22
type input "12:00"
click at [474, 373] on input "12:00" at bounding box center [542, 379] width 252 height 24
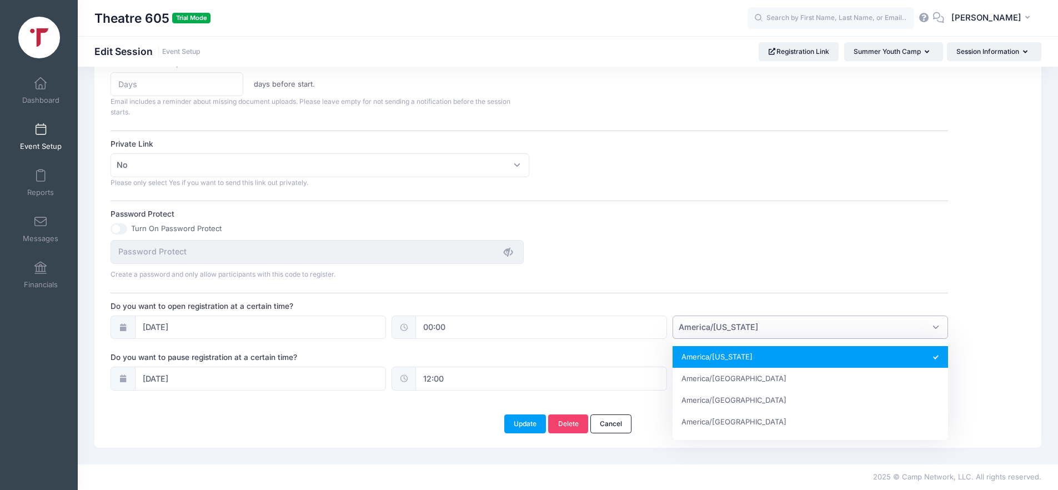
click at [739, 322] on span "America/New York" at bounding box center [718, 327] width 79 height 12
select select "America/Chicago"
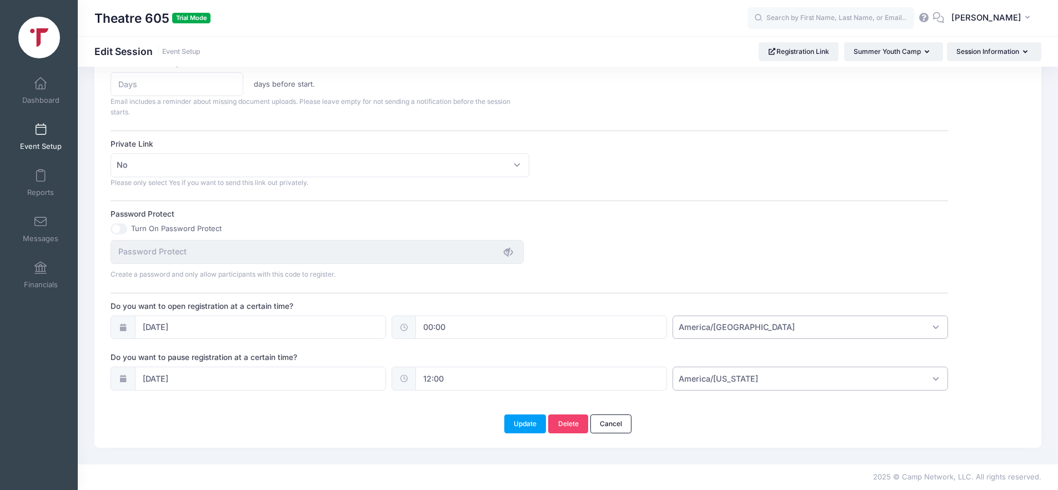
click at [729, 377] on span "America/New York" at bounding box center [718, 379] width 79 height 12
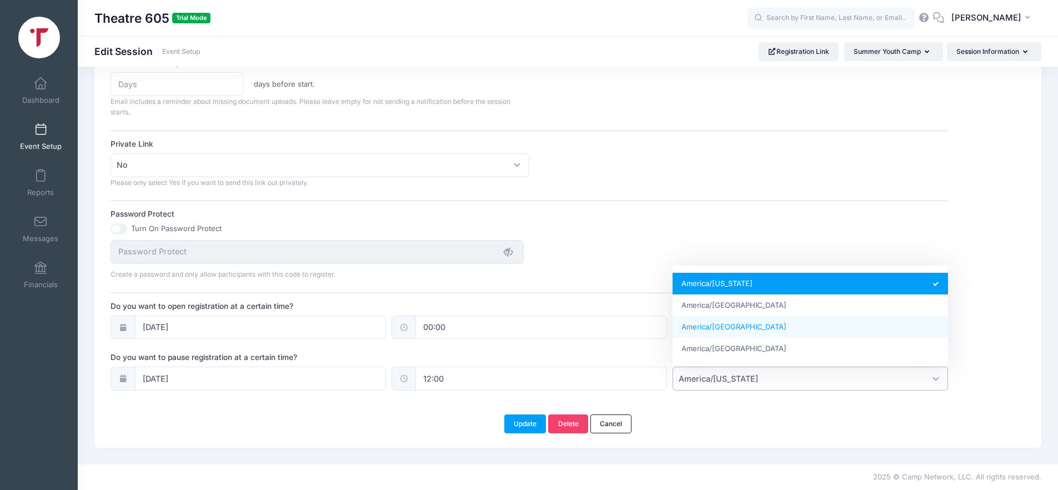
select select "America/Chicago"
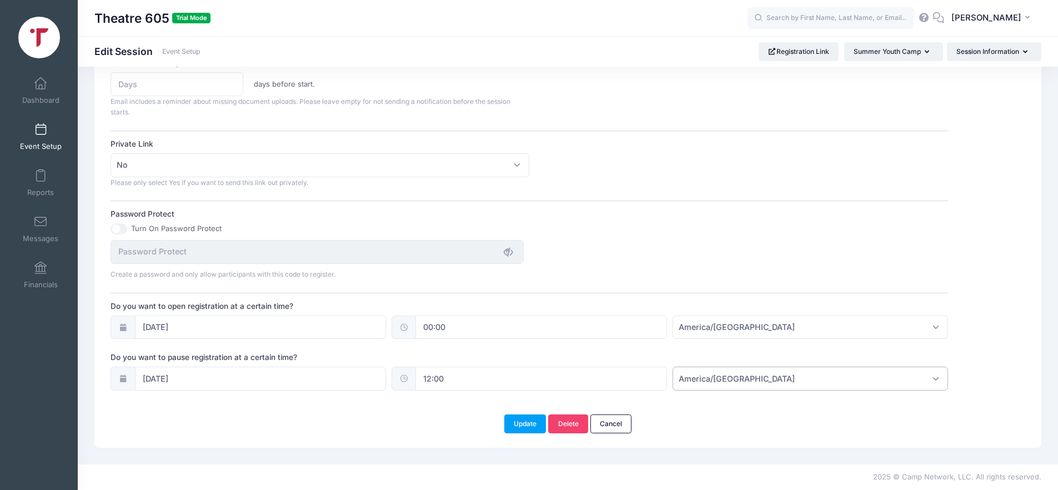
click at [521, 418] on button "Update" at bounding box center [525, 423] width 42 height 19
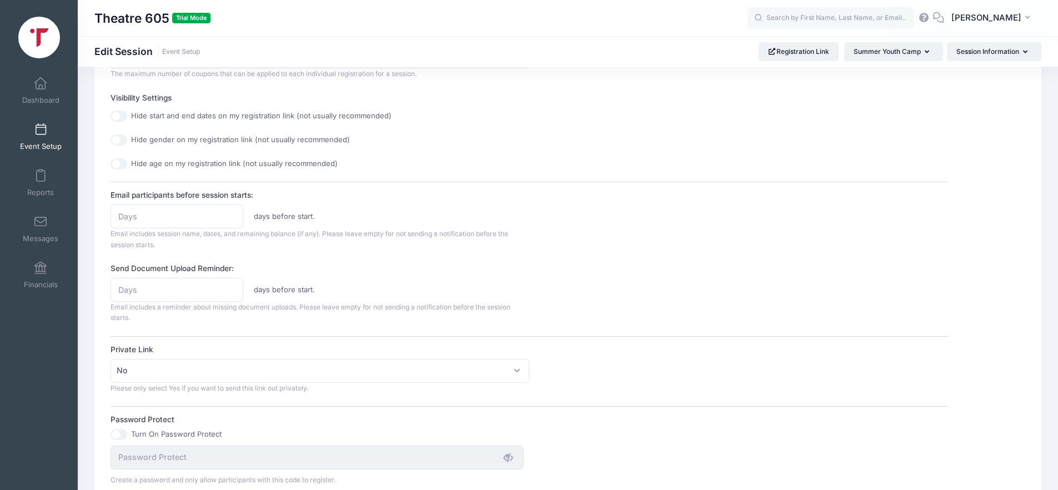
scroll to position [346, 0]
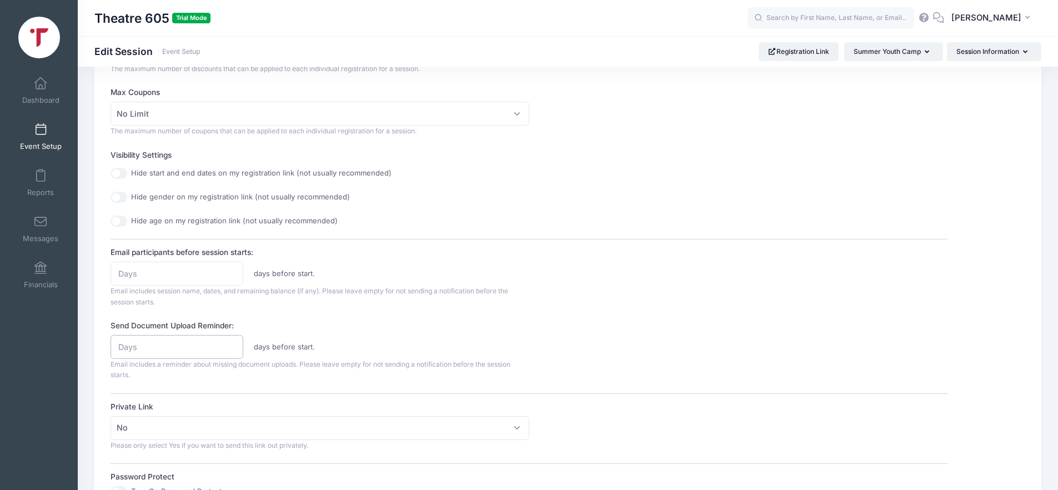
click at [138, 349] on input "Send Document Upload Reminder:" at bounding box center [177, 347] width 132 height 24
click at [371, 298] on div "days before start. Email includes session name, dates, and remaining balance (i…" at bounding box center [320, 285] width 419 height 46
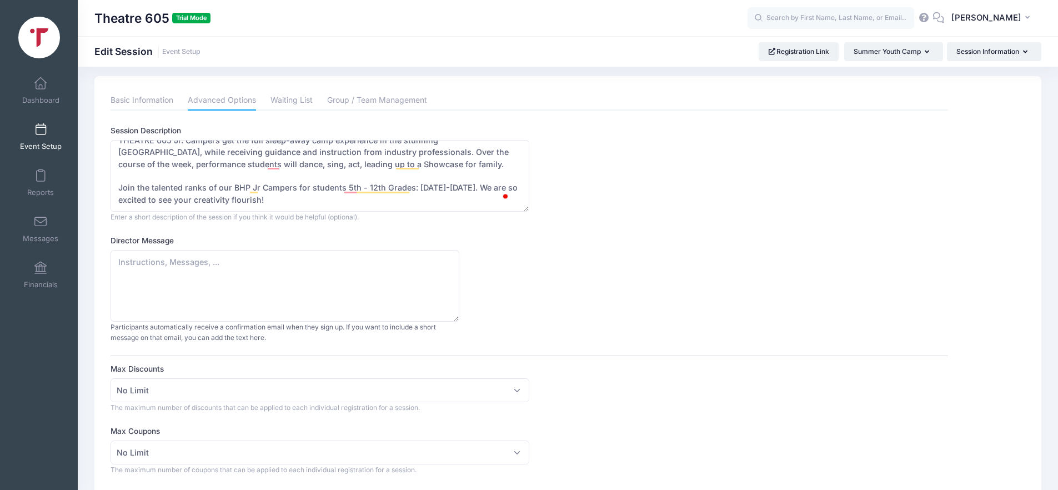
scroll to position [0, 0]
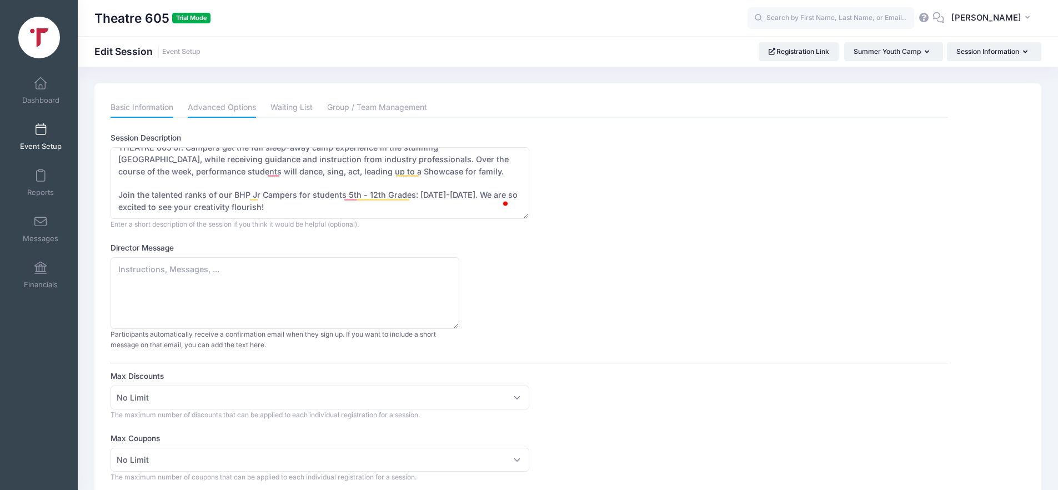
click at [139, 108] on link "Basic Information" at bounding box center [142, 108] width 63 height 20
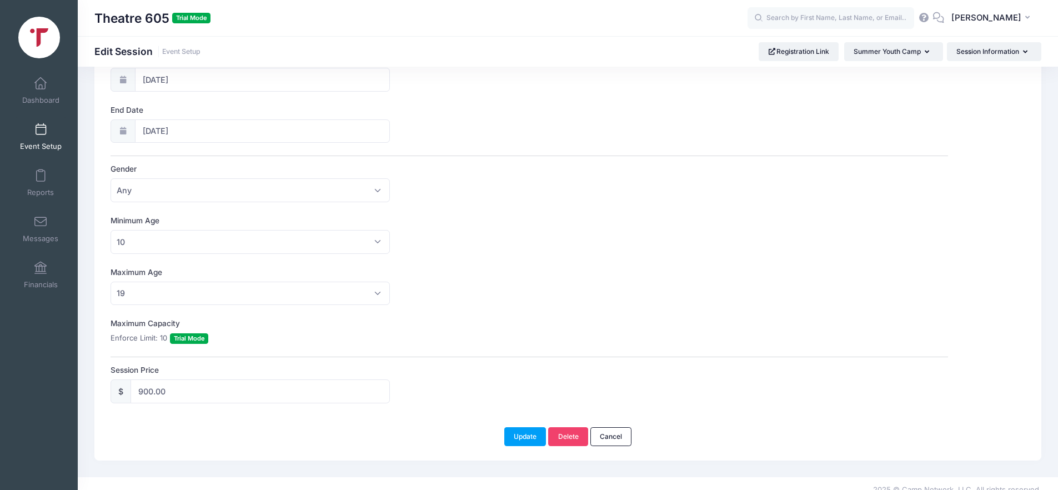
scroll to position [225, 0]
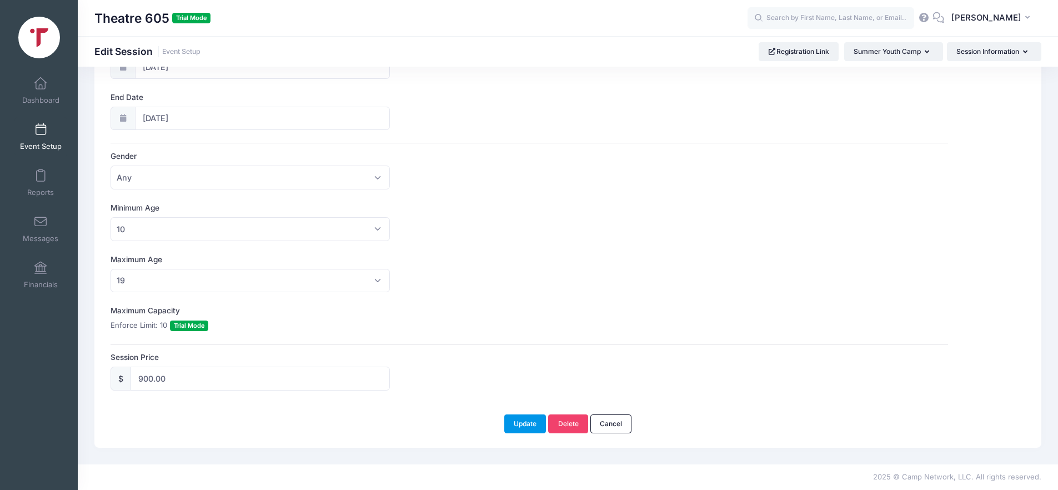
click at [523, 424] on button "Update" at bounding box center [525, 423] width 42 height 19
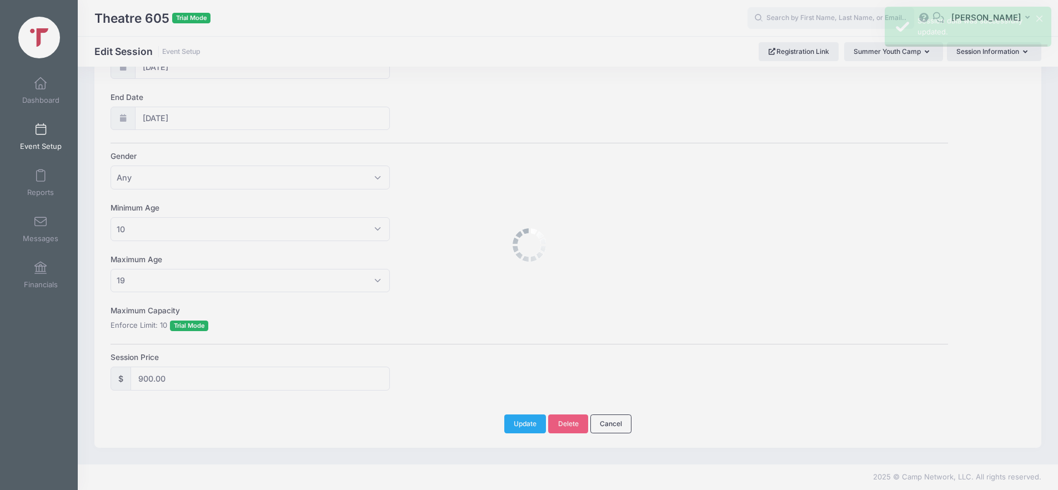
scroll to position [0, 0]
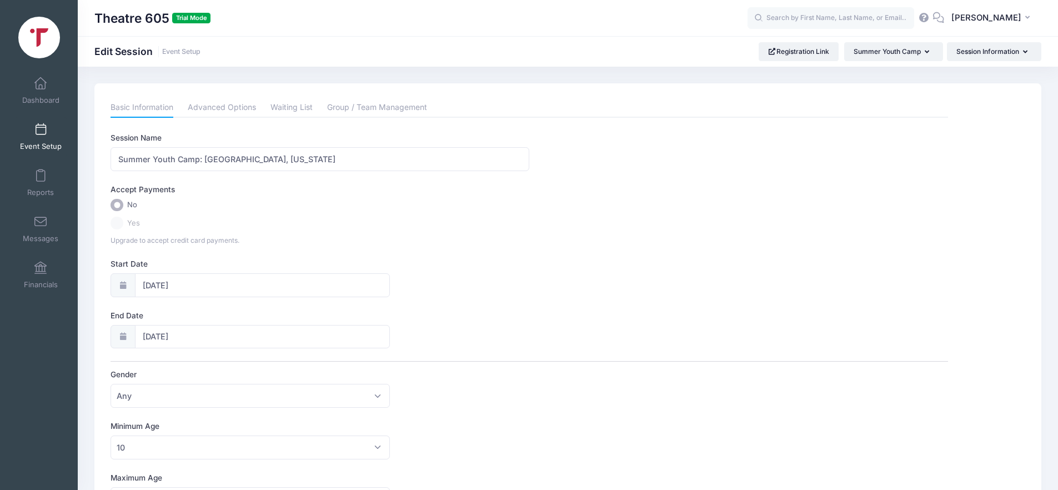
click at [113, 208] on input "No" at bounding box center [117, 205] width 13 height 13
click at [41, 85] on span at bounding box center [41, 84] width 0 height 12
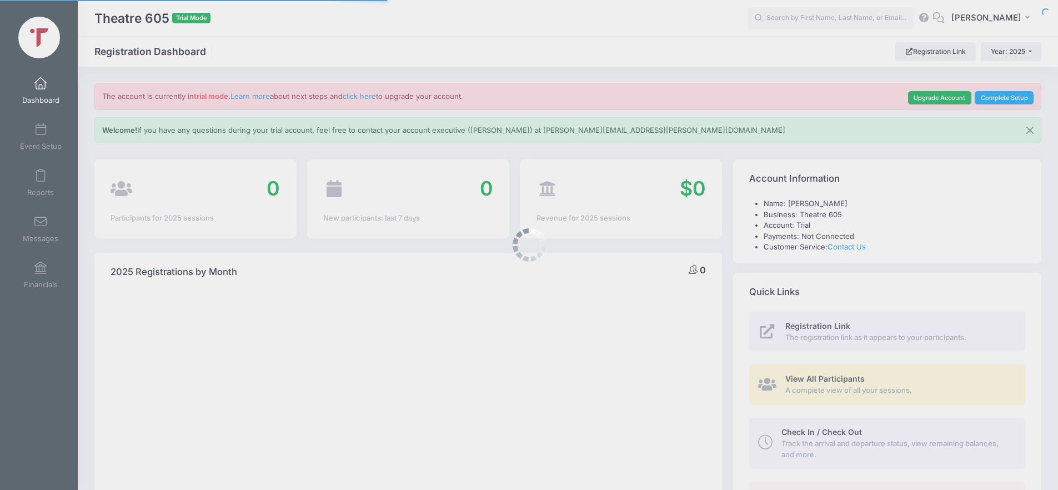
select select
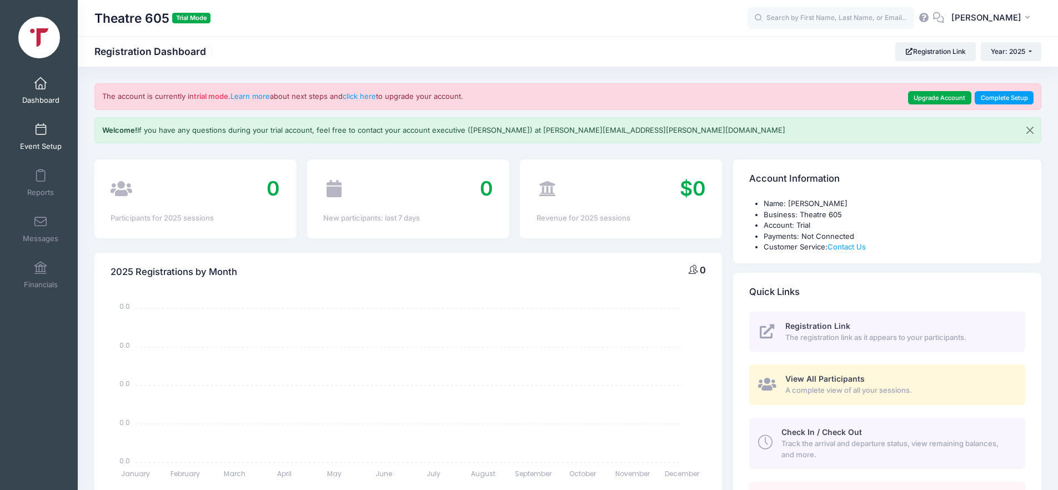
click at [41, 132] on span at bounding box center [41, 130] width 0 height 12
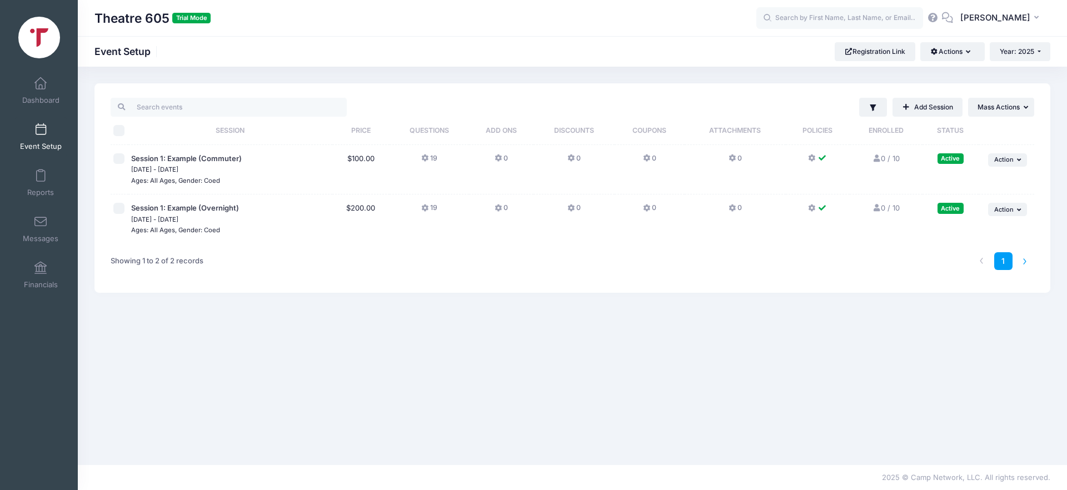
click at [1023, 261] on li at bounding box center [1025, 261] width 18 height 18
click at [1004, 261] on link "1" at bounding box center [1003, 261] width 18 height 18
click at [704, 262] on div "1" at bounding box center [766, 261] width 545 height 35
click at [221, 132] on th "Session" at bounding box center [230, 131] width 204 height 28
click at [275, 254] on div "Showing 1 to 2 of 2 records" at bounding box center [300, 261] width 389 height 35
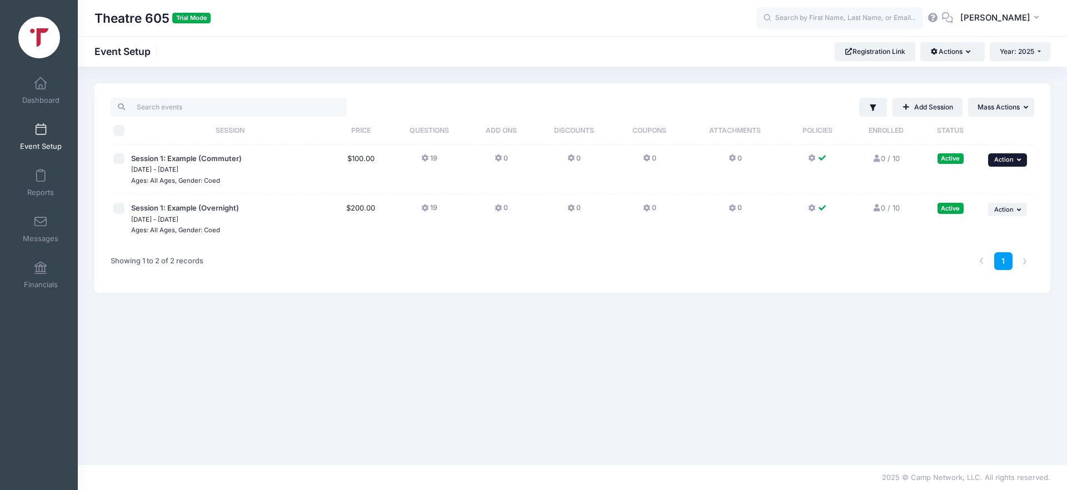
click at [994, 162] on span "Action" at bounding box center [1003, 160] width 19 height 8
click at [967, 224] on link "Duplicate Session" at bounding box center [971, 227] width 101 height 21
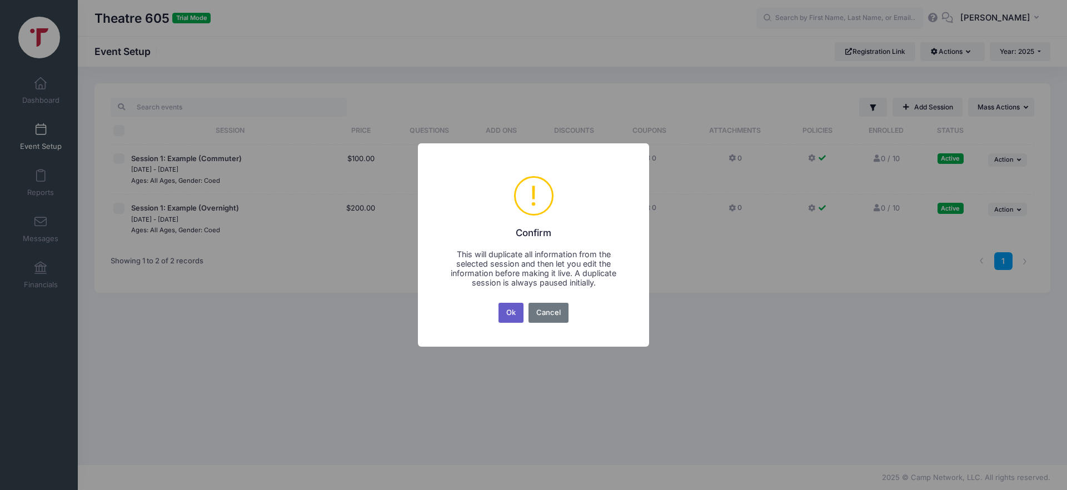
click at [512, 314] on button "Ok" at bounding box center [511, 313] width 26 height 20
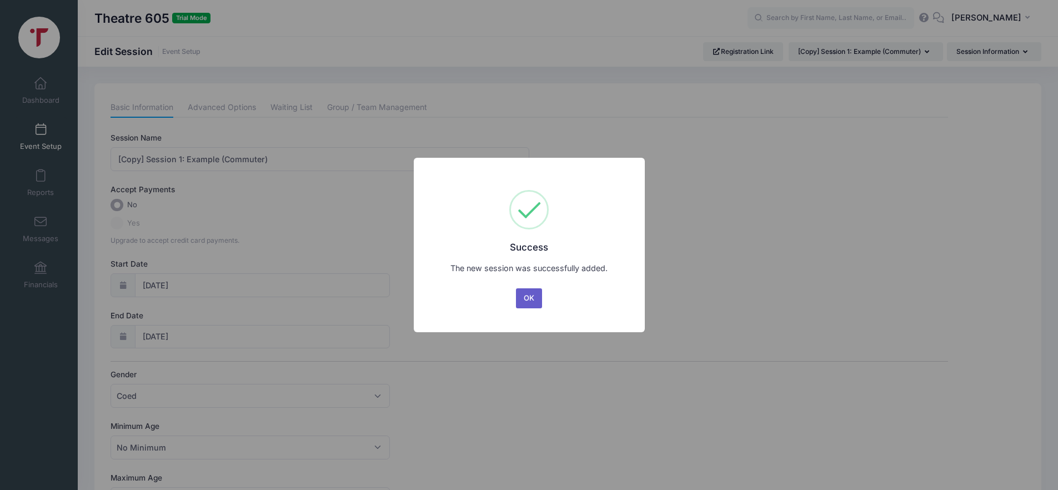
click at [539, 298] on button "OK" at bounding box center [529, 298] width 27 height 20
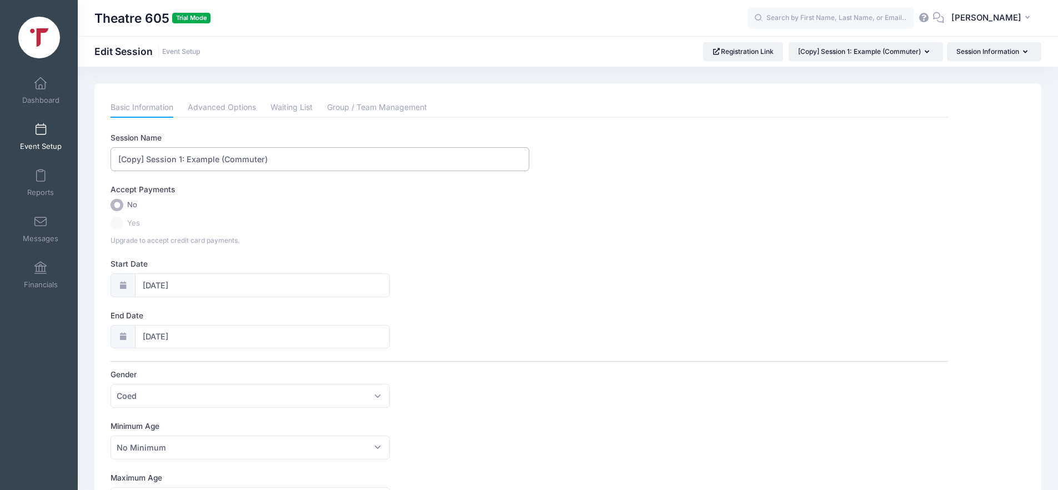
click at [287, 164] on input "[Copy] Session 1: Example (Commuter)" at bounding box center [320, 159] width 419 height 24
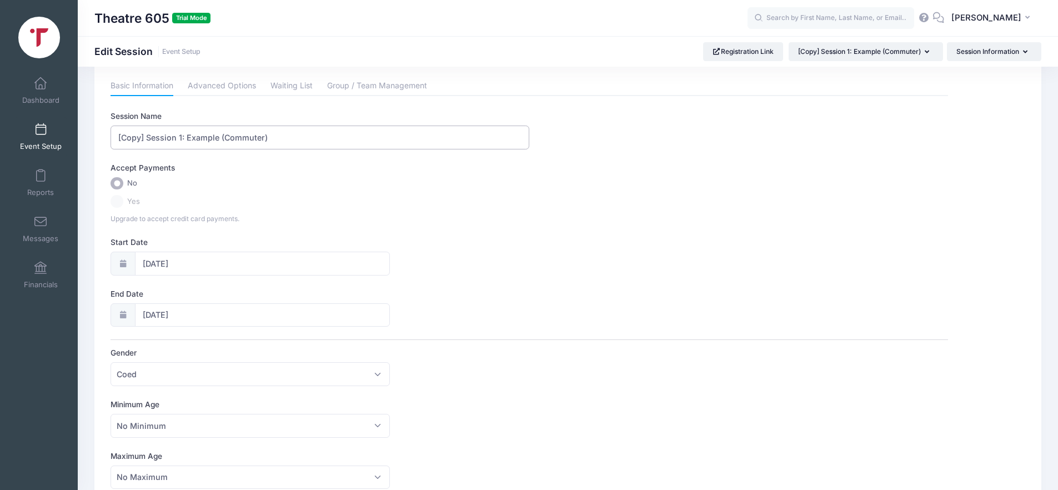
scroll to position [56, 0]
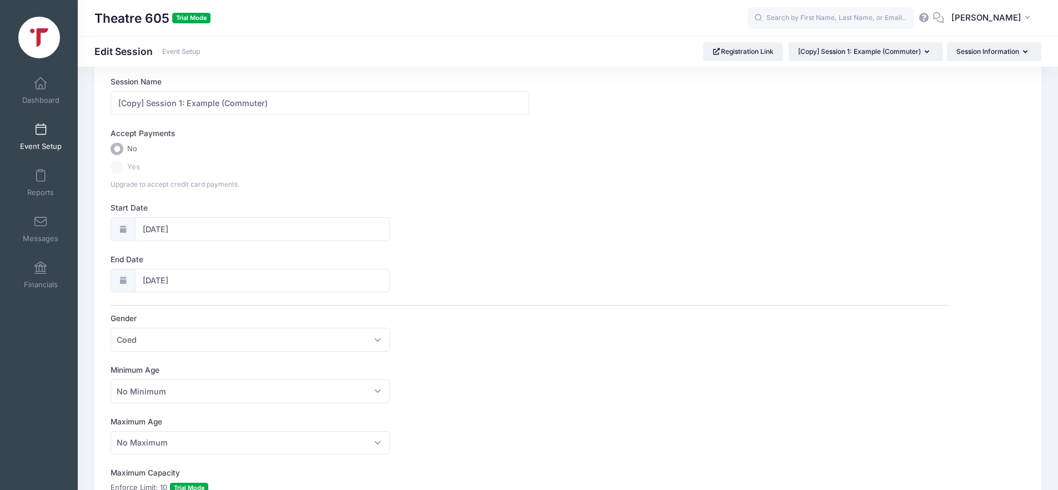
click at [125, 232] on icon at bounding box center [122, 229] width 9 height 7
click at [155, 229] on input "[DATE]" at bounding box center [262, 229] width 255 height 24
click at [277, 259] on icon at bounding box center [274, 258] width 7 height 7
click at [276, 259] on icon at bounding box center [274, 258] width 7 height 7
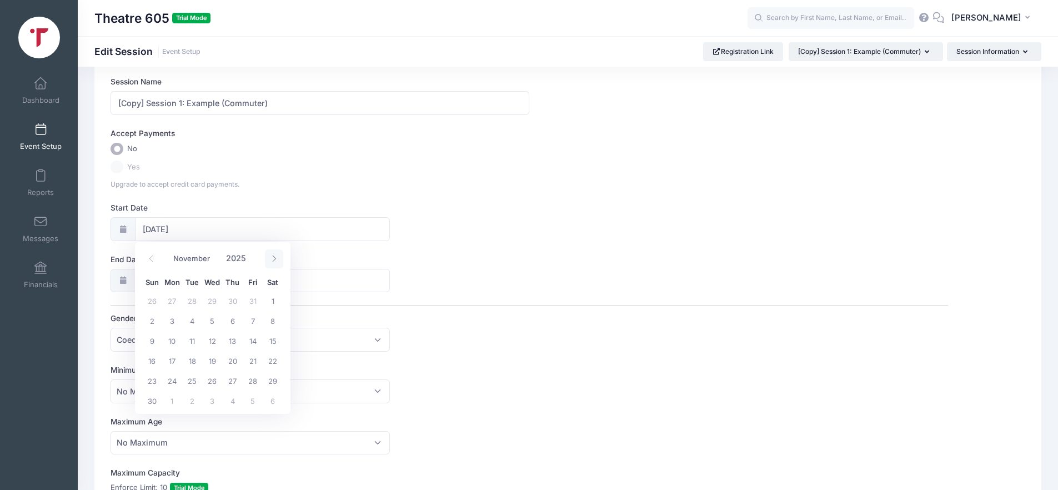
select select "11"
click at [276, 259] on icon at bounding box center [274, 258] width 7 height 7
type input "2026"
click at [276, 259] on icon at bounding box center [274, 258] width 7 height 7
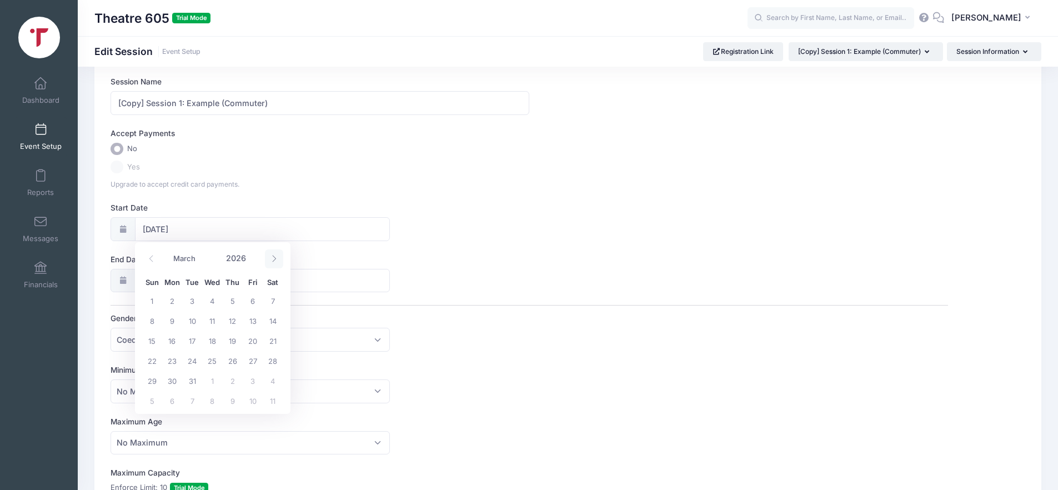
click at [276, 259] on icon at bounding box center [274, 258] width 7 height 7
select select "6"
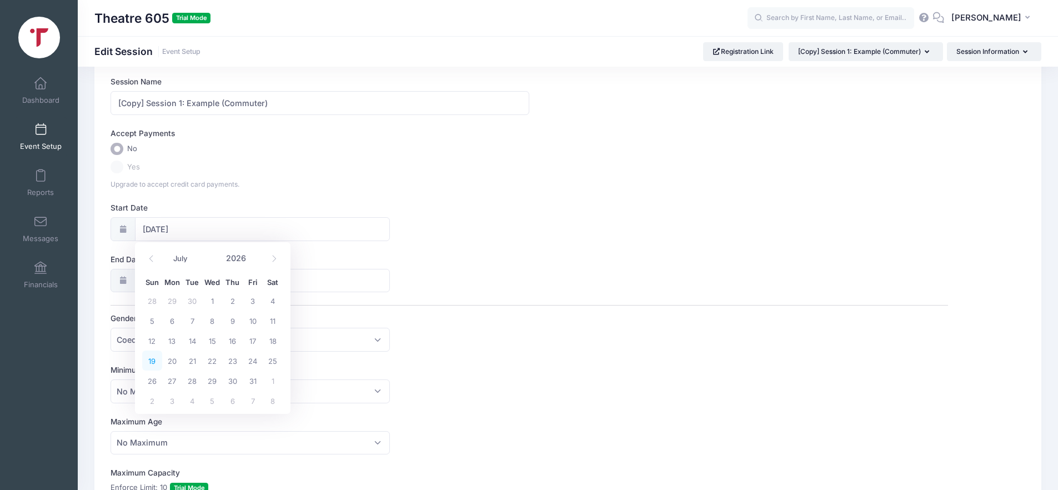
click at [152, 361] on span "19" at bounding box center [152, 361] width 20 height 20
type input "07/19/2026"
type input "07/20/2026"
type input "2026"
select select "6"
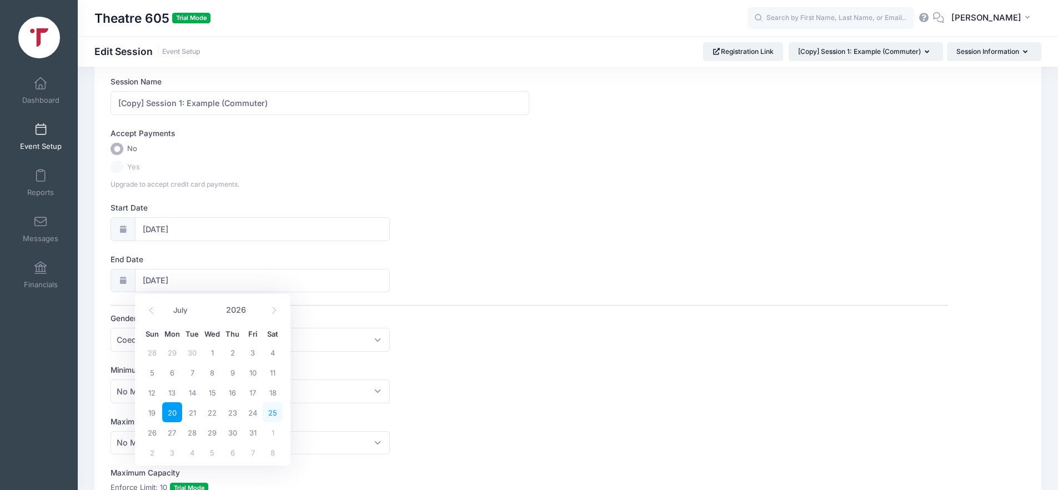
click at [271, 410] on span "25" at bounding box center [273, 412] width 20 height 20
type input "07/25/2026"
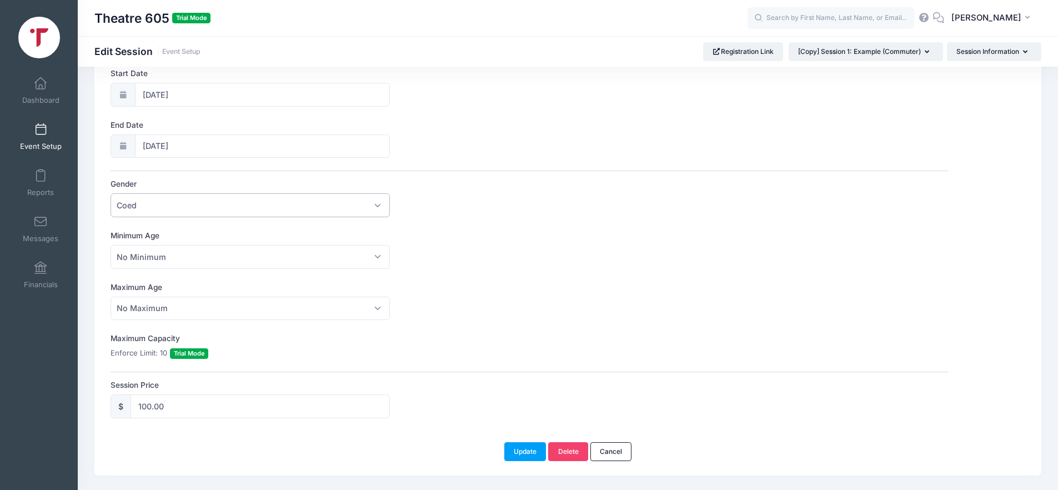
click at [373, 203] on span "Coed" at bounding box center [250, 205] width 279 height 24
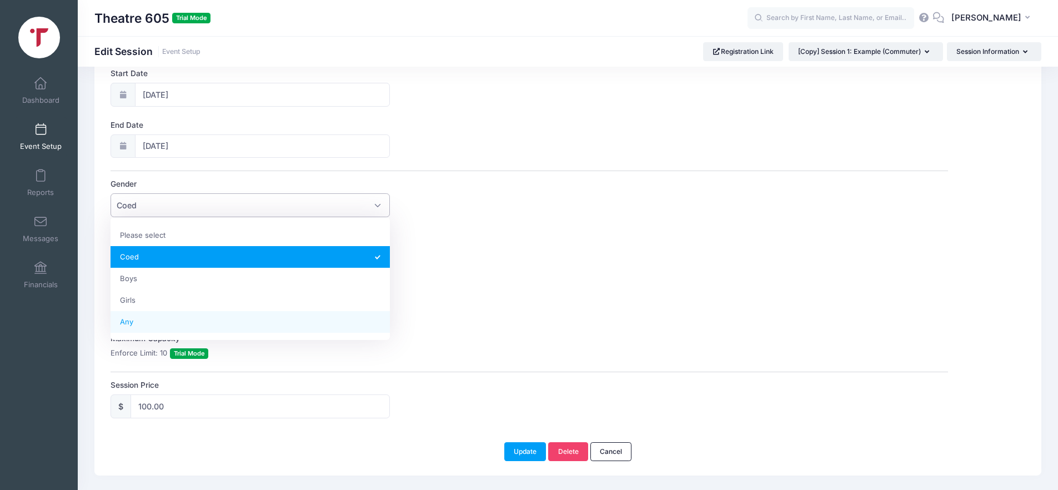
select select "Any"
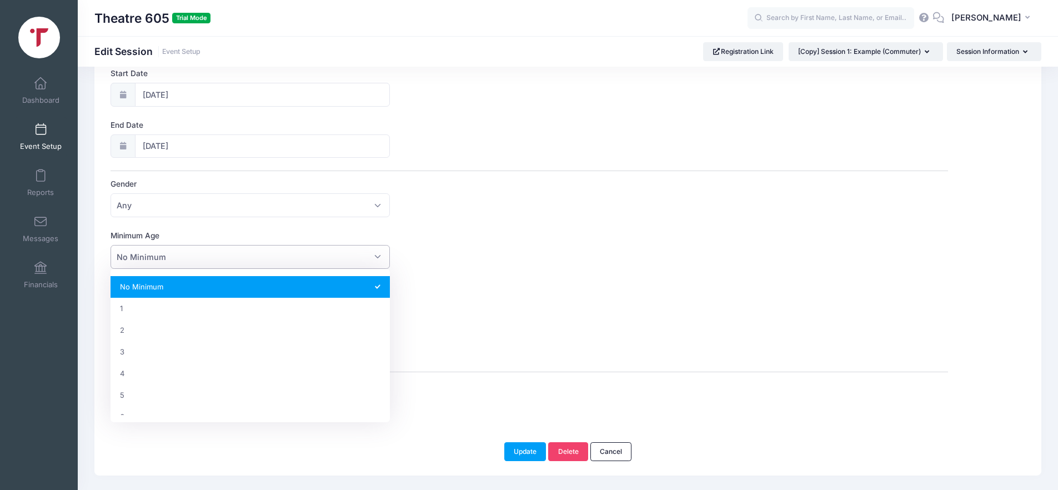
click at [309, 258] on span "No Minimum" at bounding box center [250, 257] width 279 height 24
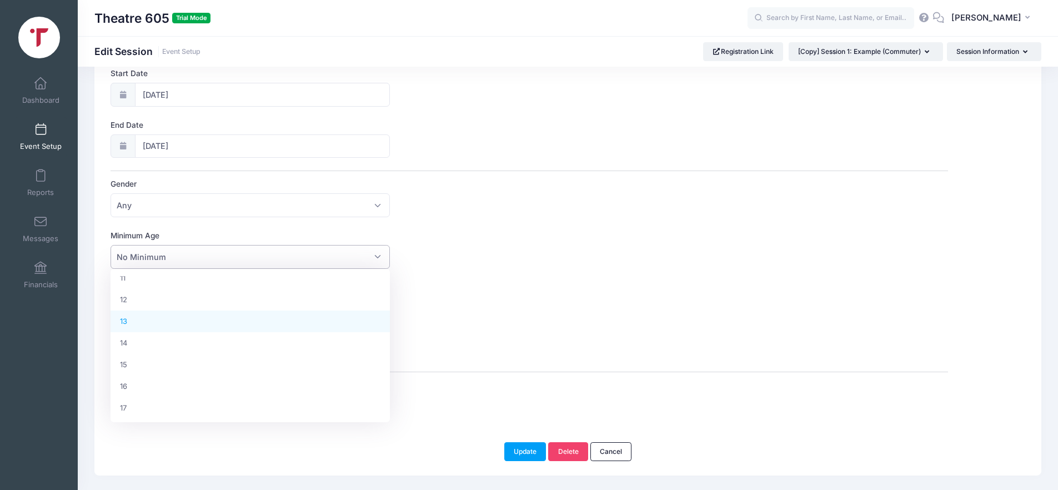
scroll to position [218, 0]
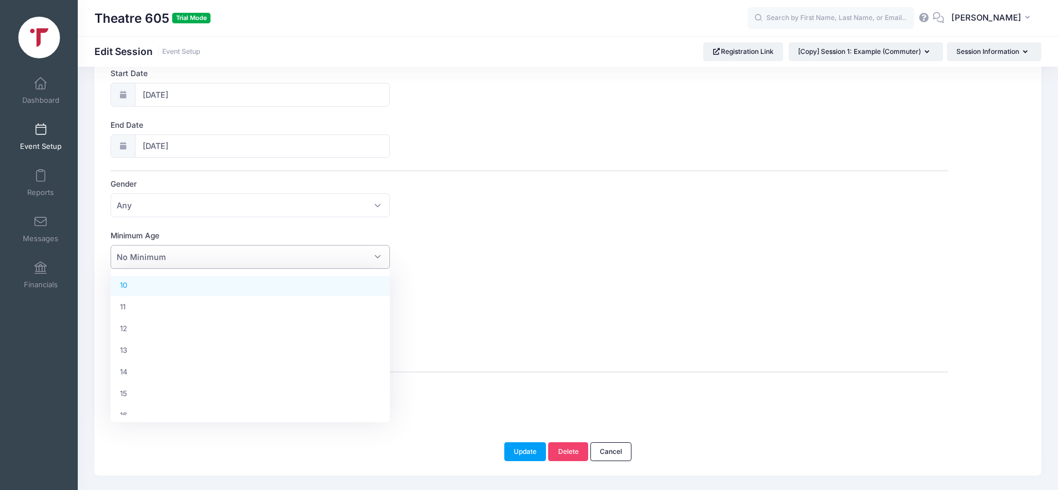
select select "10"
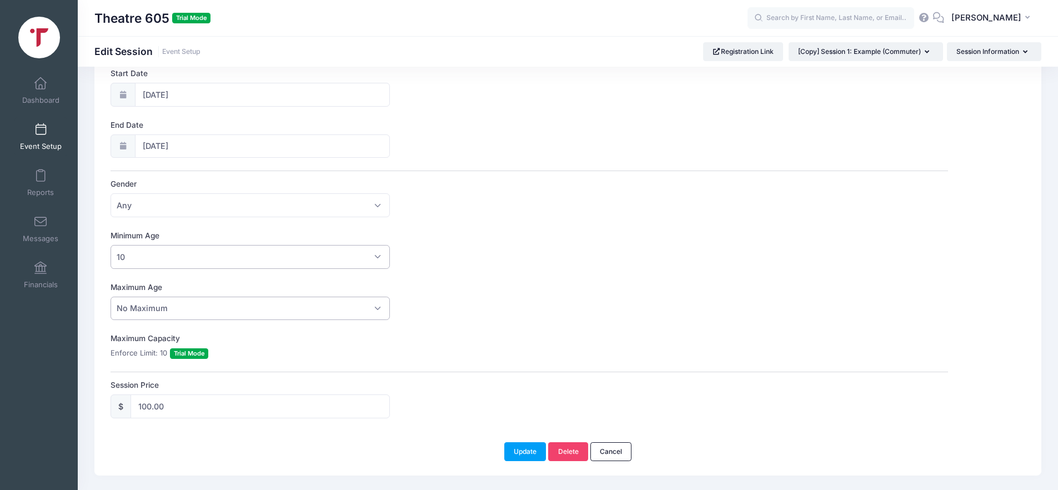
click at [331, 313] on span "No Maximum" at bounding box center [250, 309] width 279 height 24
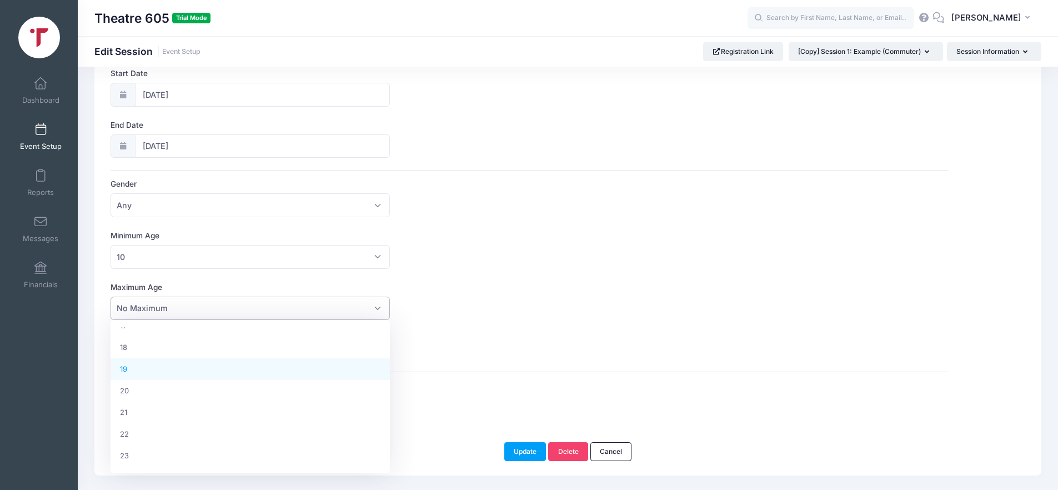
select select "19"
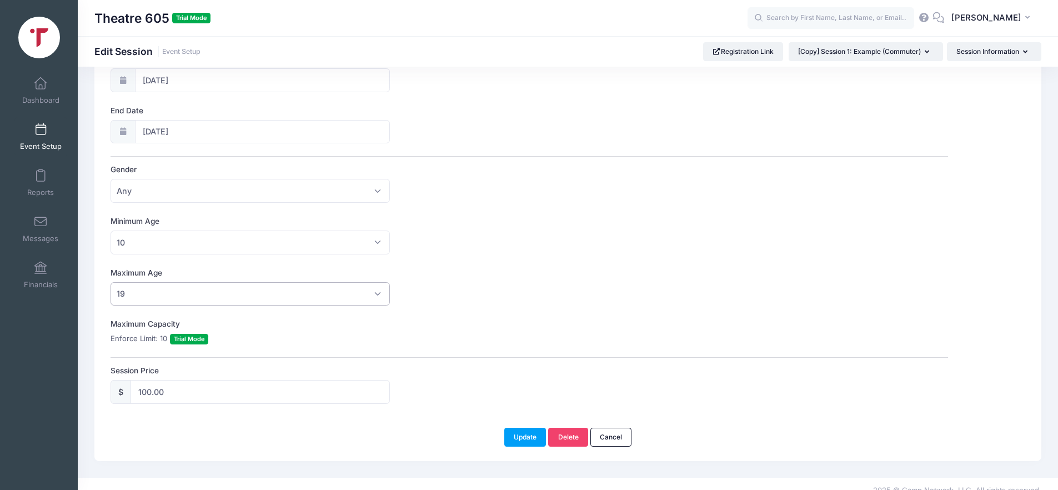
scroll to position [218, 0]
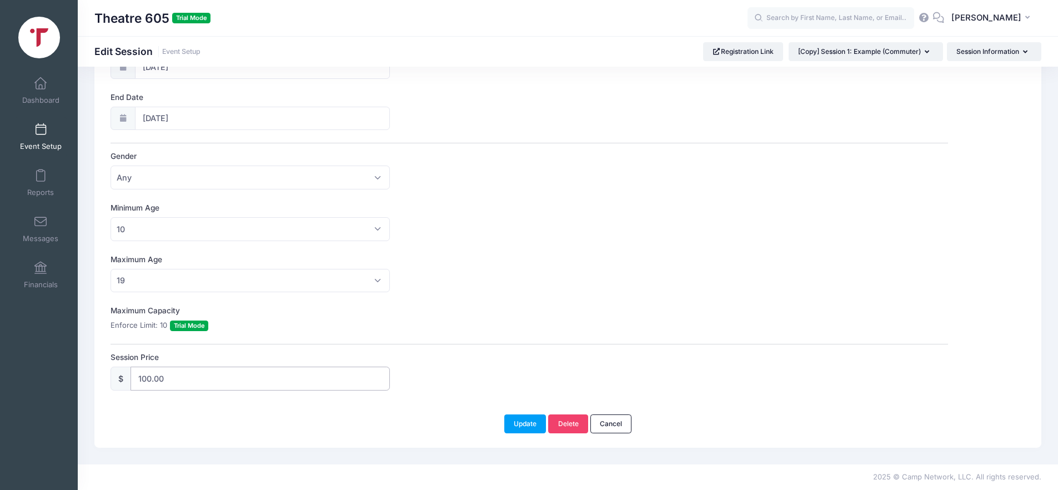
drag, startPoint x: 143, startPoint y: 378, endPoint x: 137, endPoint y: 382, distance: 7.0
click at [137, 382] on input "100.00" at bounding box center [260, 379] width 259 height 24
type input "900.00"
click at [523, 422] on button "Update" at bounding box center [525, 423] width 42 height 19
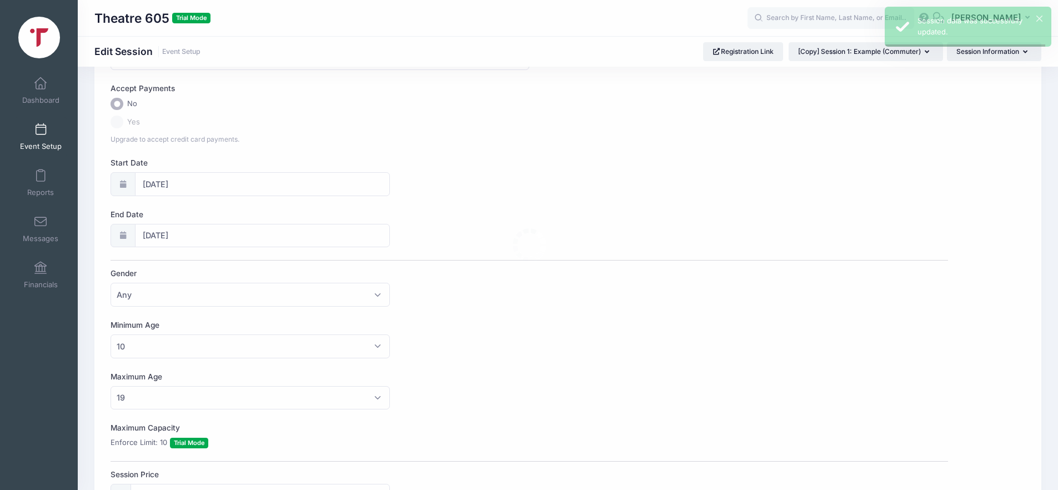
scroll to position [0, 0]
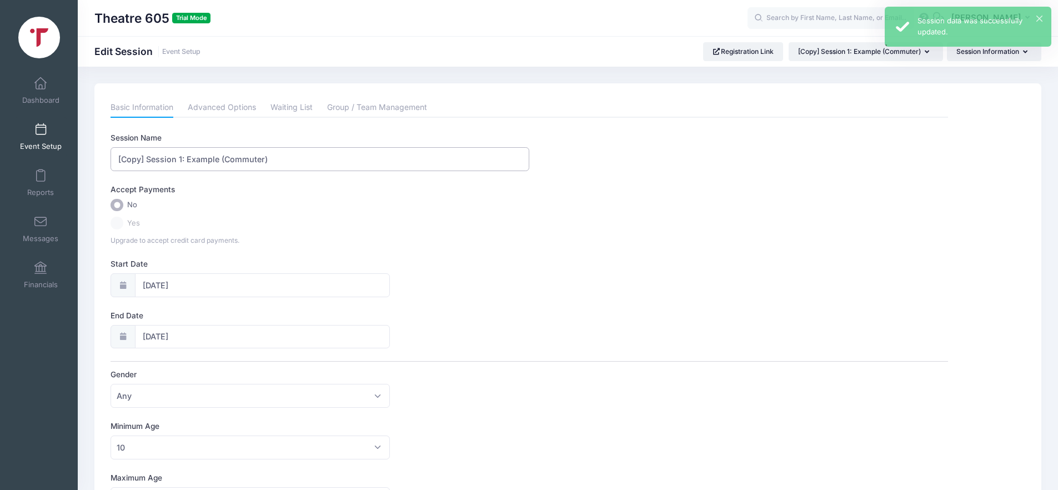
drag, startPoint x: 269, startPoint y: 161, endPoint x: 114, endPoint y: 158, distance: 155.0
click at [114, 158] on input "[Copy] Session 1: Example (Commuter)" at bounding box center [320, 159] width 419 height 24
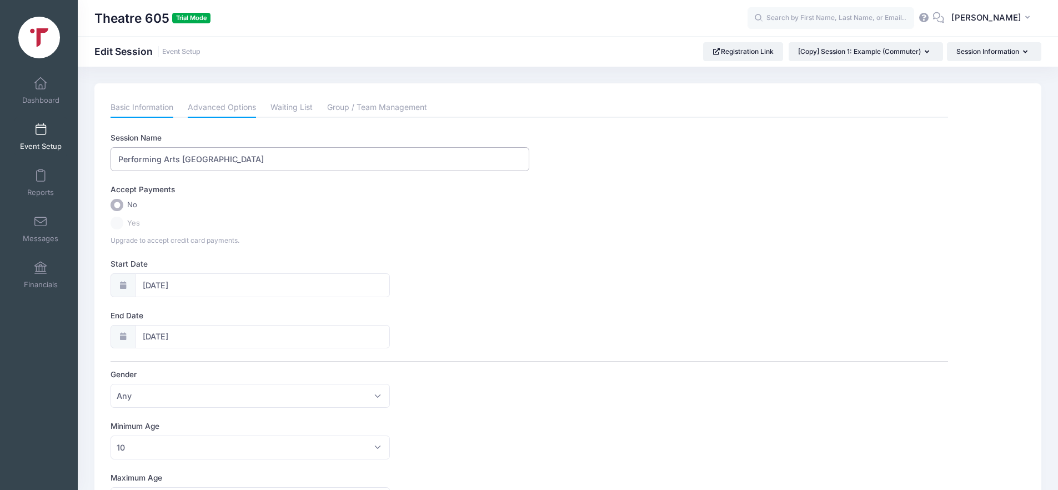
type input "Performing Arts Summer Theatre Camp"
click at [224, 109] on link "Advanced Options" at bounding box center [222, 108] width 68 height 20
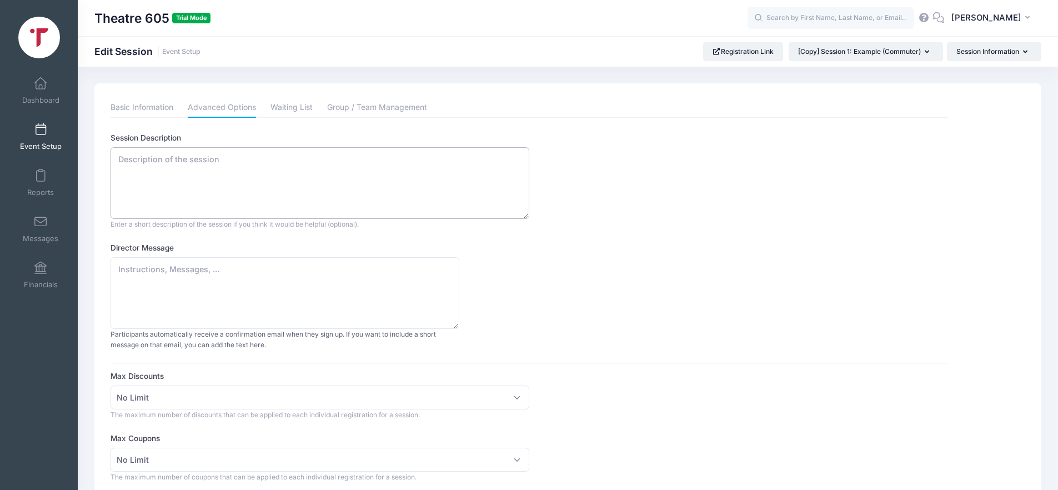
click at [170, 188] on textarea "Session Description" at bounding box center [320, 183] width 419 height 72
paste textarea "BHP Jr. Campers get the full sleep-away camp experience in the stunning Black H…"
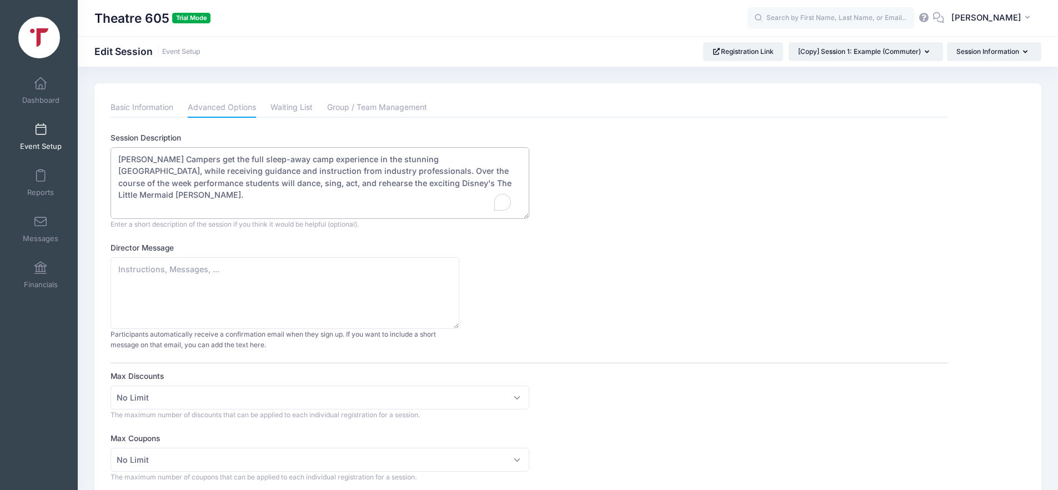
scroll to position [29, 0]
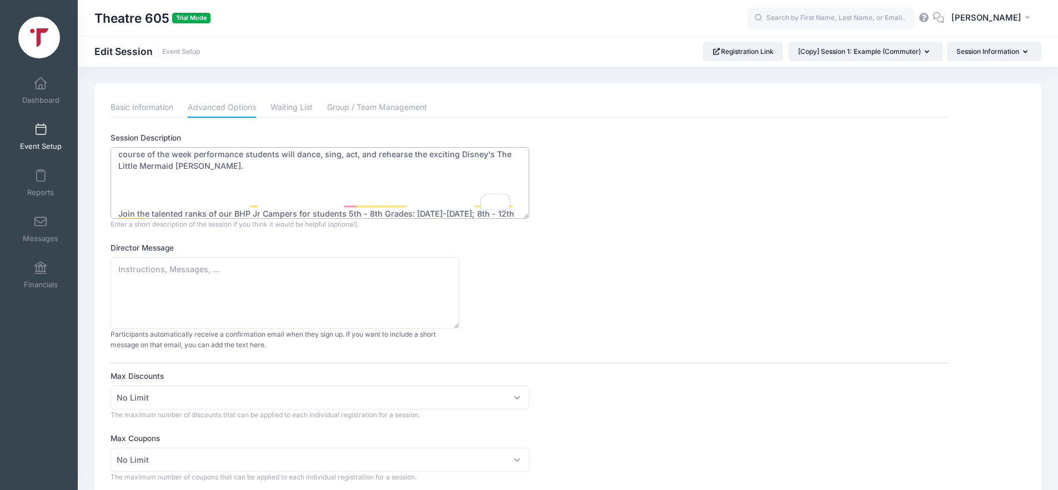
click at [168, 188] on textarea "BHP Jr. Campers get the full sleep-away camp experience in the stunning Black H…" at bounding box center [320, 183] width 419 height 72
click at [117, 203] on textarea "BHP Jr. Campers get the full sleep-away camp experience in the stunning Black H…" at bounding box center [320, 183] width 419 height 72
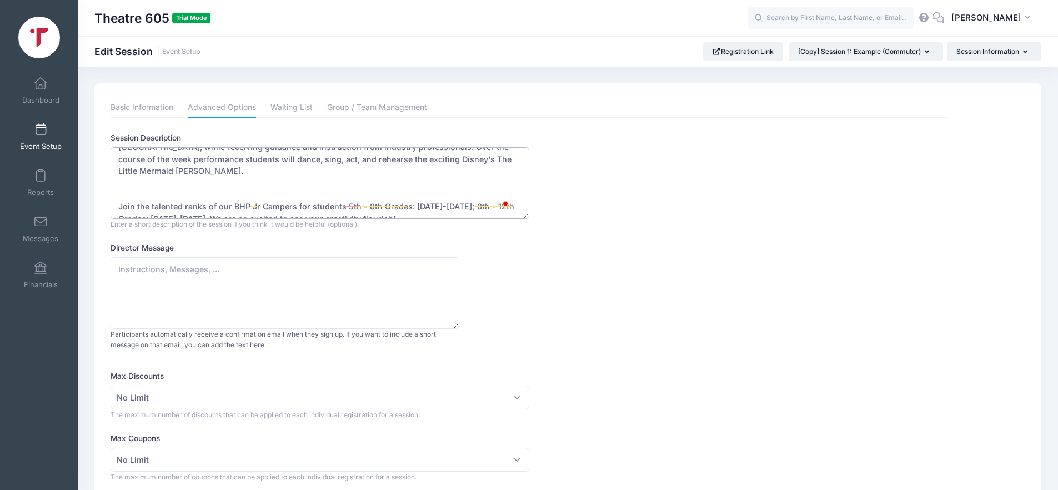
scroll to position [24, 0]
type textarea "BHP Jr. Campers get the full sleep-away camp experience in the stunning Black H…"
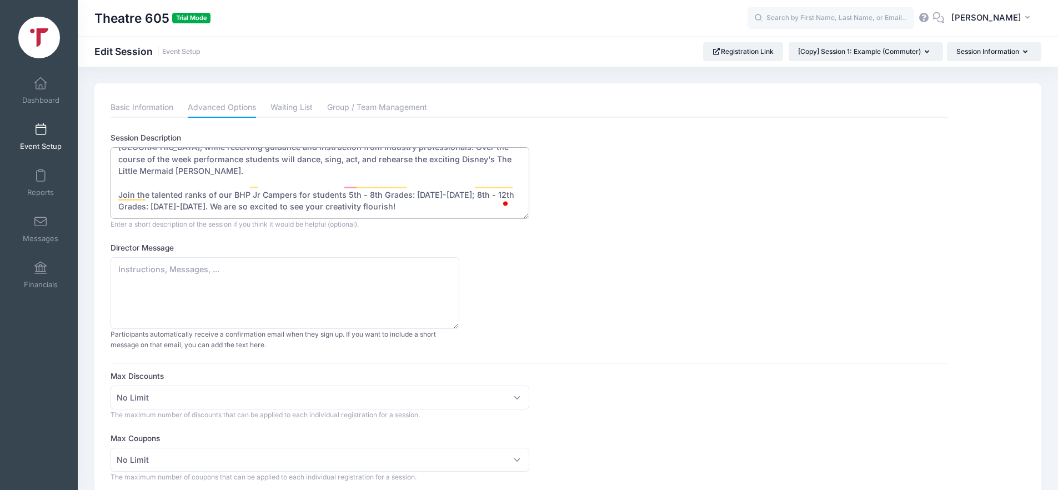
scroll to position [12, 0]
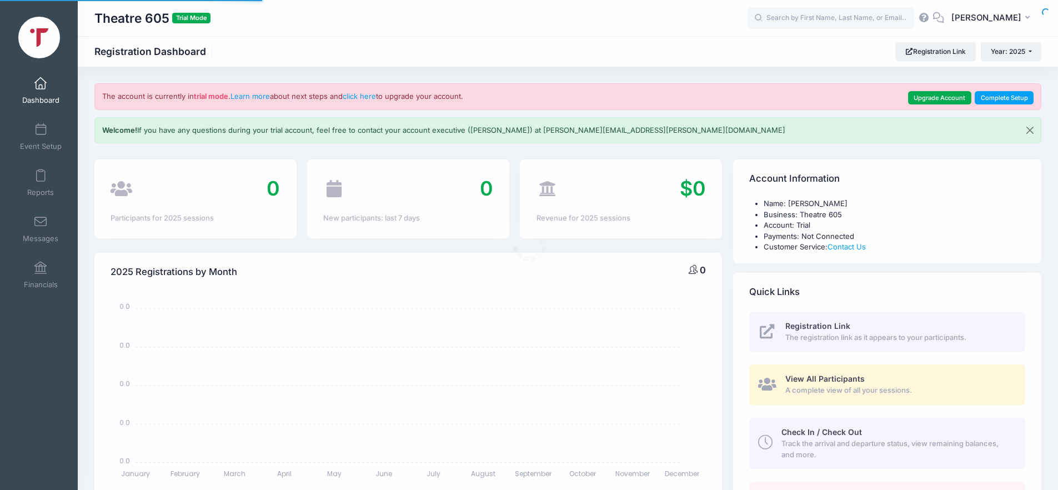
select select
click at [41, 134] on span at bounding box center [41, 130] width 0 height 12
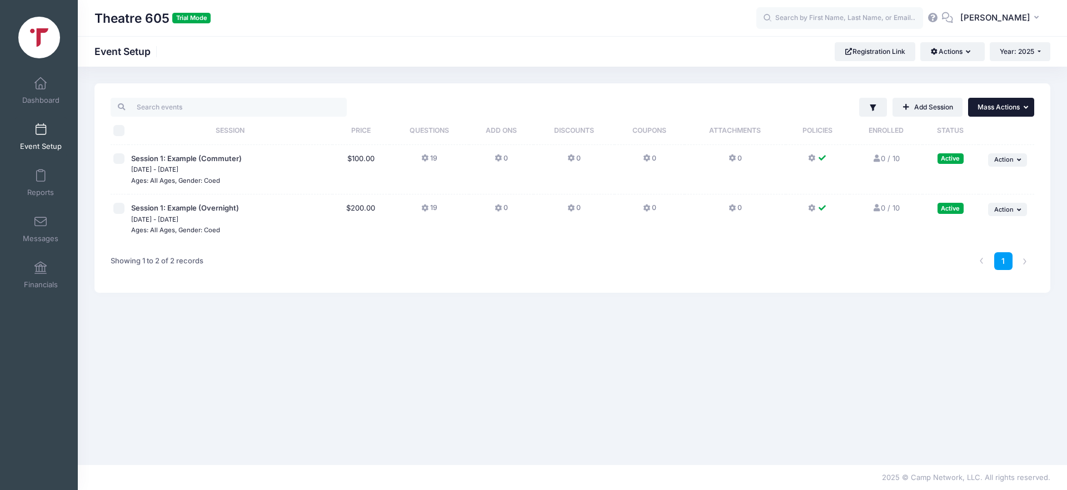
click at [1023, 111] on button "... Mass Actions" at bounding box center [1001, 107] width 66 height 19
click at [1022, 111] on button "... Mass Actions" at bounding box center [1001, 107] width 66 height 19
click at [971, 65] on div "Theatre 605 Trial Mode Event Setup Registration Link Actions Manage Registratio…" at bounding box center [572, 51] width 989 height 31
click at [967, 57] on button "Actions" at bounding box center [952, 51] width 64 height 19
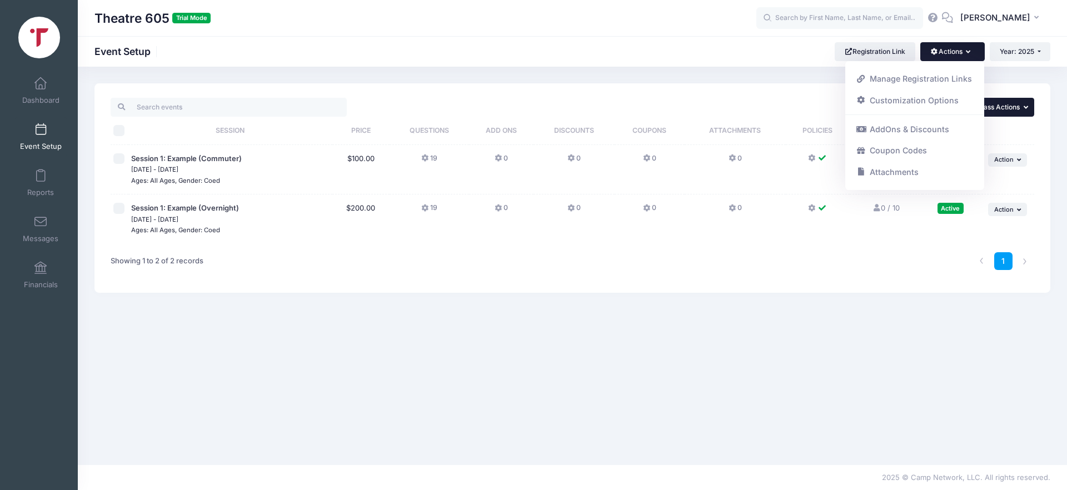
click at [1011, 111] on span "Mass Actions" at bounding box center [998, 107] width 42 height 8
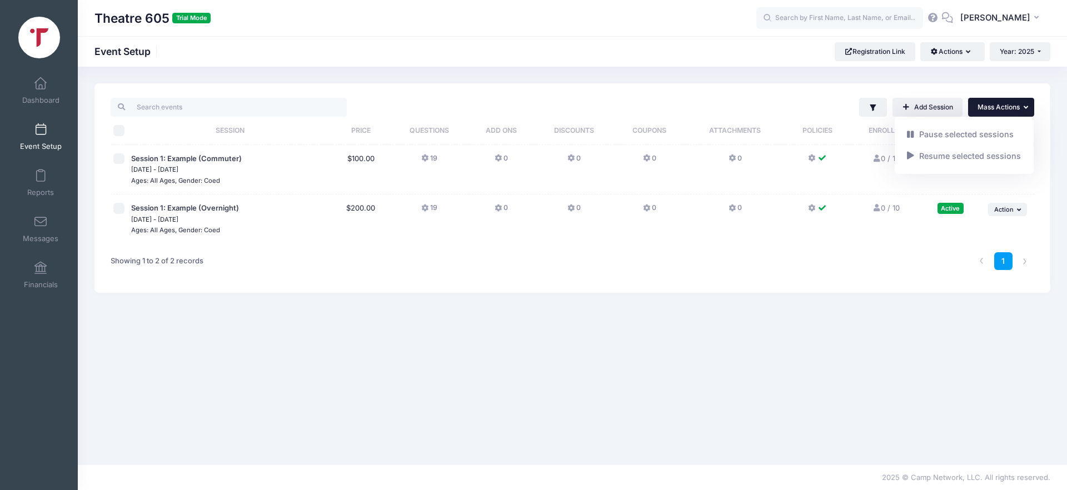
click at [212, 164] on span "Sep 29, 2025 - Oct 6, 2025" at bounding box center [230, 169] width 198 height 11
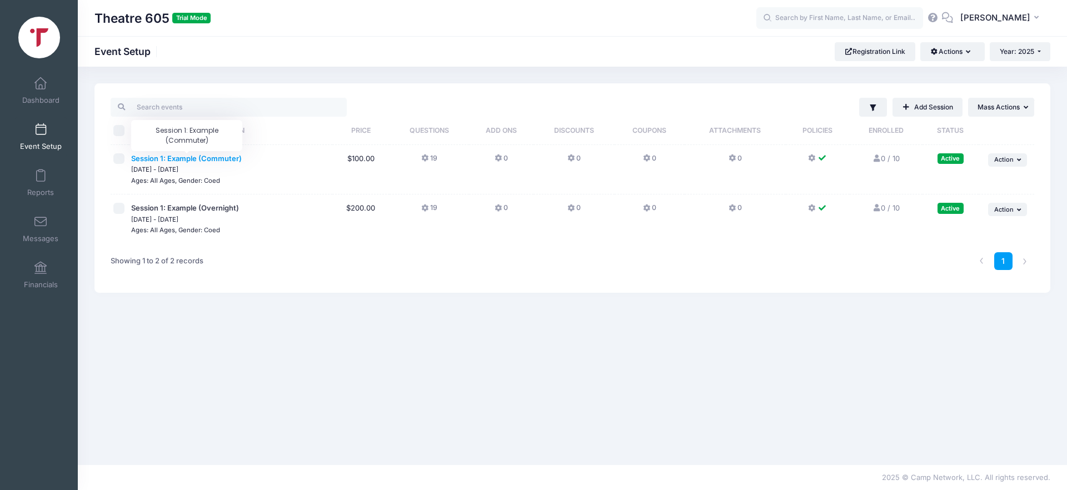
click at [178, 160] on span "Session 1: Example (Commuter)" at bounding box center [186, 158] width 111 height 9
click at [417, 132] on span "Questions" at bounding box center [428, 130] width 39 height 8
click at [427, 159] on button "19" at bounding box center [429, 161] width 16 height 16
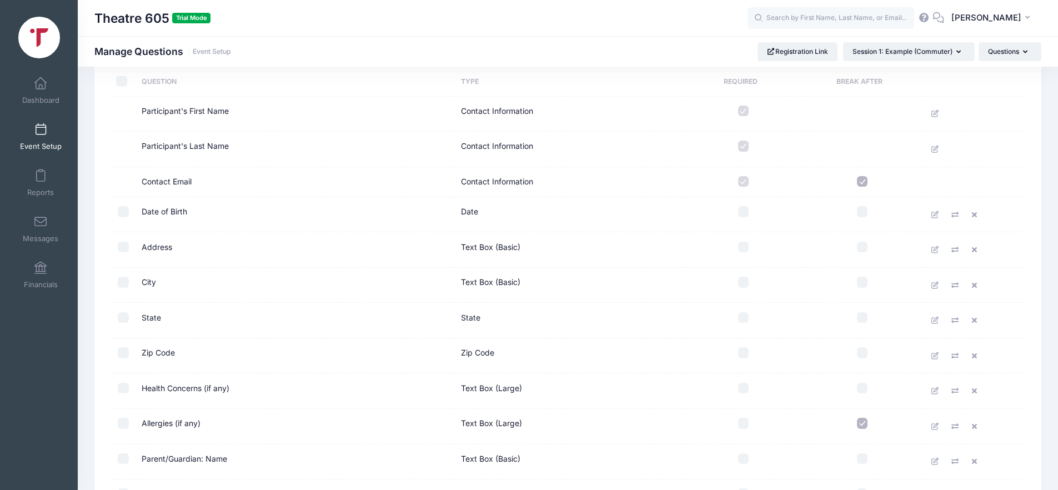
scroll to position [86, 0]
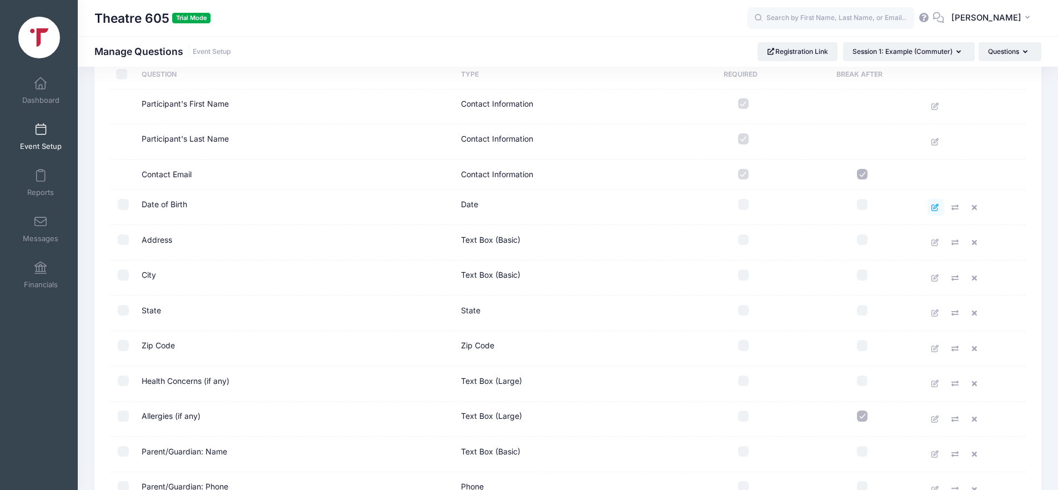
click at [938, 209] on icon at bounding box center [936, 207] width 9 height 7
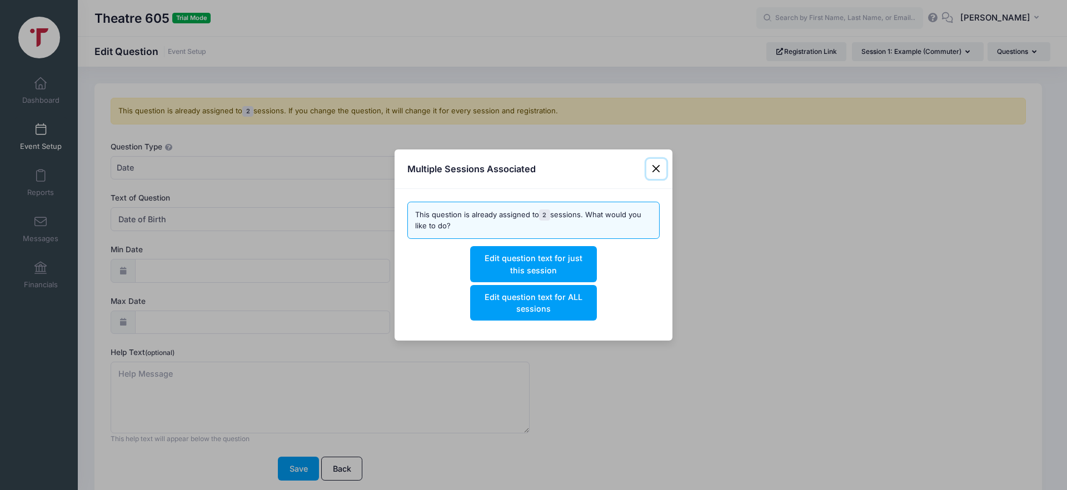
click at [652, 165] on button "Close" at bounding box center [656, 169] width 20 height 20
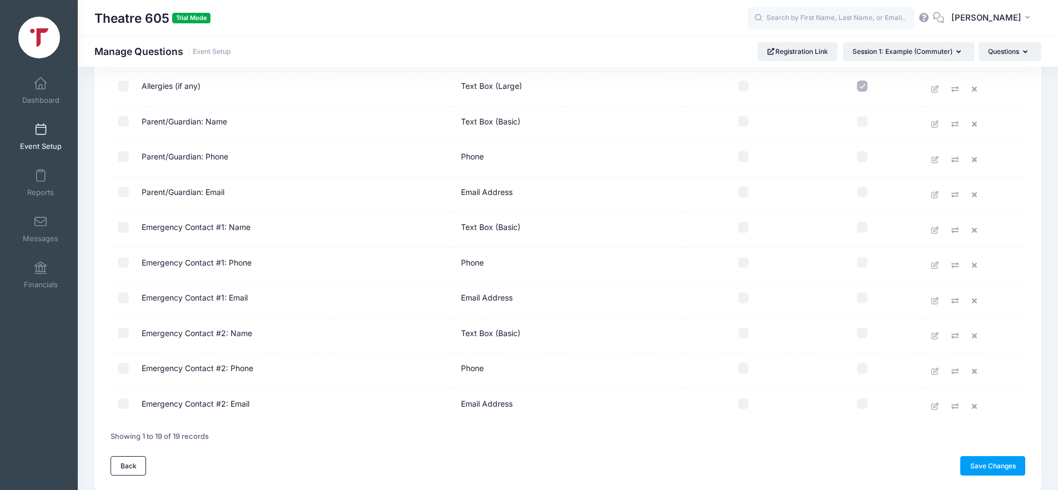
scroll to position [458, 0]
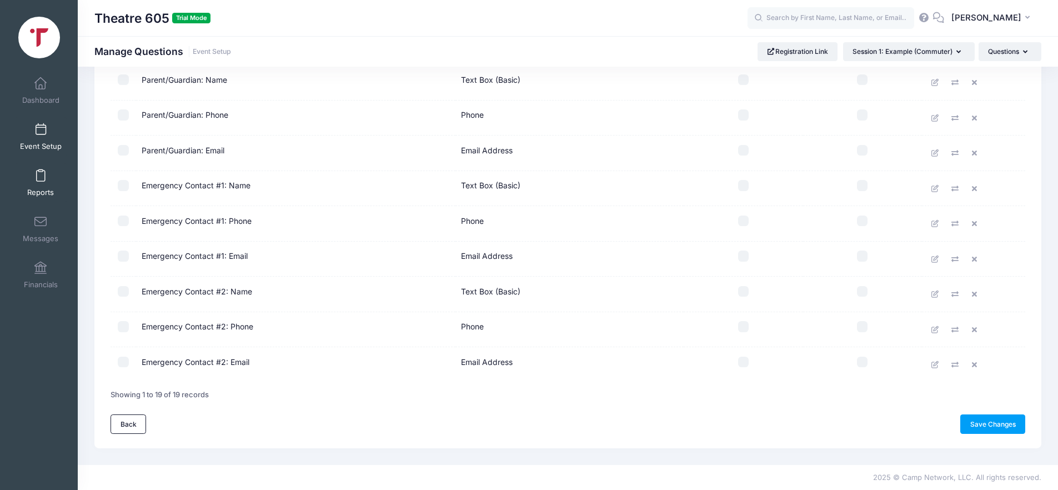
click at [46, 185] on link "Reports" at bounding box center [40, 182] width 53 height 39
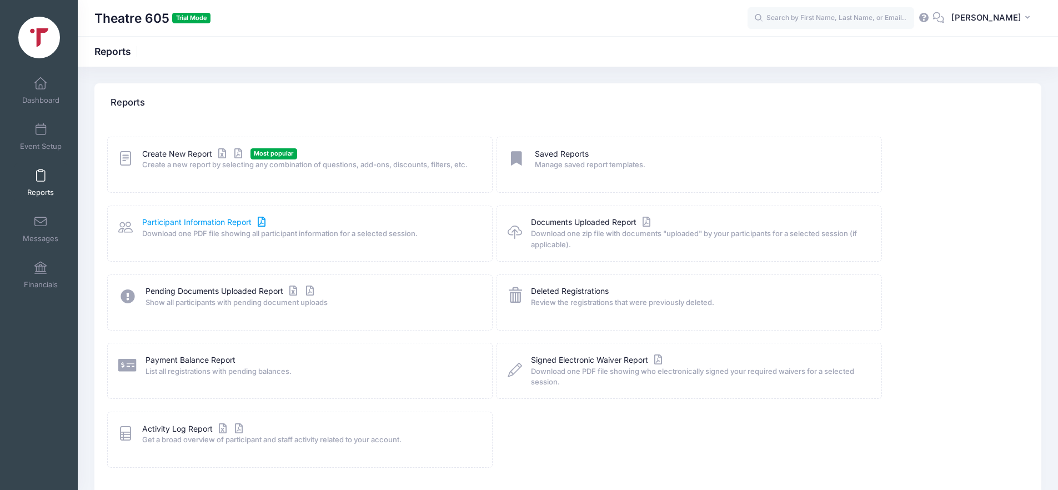
click at [188, 223] on link "Participant Information Report" at bounding box center [205, 223] width 126 height 12
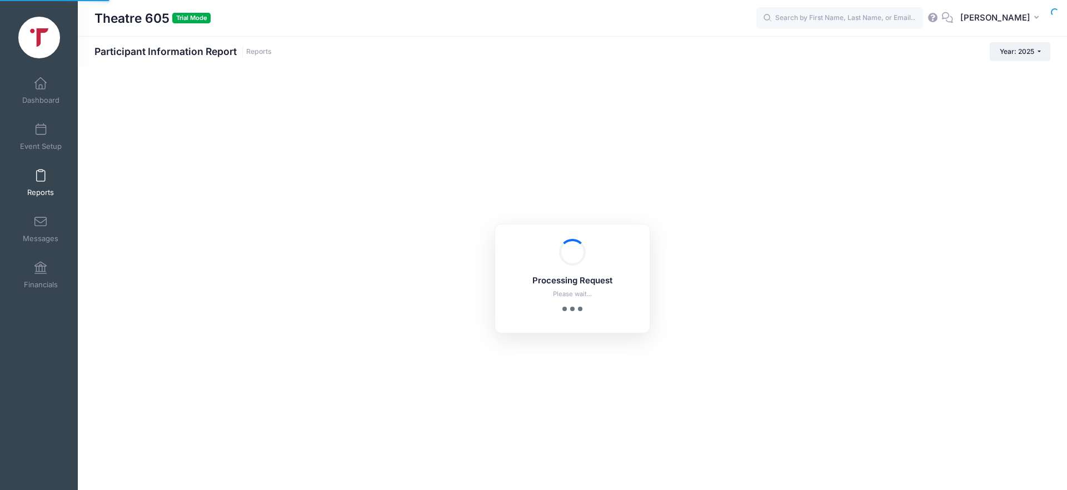
checkbox input "true"
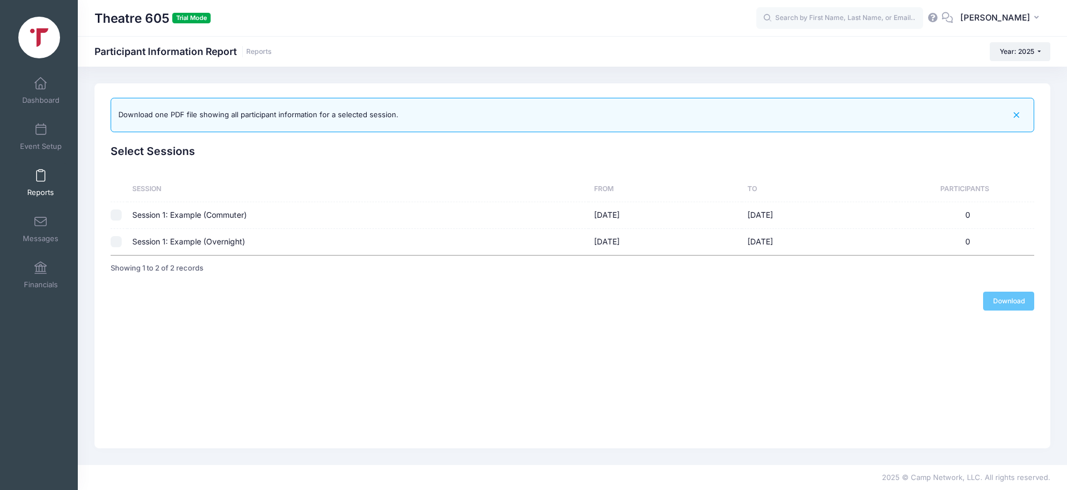
click at [144, 213] on td "Session 1: Example (Commuter)" at bounding box center [358, 215] width 462 height 27
checkbox input "true"
click at [703, 333] on div "Download one PDF file showing all participant information for a selected sessio…" at bounding box center [572, 265] width 956 height 365
click at [992, 298] on link "Download" at bounding box center [1008, 301] width 51 height 19
click at [1013, 118] on icon "button" at bounding box center [1016, 115] width 13 height 13
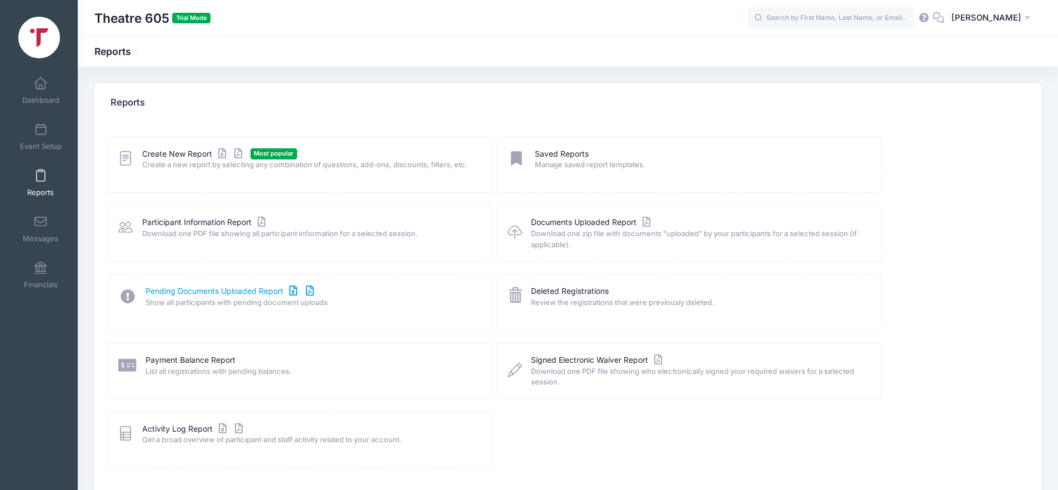
click at [217, 292] on link "Pending Documents Uploaded Report" at bounding box center [231, 292] width 171 height 12
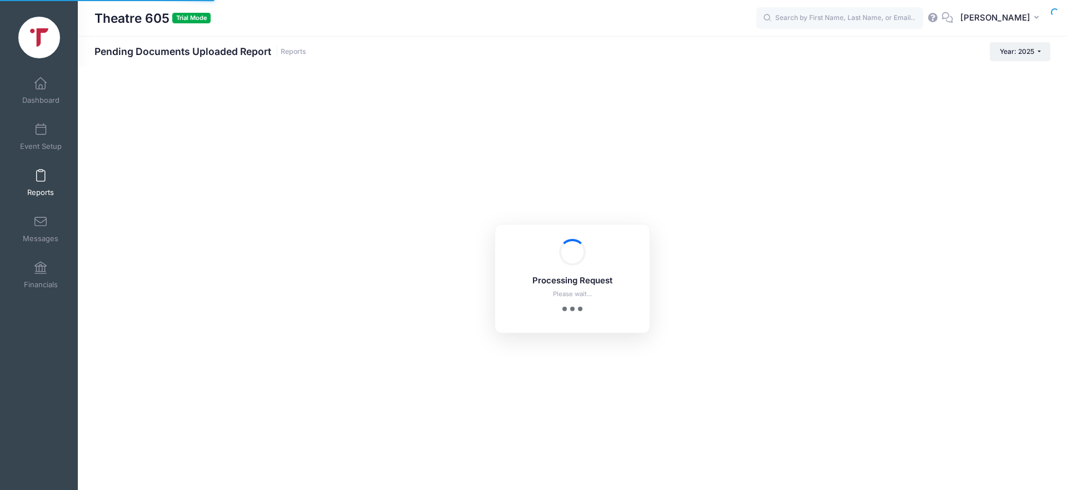
select select "10"
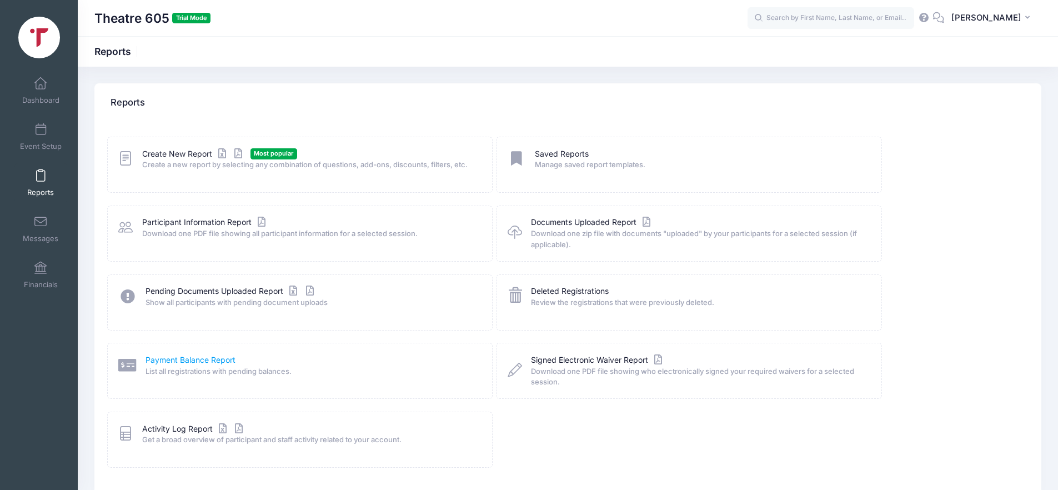
click at [172, 361] on link "Payment Balance Report" at bounding box center [191, 360] width 90 height 12
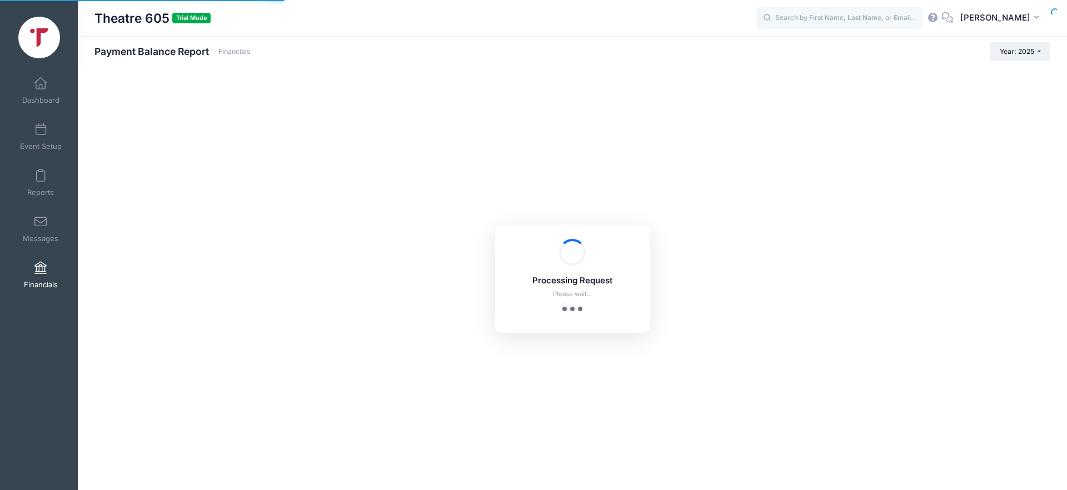
select select "10"
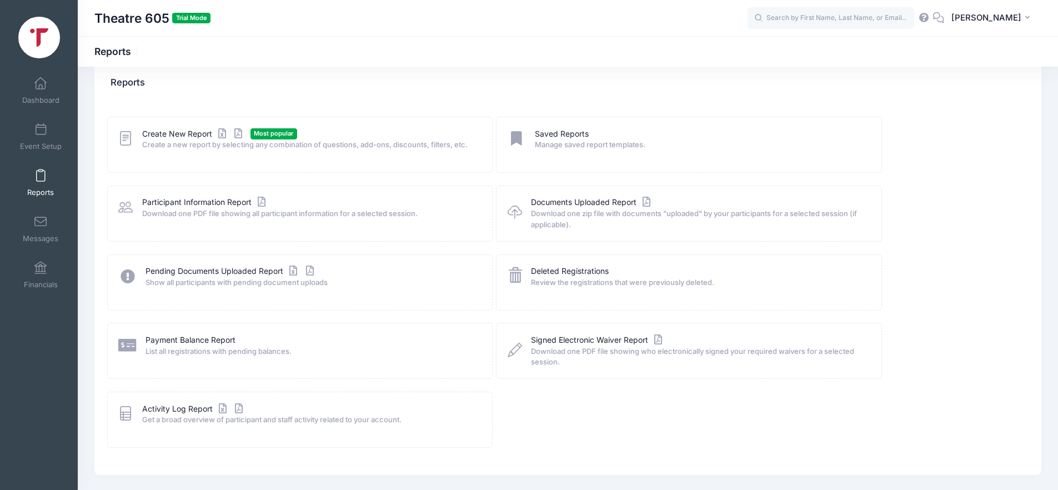
scroll to position [6, 0]
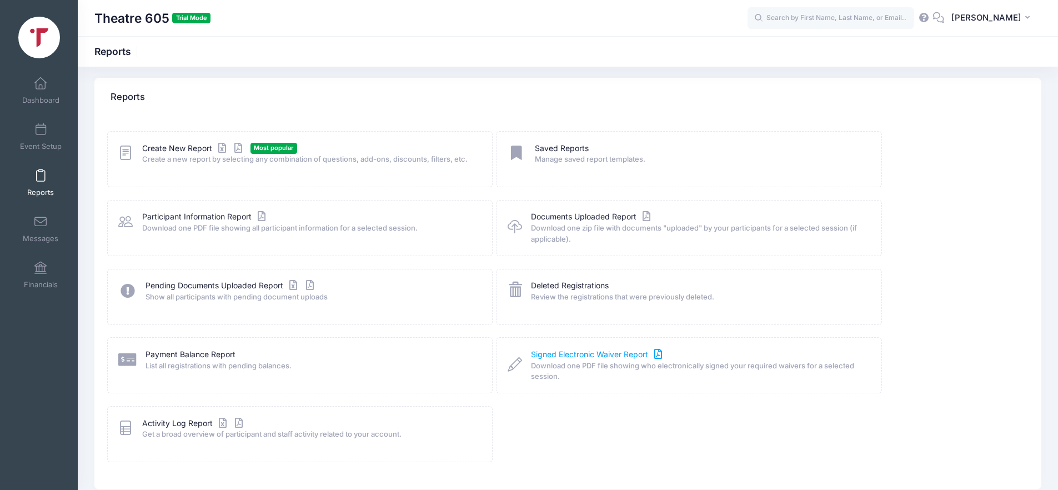
click at [563, 357] on link "Signed Electronic Waiver Report" at bounding box center [598, 355] width 134 height 12
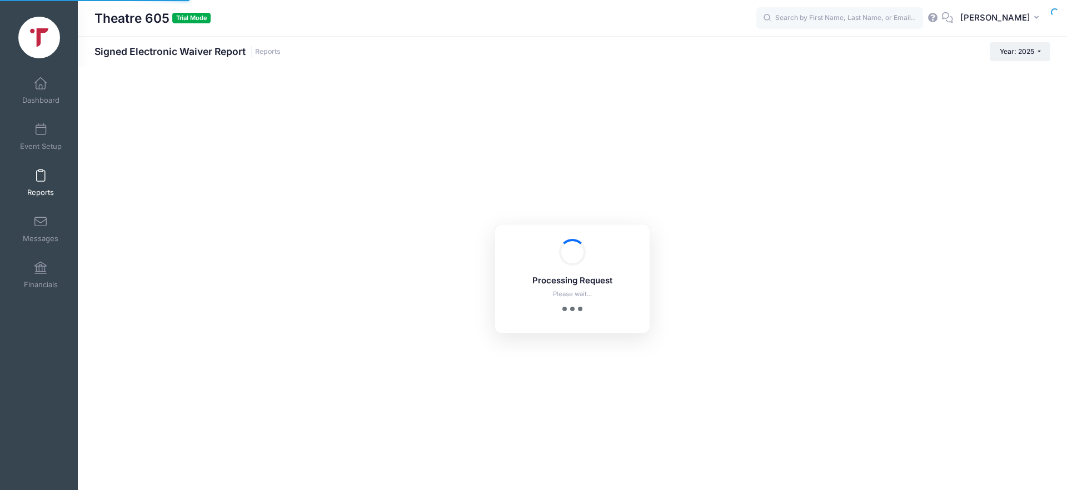
checkbox input "true"
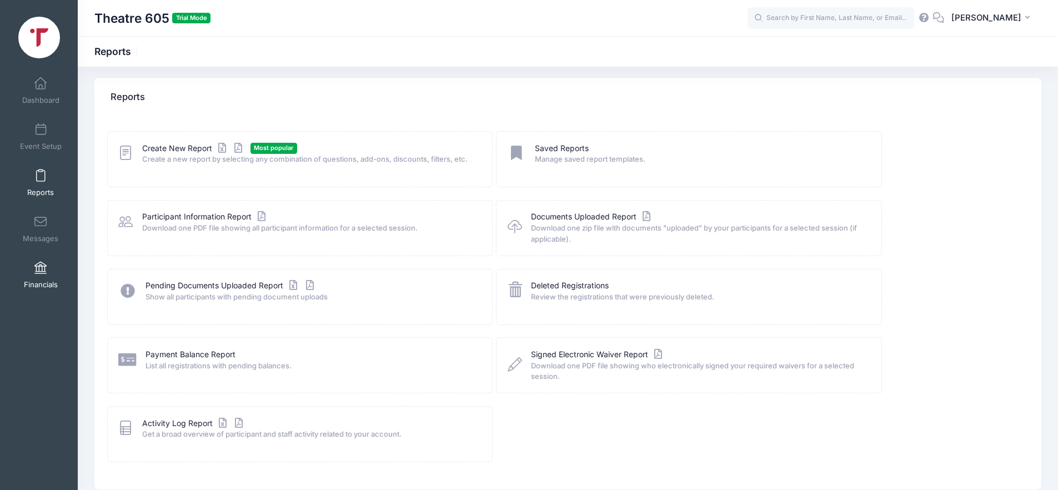
click at [41, 263] on span at bounding box center [41, 268] width 0 height 12
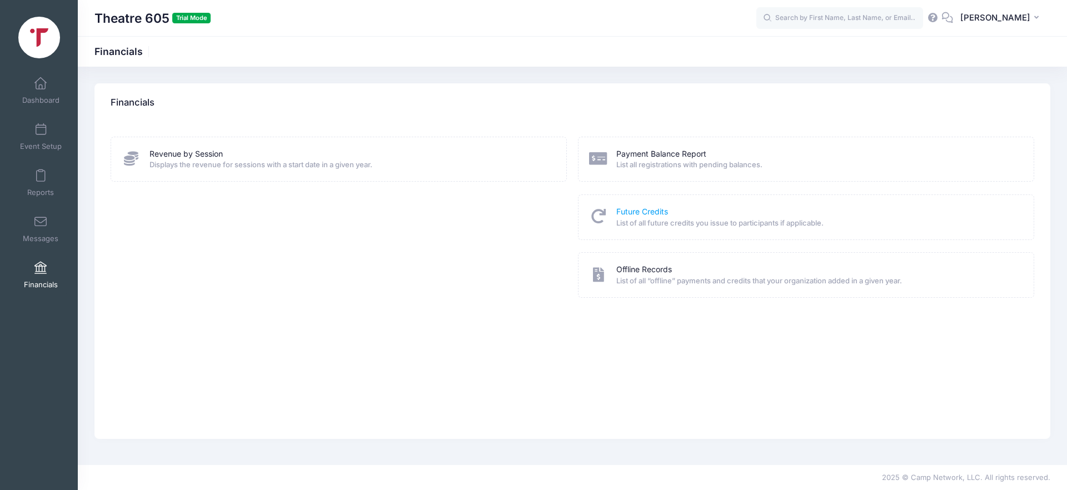
click at [619, 215] on link "Future Credits" at bounding box center [642, 212] width 52 height 12
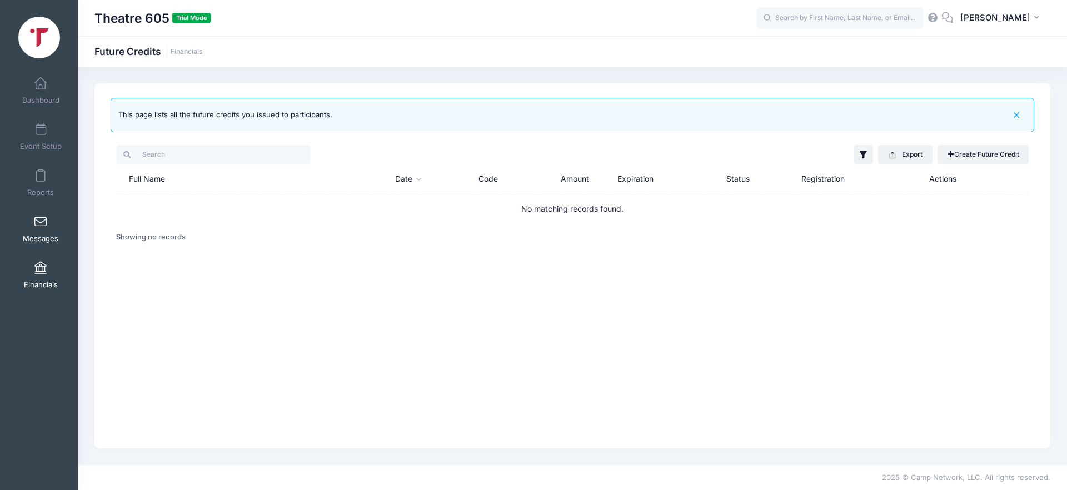
click at [34, 228] on link "Messages" at bounding box center [40, 228] width 53 height 39
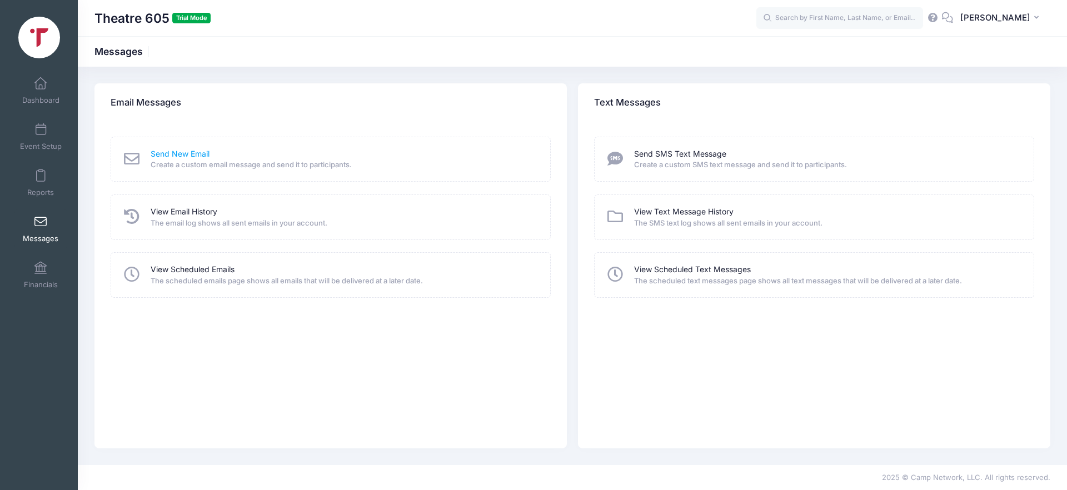
click at [188, 152] on link "Send New Email" at bounding box center [180, 154] width 59 height 12
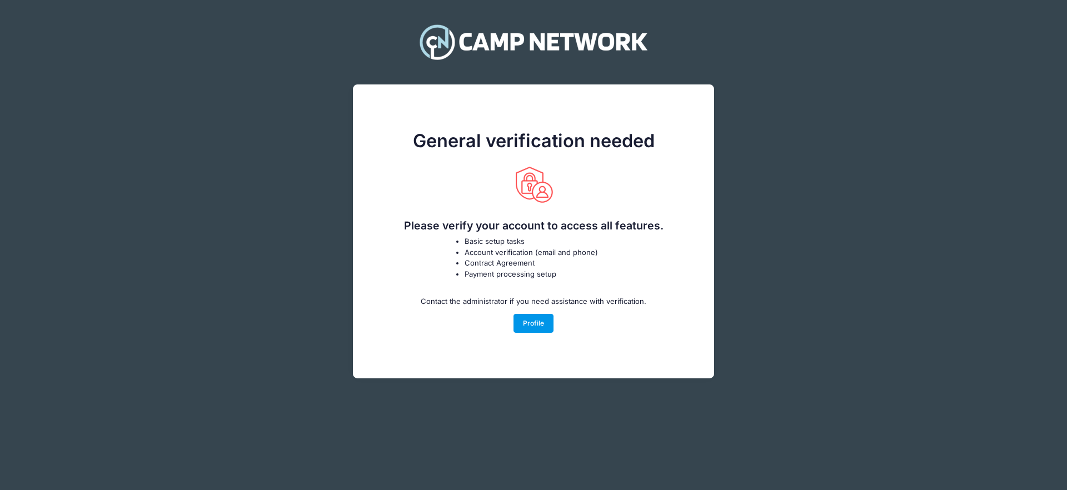
click at [523, 326] on link "Profile" at bounding box center [533, 323] width 41 height 19
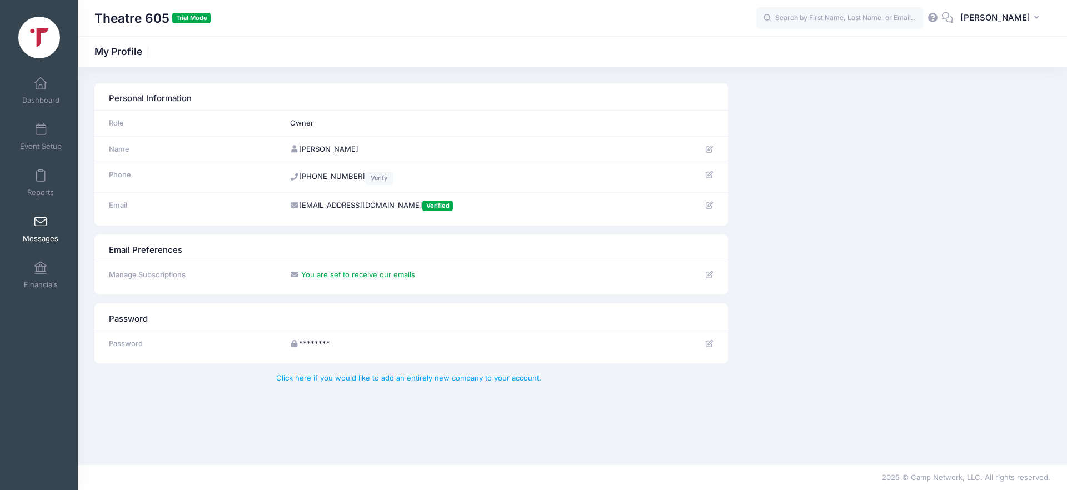
click at [41, 226] on span at bounding box center [41, 222] width 0 height 12
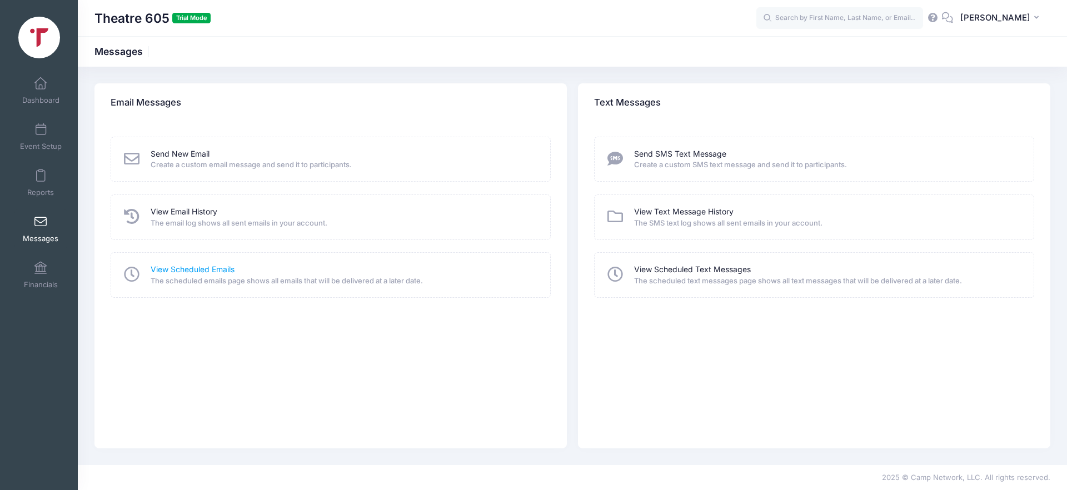
click at [189, 273] on link "View Scheduled Emails" at bounding box center [193, 270] width 84 height 12
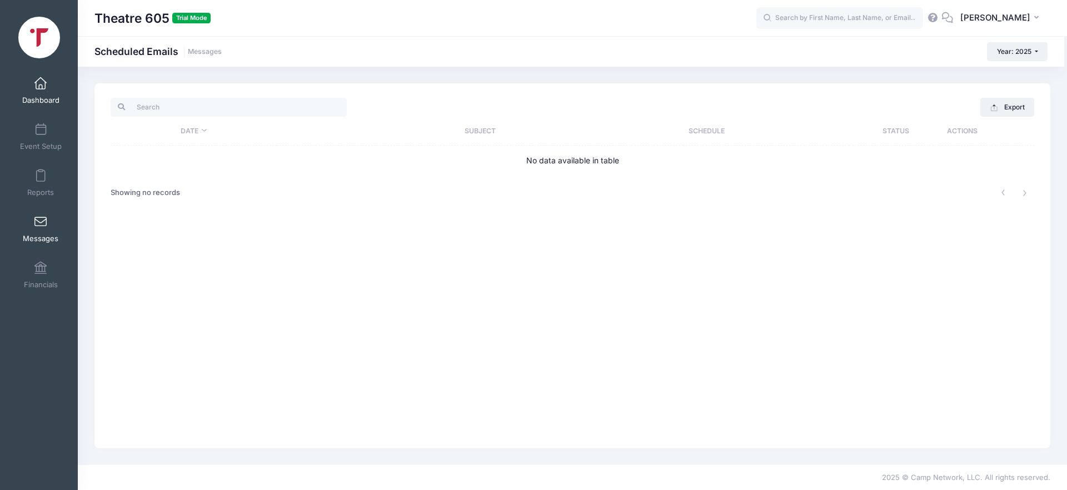
click at [39, 93] on link "Dashboard" at bounding box center [40, 90] width 53 height 39
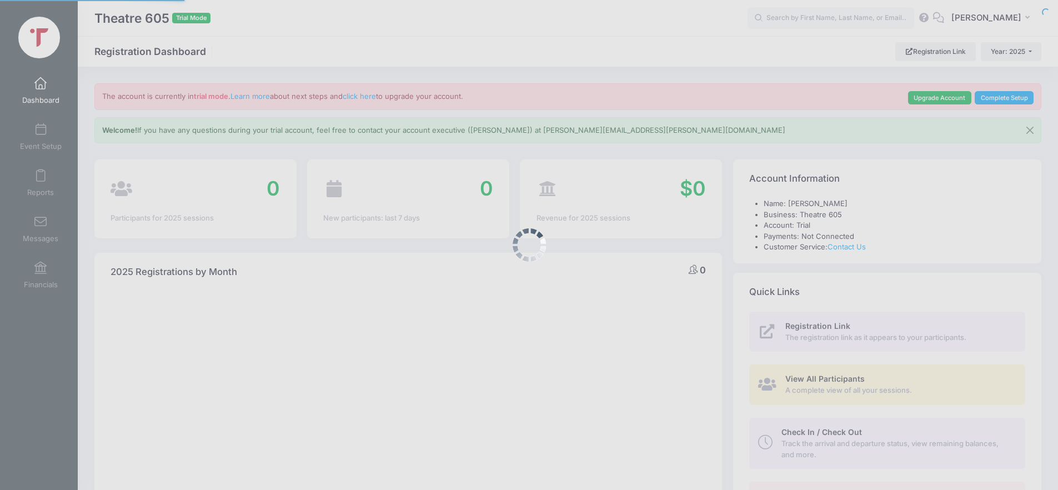
select select
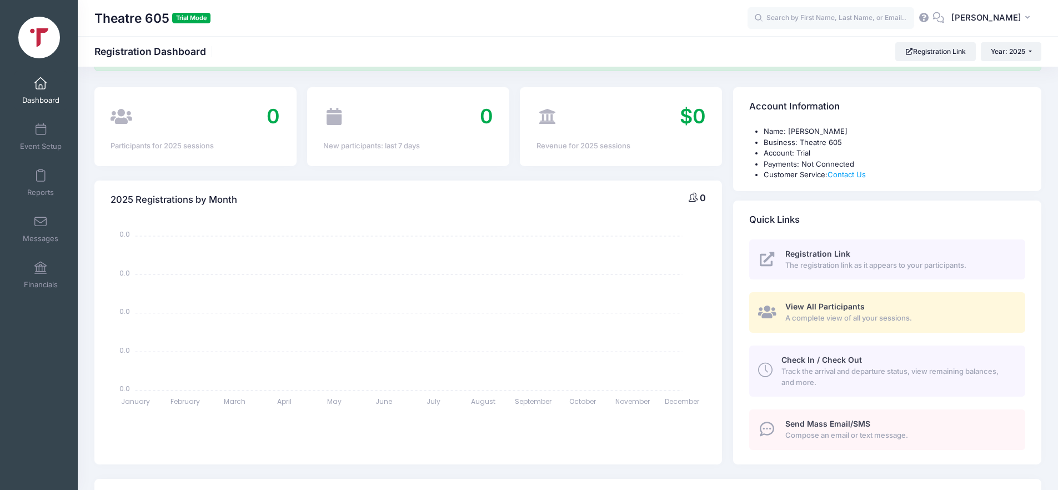
scroll to position [79, 0]
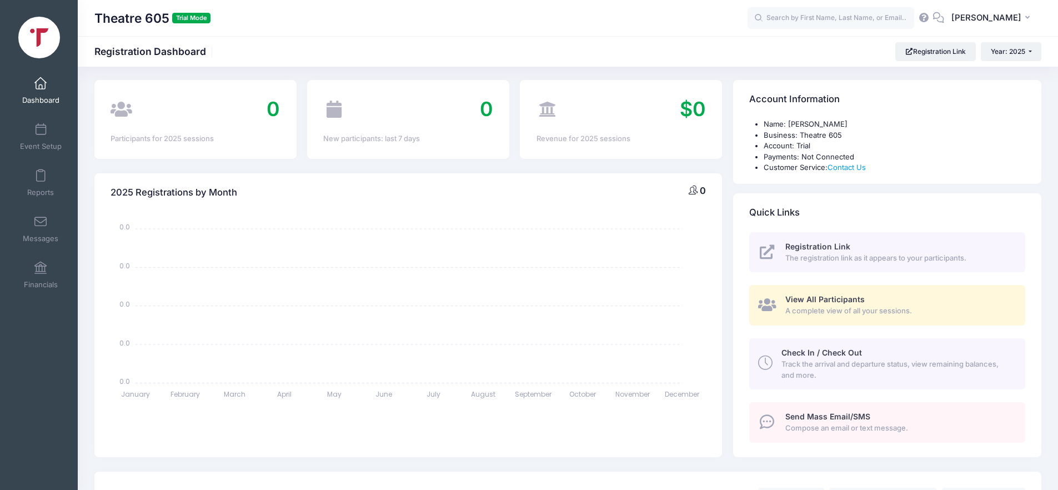
click at [827, 356] on span "Check In / Check Out" at bounding box center [822, 352] width 81 height 9
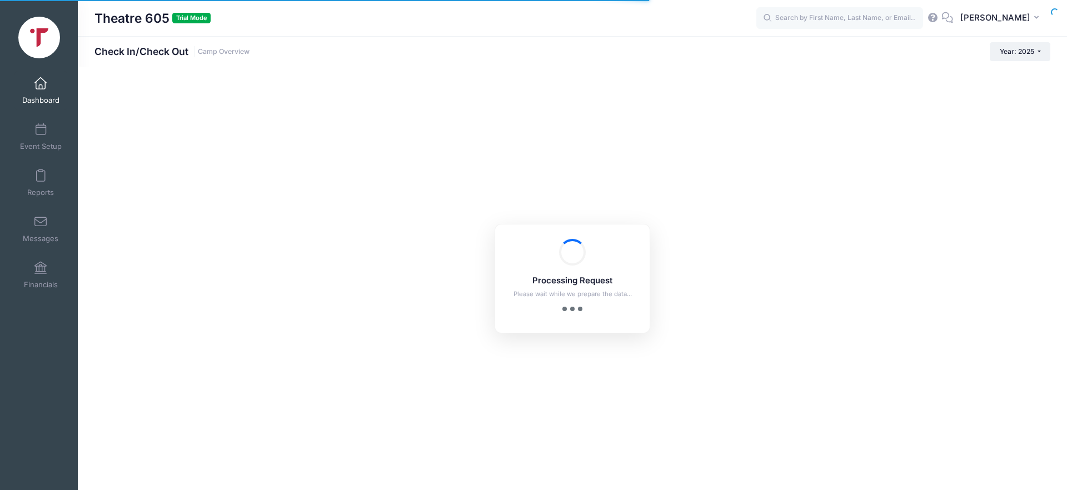
checkbox input "true"
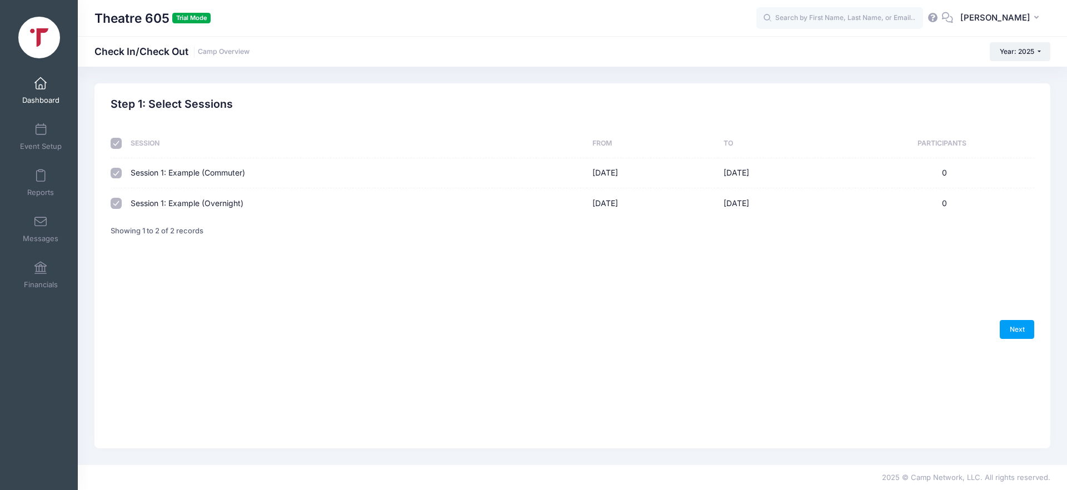
click at [154, 173] on td "Session 1: Example (Commuter)" at bounding box center [356, 173] width 462 height 30
click at [1024, 331] on link "Next" at bounding box center [1016, 329] width 34 height 19
select select "10"
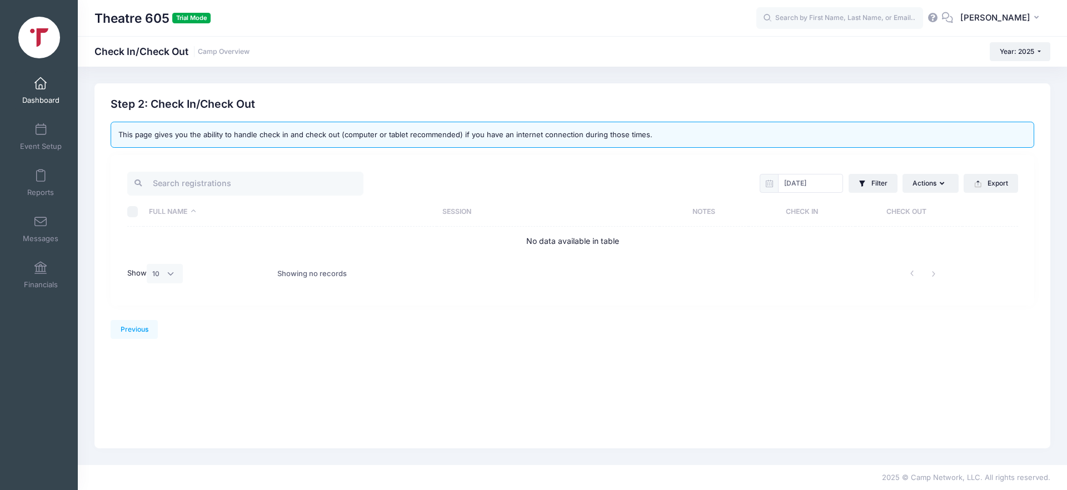
click at [34, 96] on span "Dashboard" at bounding box center [40, 100] width 37 height 9
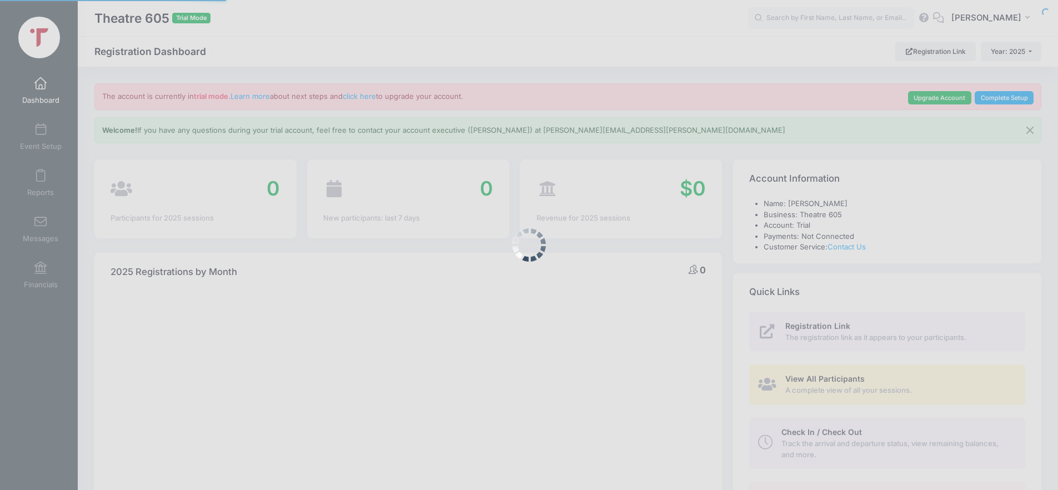
select select
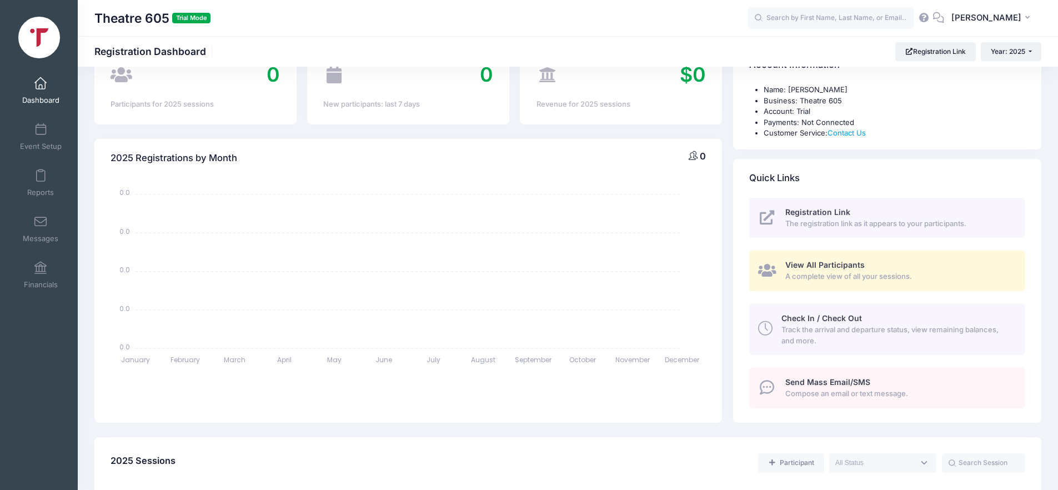
scroll to position [121, 0]
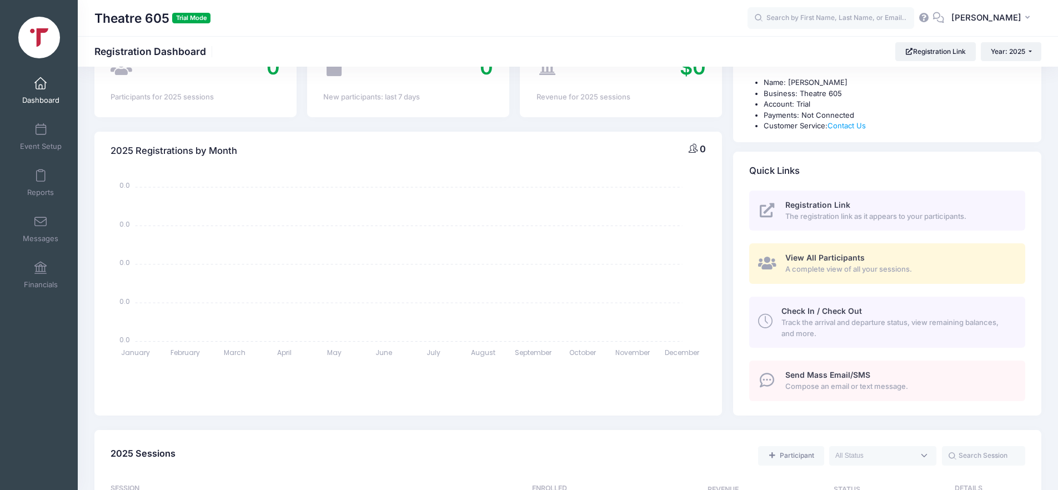
click at [813, 378] on span "Send Mass Email/SMS" at bounding box center [828, 374] width 85 height 9
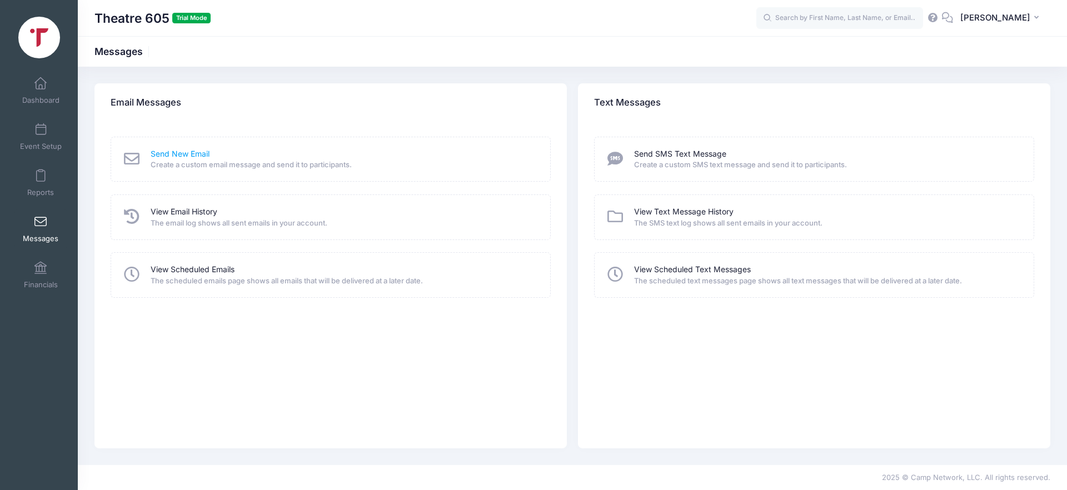
click at [169, 158] on link "Send New Email" at bounding box center [180, 154] width 59 height 12
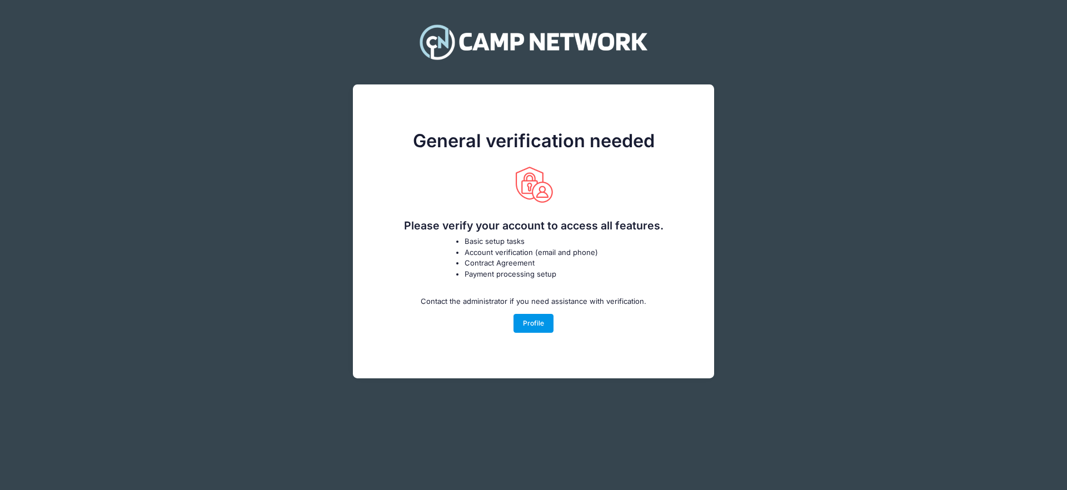
click at [540, 322] on link "Profile" at bounding box center [533, 323] width 41 height 19
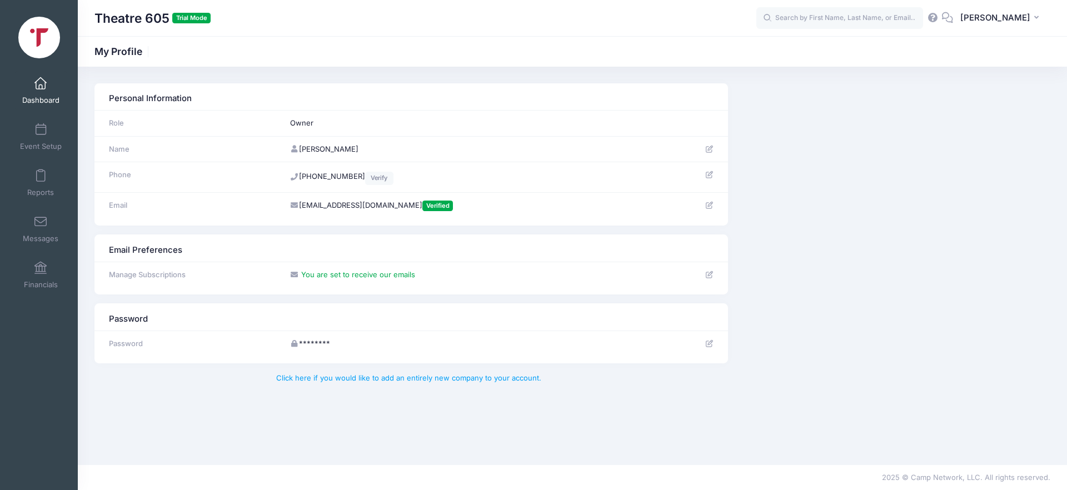
click at [41, 82] on span at bounding box center [41, 84] width 0 height 12
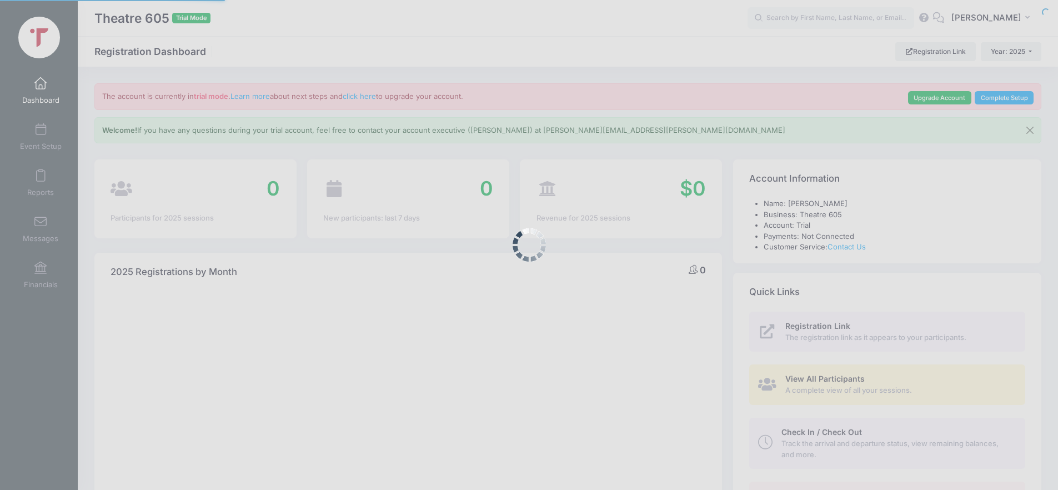
select select
